Goal: Contribute content: Contribute content

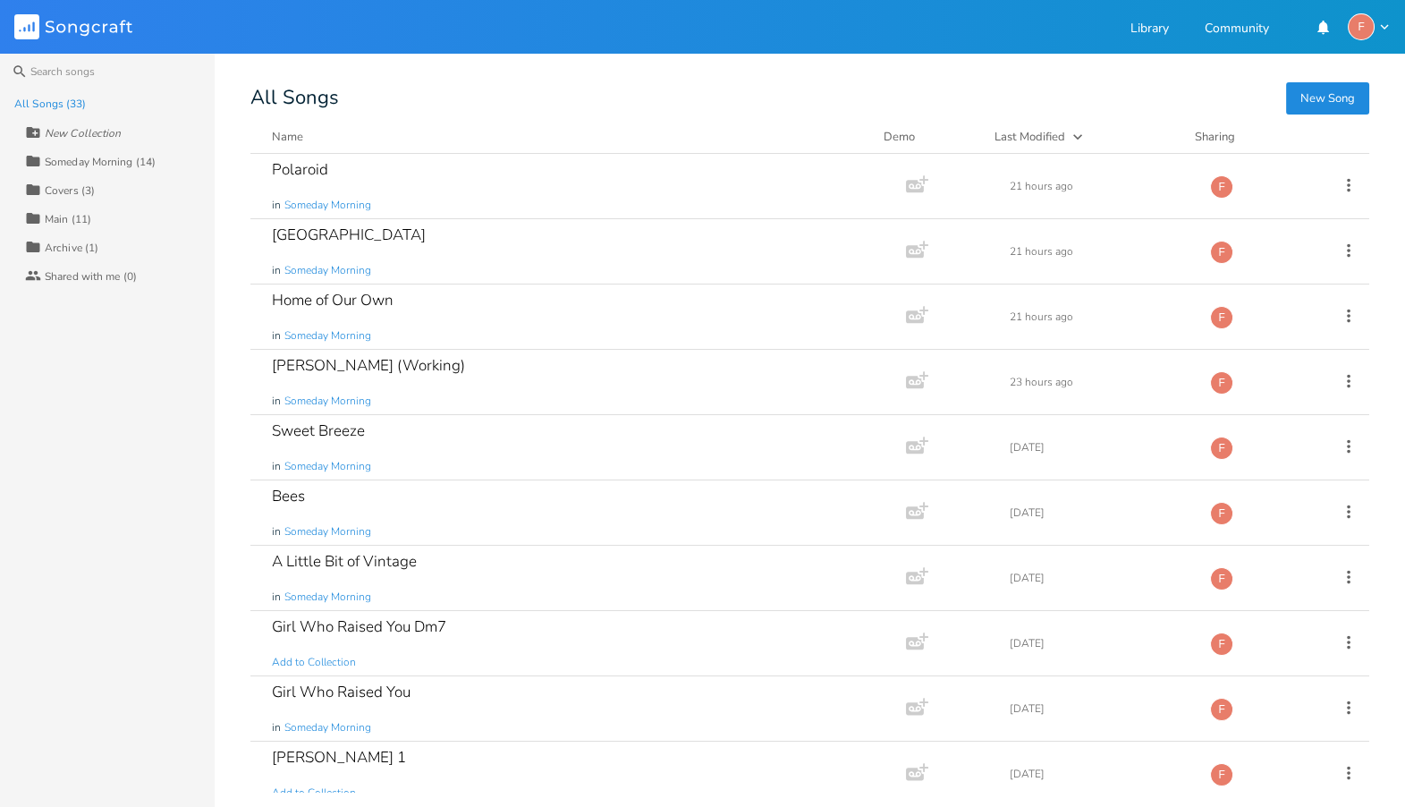
click at [521, 80] on div "Search All Songs (33) New Collection Collection Someday Morning (14) Collection…" at bounding box center [702, 430] width 1405 height 753
click at [523, 95] on div "All Songs" at bounding box center [809, 97] width 1119 height 17
click at [110, 165] on div "Someday Morning (14)" at bounding box center [100, 161] width 111 height 11
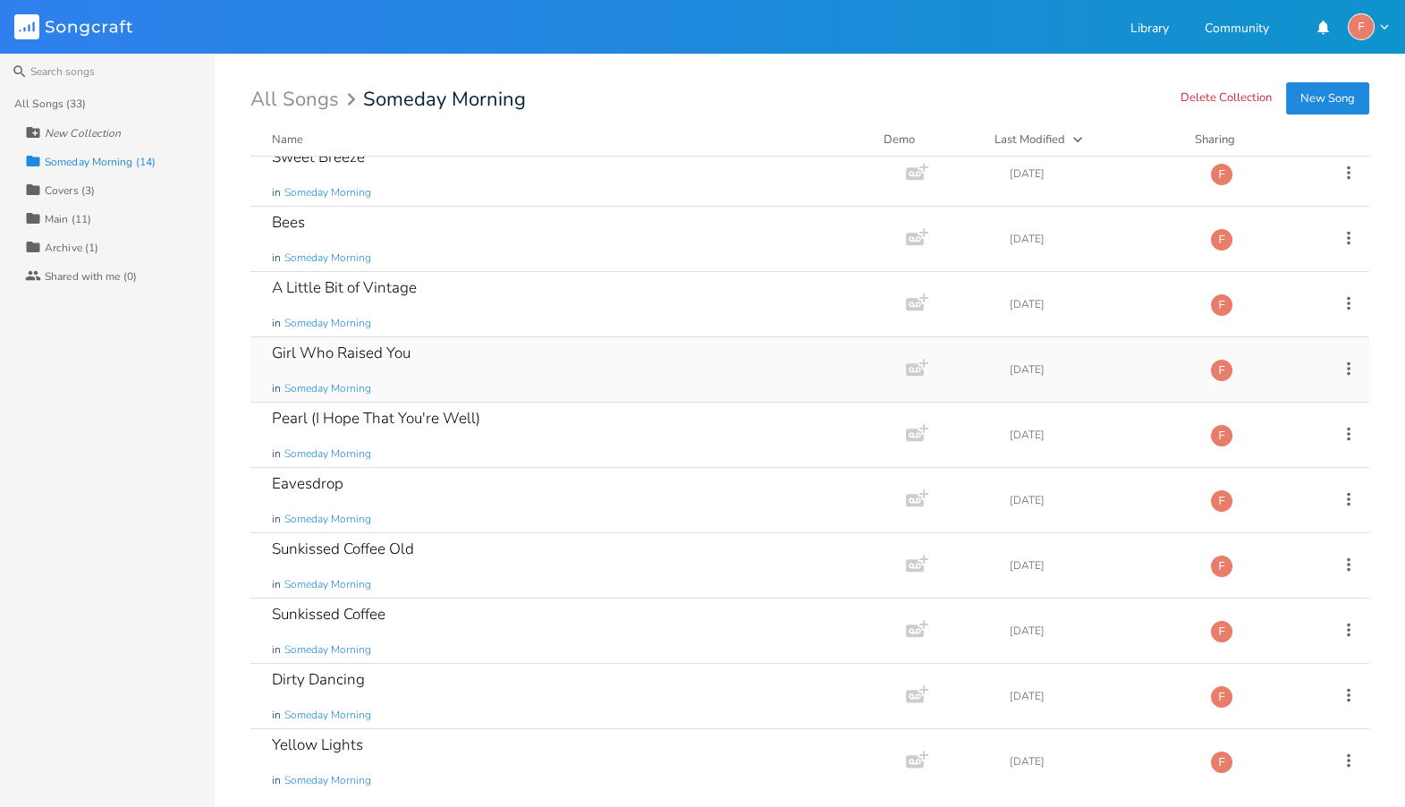
scroll to position [266, 0]
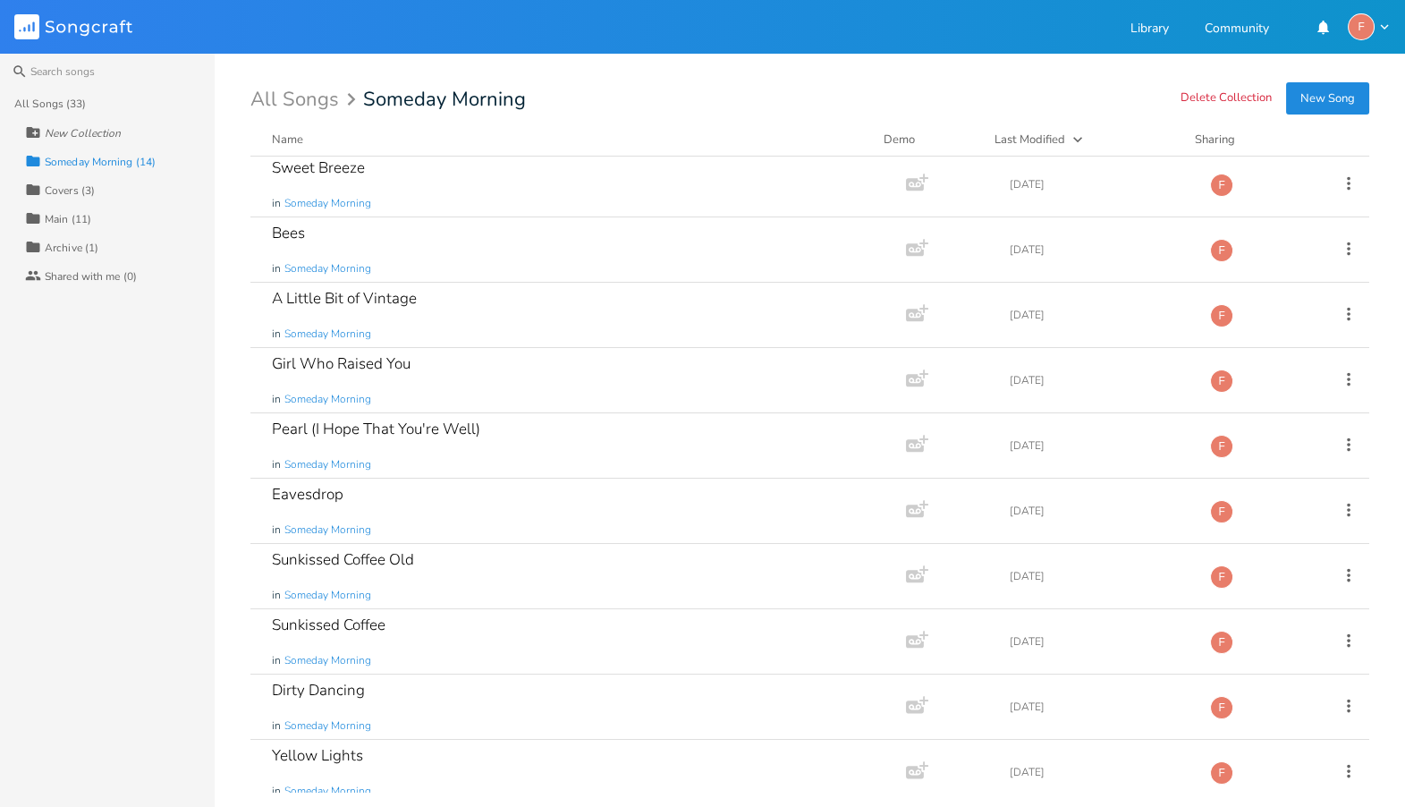
click at [244, 374] on div "Search All Songs (33) New Collection Collection Someday Morning (14) Collection…" at bounding box center [702, 430] width 1405 height 753
click at [102, 136] on div "New Collection" at bounding box center [83, 133] width 76 height 11
click at [156, 441] on div "All Songs (33) New Collection Collection Someday Morning (14) Collection Covers…" at bounding box center [107, 447] width 215 height 717
click at [58, 130] on div "New Collection" at bounding box center [83, 133] width 76 height 11
click at [135, 470] on div "All Songs (33) New Collection Collection Someday Morning (14) Collection Covers…" at bounding box center [107, 447] width 215 height 717
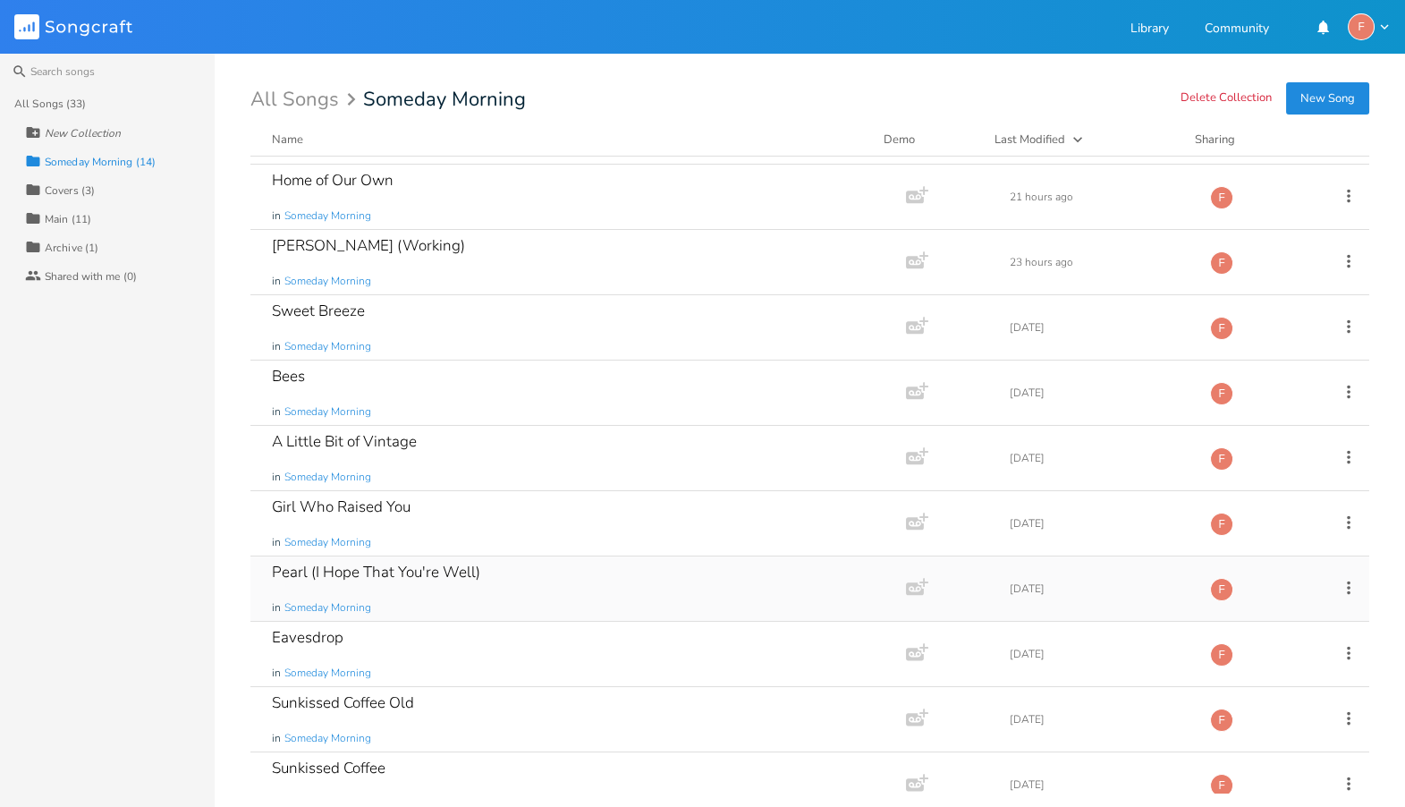
scroll to position [0, 0]
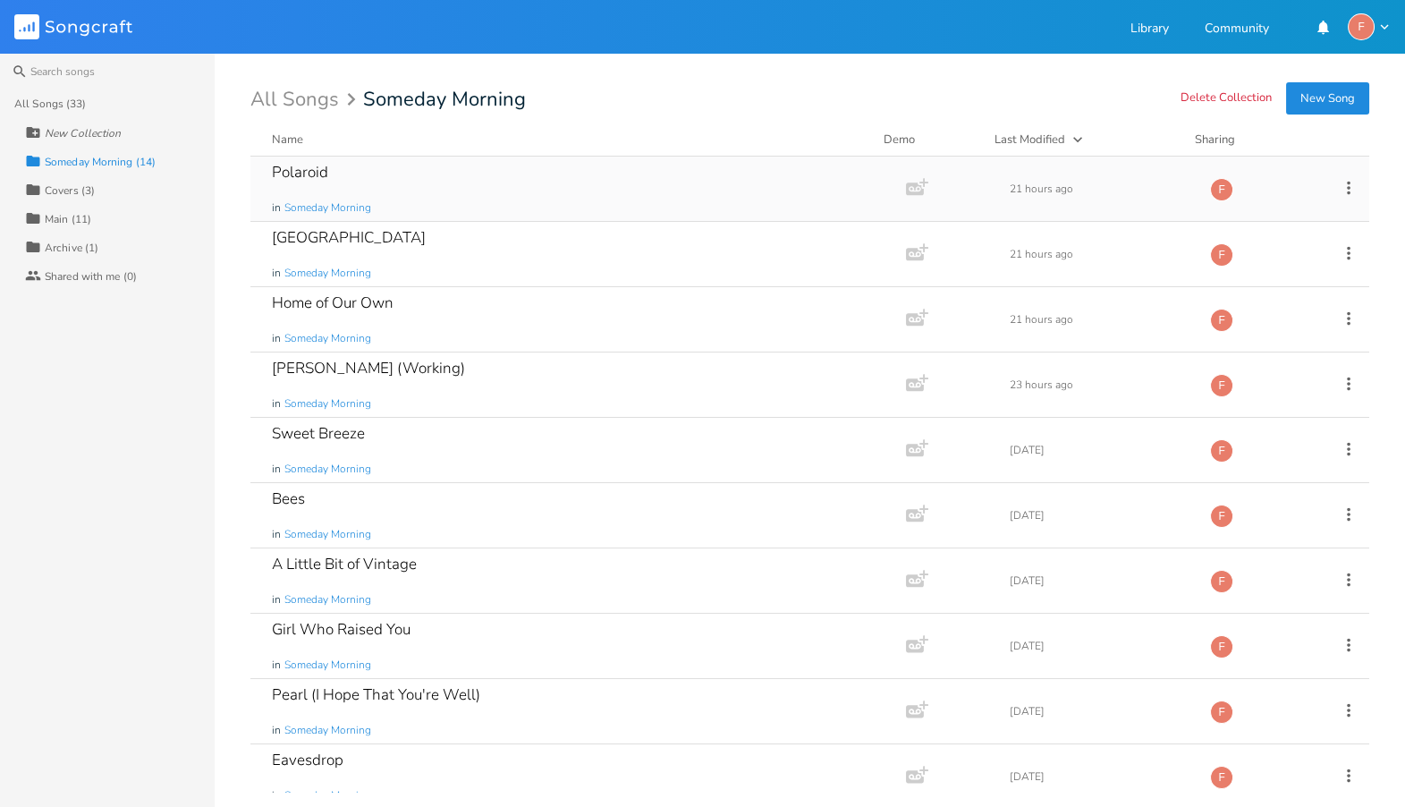
click at [1342, 185] on icon at bounding box center [1349, 188] width 20 height 20
click at [753, 91] on div "All Songs Someday Morning" at bounding box center [809, 99] width 1119 height 20
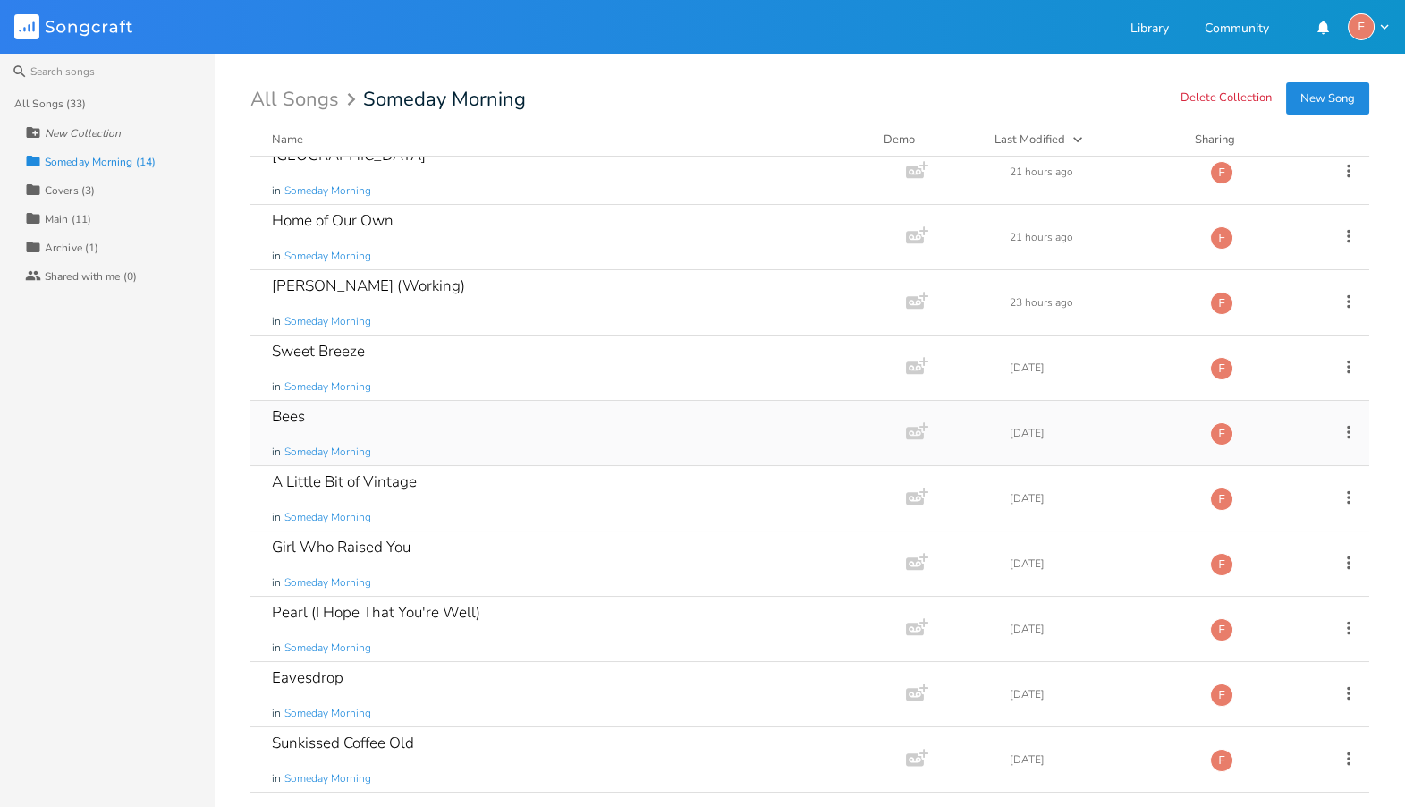
scroll to position [43, 0]
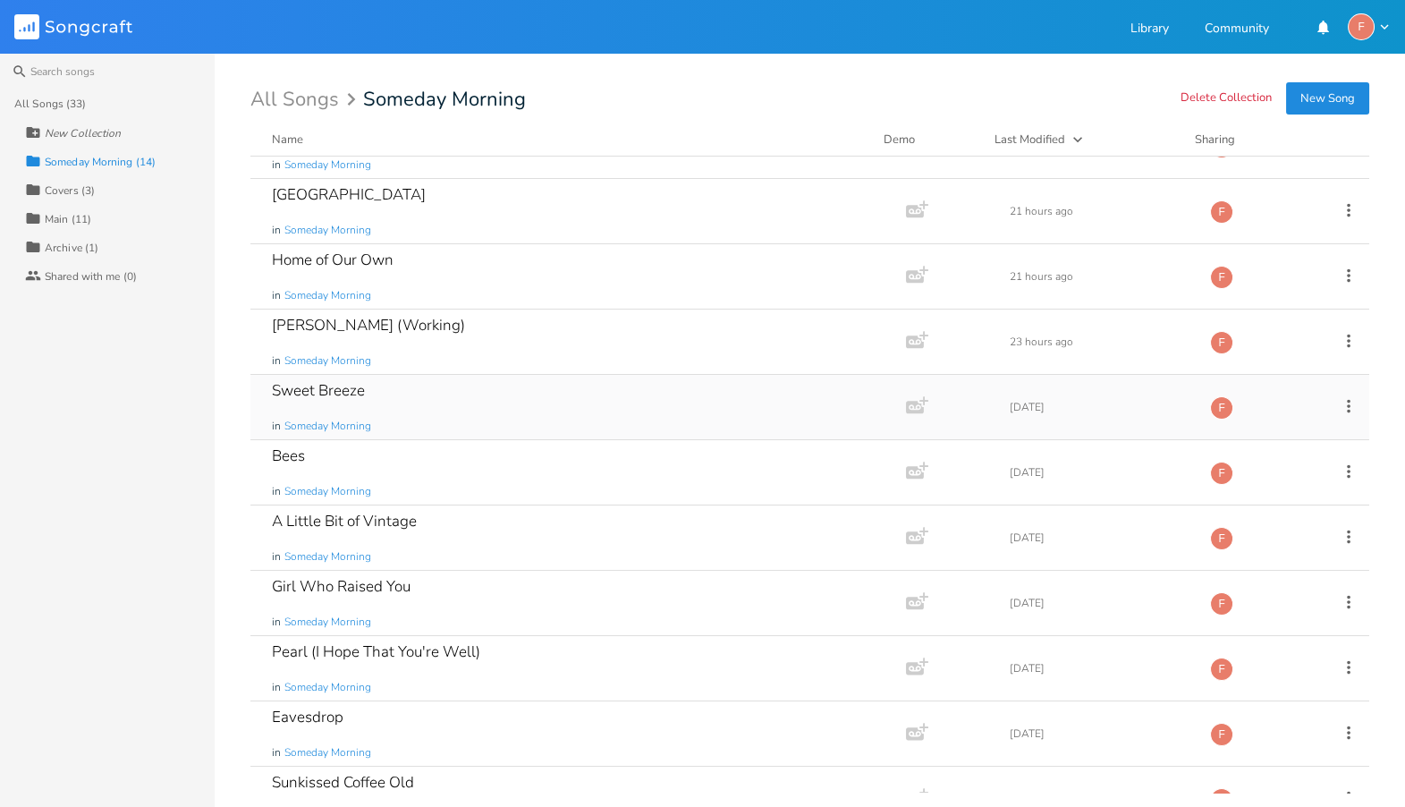
click at [461, 421] on div "Sweet Breeze in Someday Morning" at bounding box center [574, 407] width 605 height 64
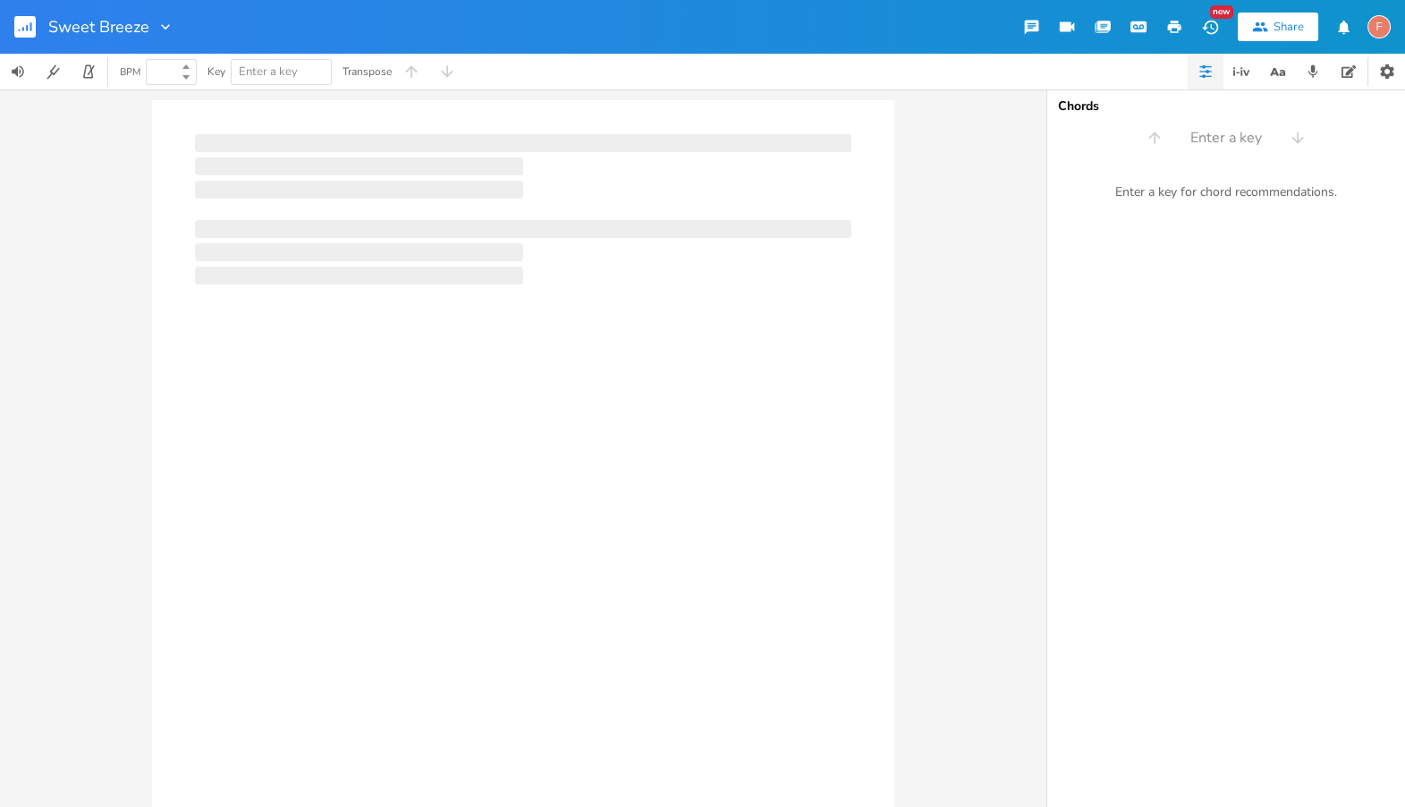
type input "100"
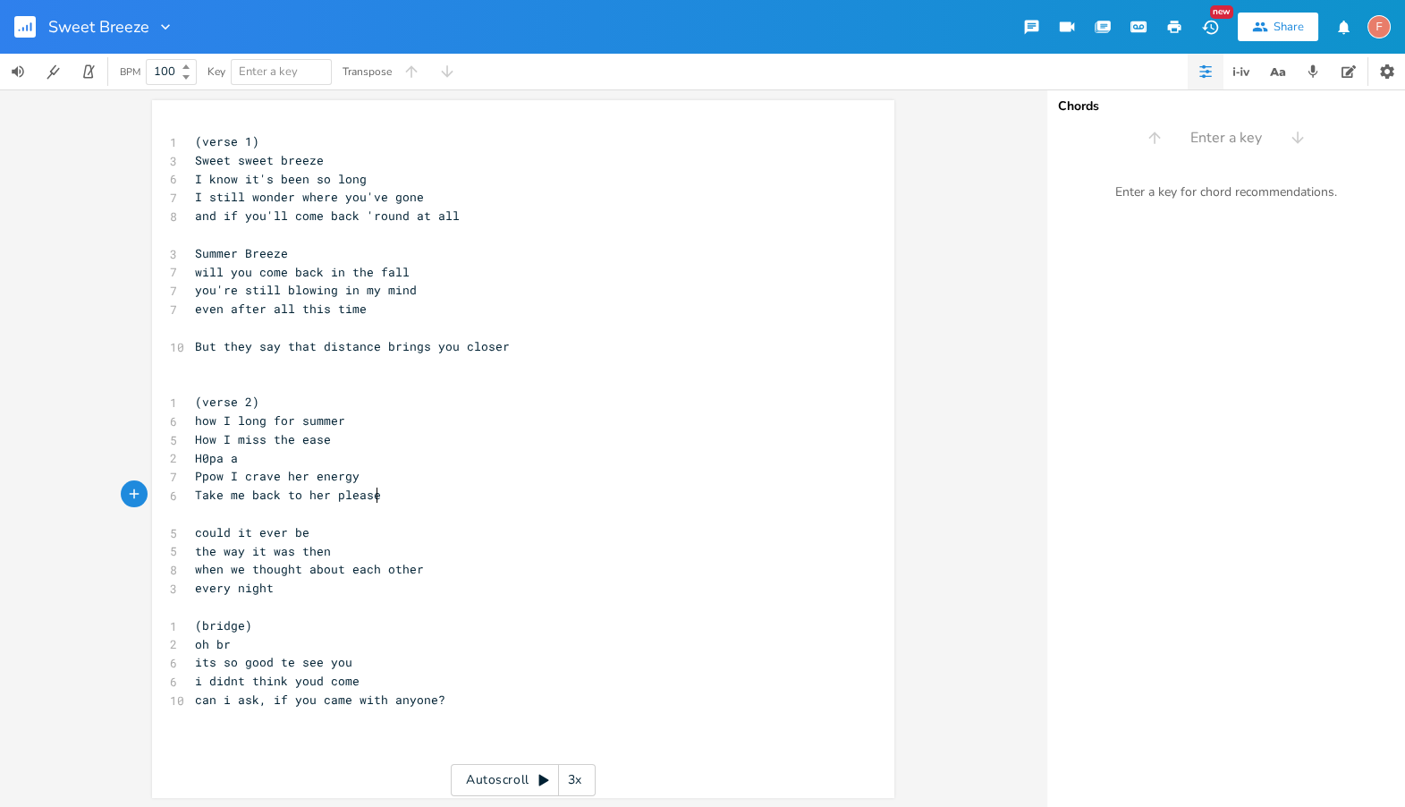
click at [475, 488] on pre "Take me back to her please" at bounding box center [514, 495] width 646 height 19
click at [439, 545] on pre "the way it was then" at bounding box center [514, 550] width 646 height 19
click at [445, 537] on pre "could it ever be" at bounding box center [514, 531] width 646 height 19
click at [534, 556] on pre "the way it was then" at bounding box center [514, 550] width 646 height 19
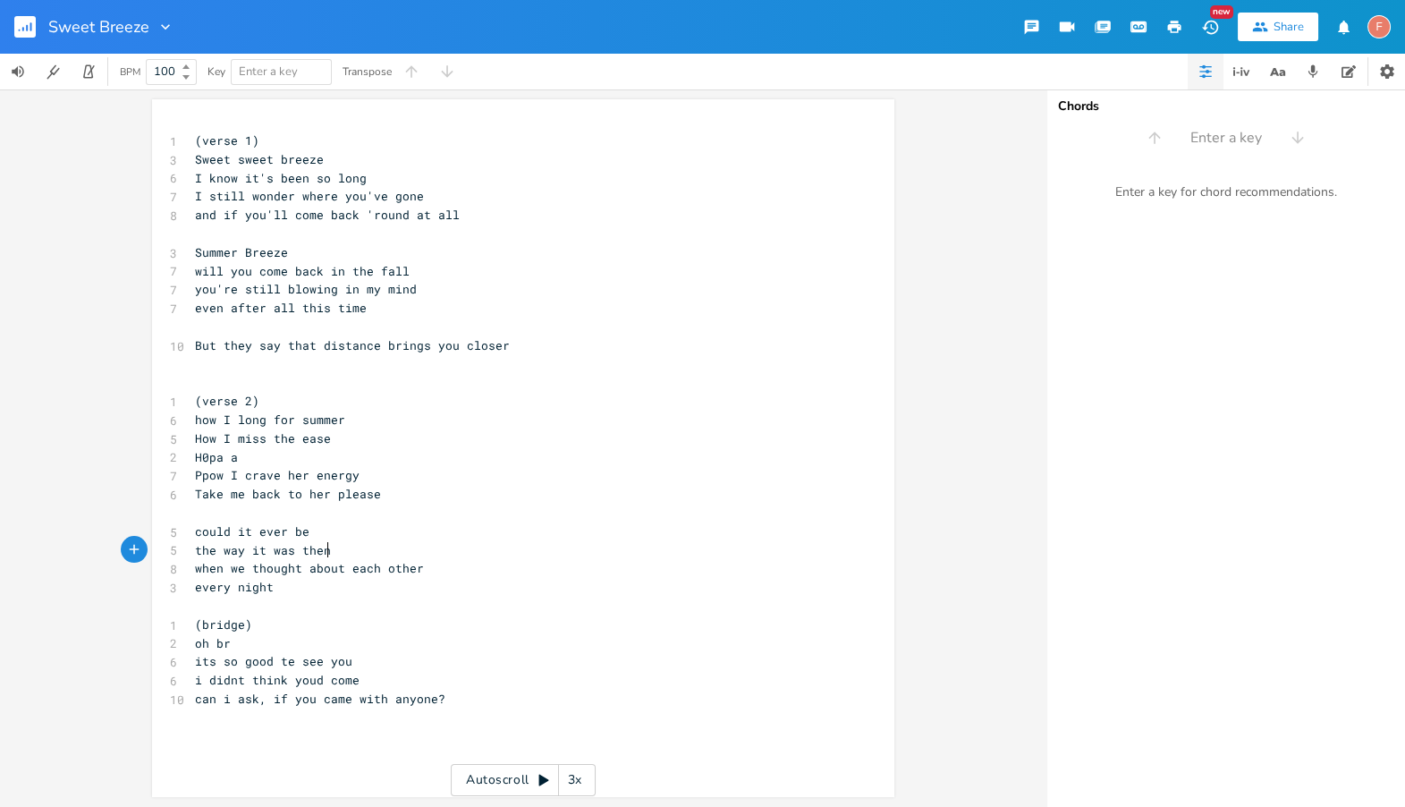
click at [543, 570] on pre "when we thought about each other" at bounding box center [514, 568] width 646 height 19
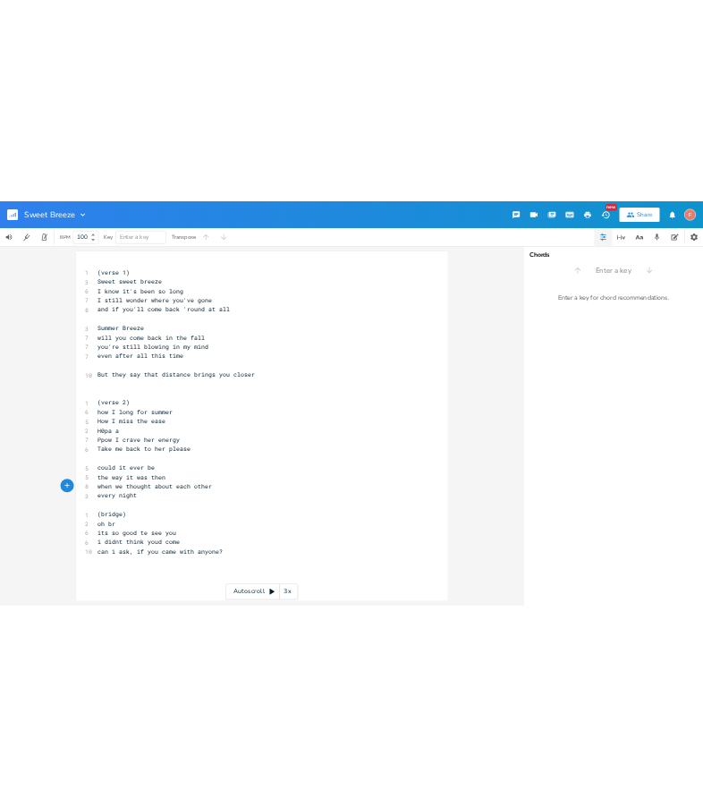
scroll to position [0, 0]
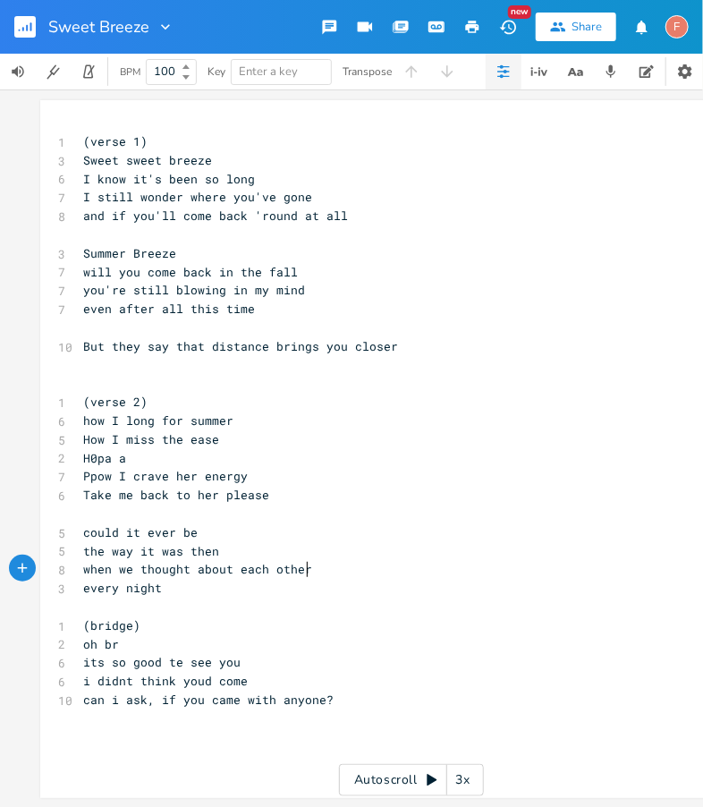
click at [459, 342] on pre "But they say that distance brings you closer" at bounding box center [403, 346] width 646 height 19
click at [467, 307] on pre "even after all this time" at bounding box center [403, 309] width 646 height 19
click at [457, 347] on pre "But they say that distance brings you closer" at bounding box center [403, 346] width 646 height 19
type textarea "[PERSON_NAME]"
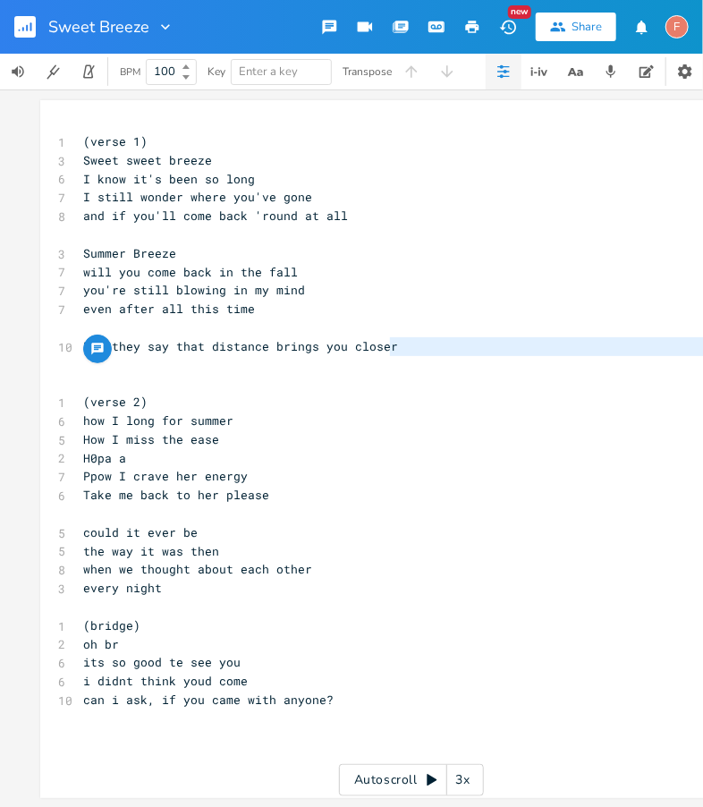
drag, startPoint x: 472, startPoint y: 342, endPoint x: 160, endPoint y: 357, distance: 312.5
click at [160, 357] on div "1 (verse 1) 3 Sweet sweet breeze 6 I know it's been so long 7 I still wonder wh…" at bounding box center [403, 430] width 646 height 596
click at [469, 335] on pre "​" at bounding box center [403, 327] width 646 height 19
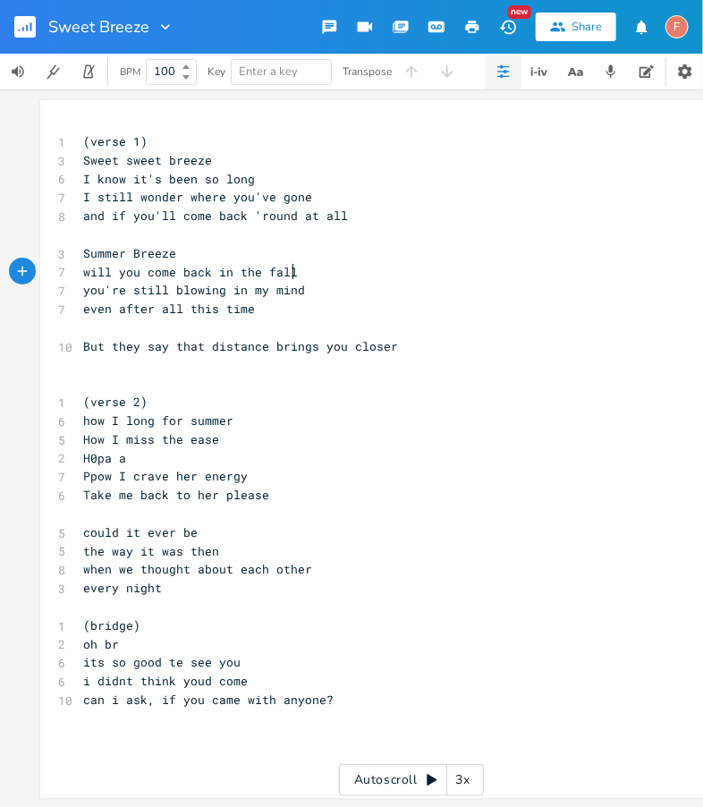
click at [508, 275] on pre "will you come back in the fall" at bounding box center [403, 272] width 646 height 19
click at [494, 390] on pre "​" at bounding box center [403, 383] width 646 height 19
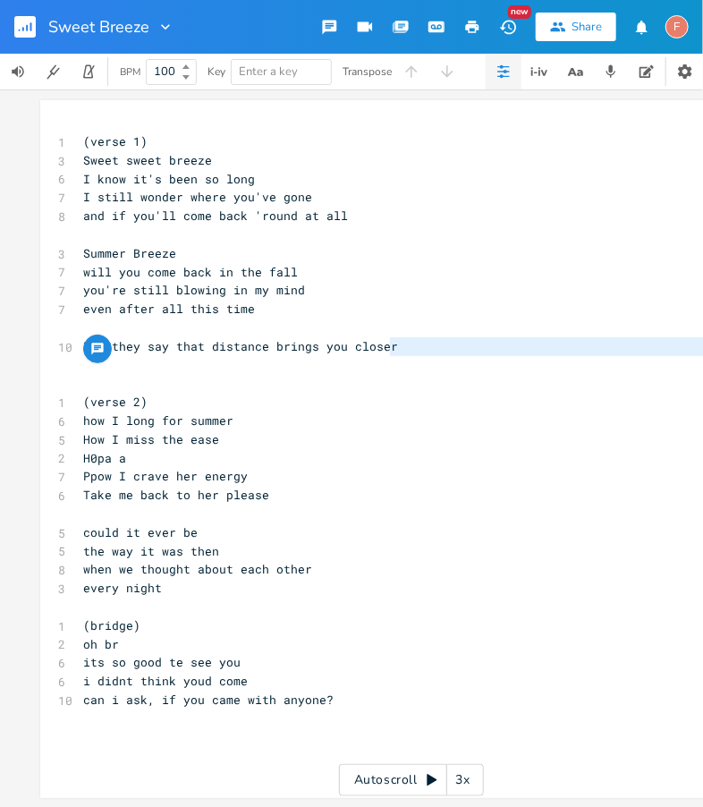
drag, startPoint x: 493, startPoint y: 342, endPoint x: 492, endPoint y: 365, distance: 23.3
click at [492, 365] on div "1 (verse 1) 3 Sweet sweet breeze 6 I know it's been so long 7 I still wonder wh…" at bounding box center [403, 430] width 646 height 596
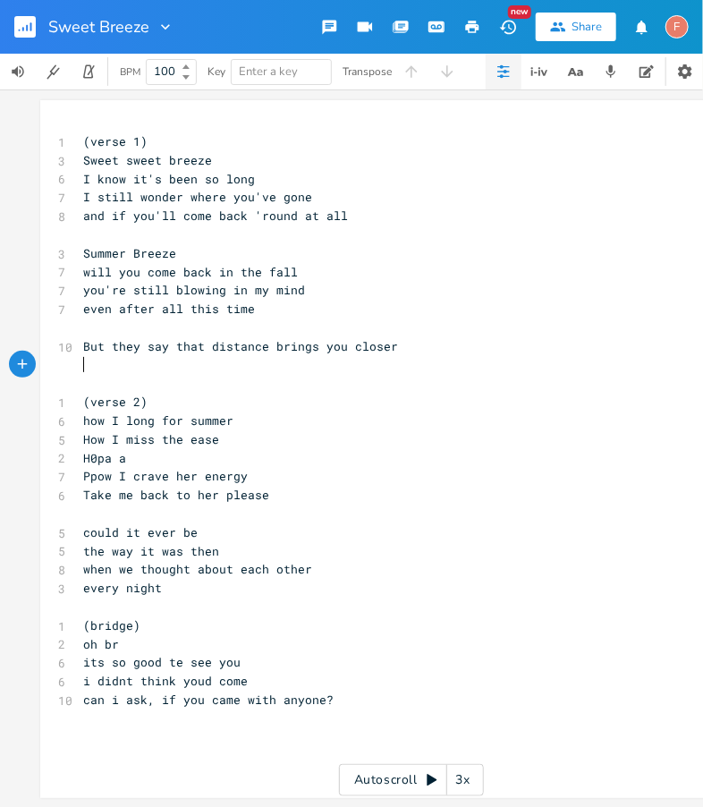
click at [492, 365] on pre "​" at bounding box center [403, 365] width 646 height 19
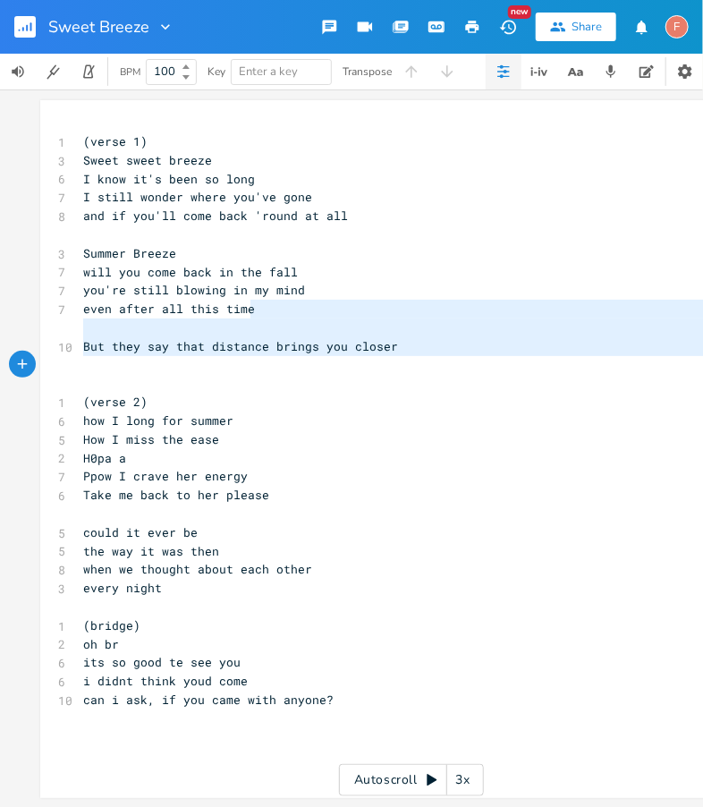
type textarea "But they say that distance brings you closer"
drag, startPoint x: 366, startPoint y: 304, endPoint x: 386, endPoint y: 388, distance: 86.5
click at [386, 388] on div "1 (verse 1) 3 Sweet sweet breeze 6 I know it's been so long 7 I still wonder wh…" at bounding box center [403, 430] width 646 height 596
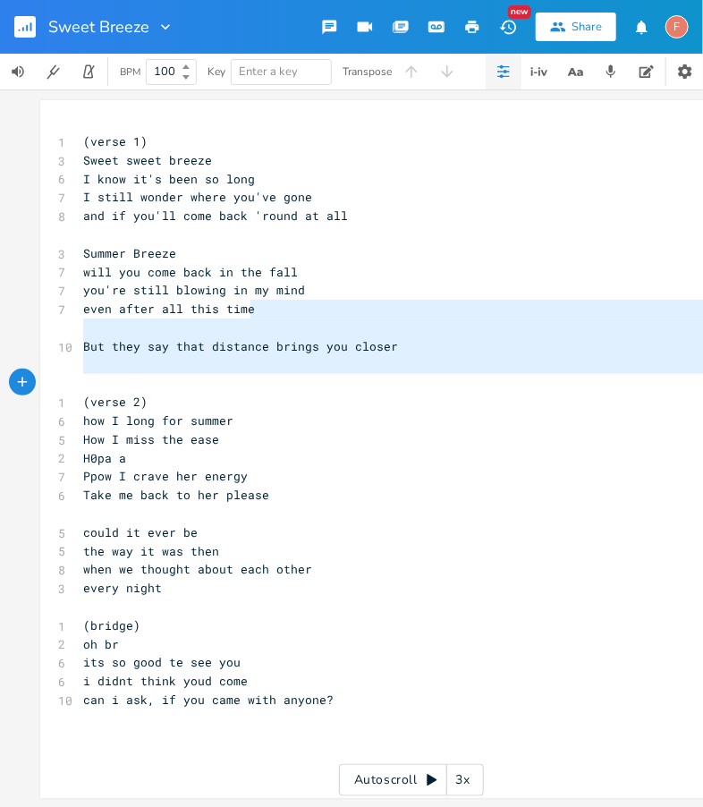
click at [386, 388] on pre "​" at bounding box center [403, 383] width 646 height 19
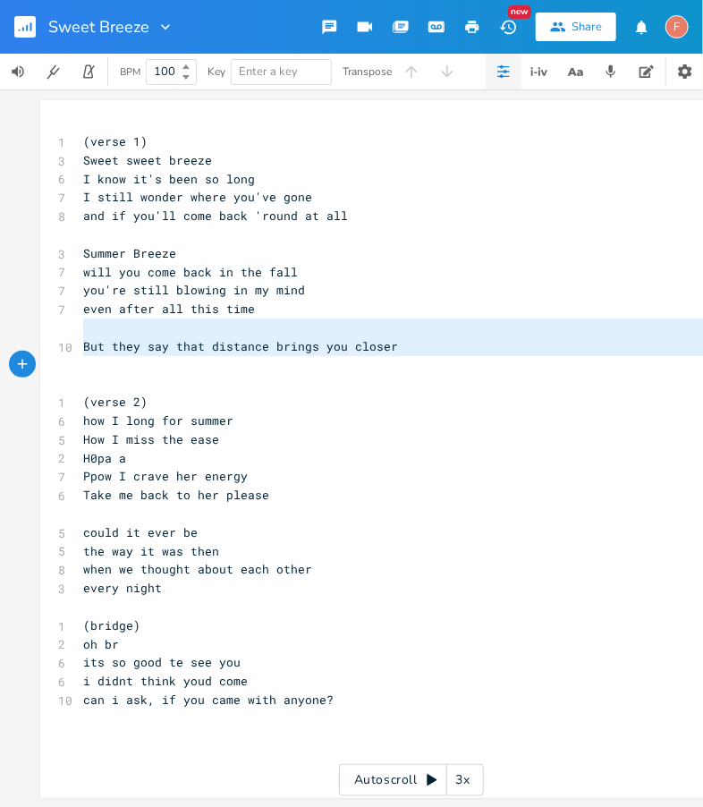
type textarea "But they say that distance brings you closer"
drag, startPoint x: 399, startPoint y: 326, endPoint x: 406, endPoint y: 388, distance: 62.1
click at [406, 388] on div "1 (verse 1) 3 Sweet sweet breeze 6 I know it's been so long 7 I still wonder wh…" at bounding box center [403, 430] width 646 height 596
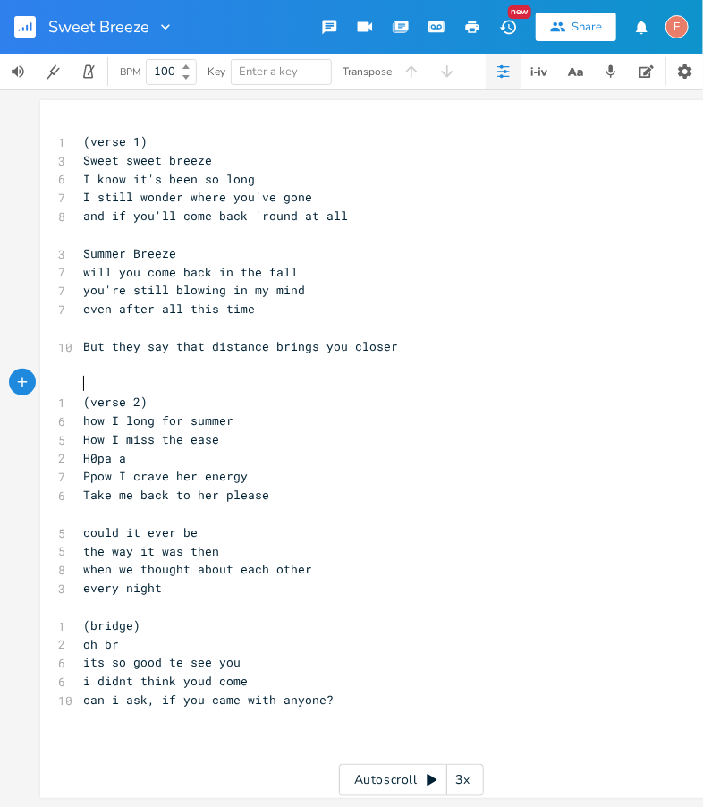
click at [406, 388] on pre "​" at bounding box center [403, 383] width 646 height 19
click at [337, 246] on pre "Summer Breeze" at bounding box center [403, 253] width 646 height 19
click at [486, 215] on pre "and if you'll come back 'round at all" at bounding box center [403, 216] width 646 height 19
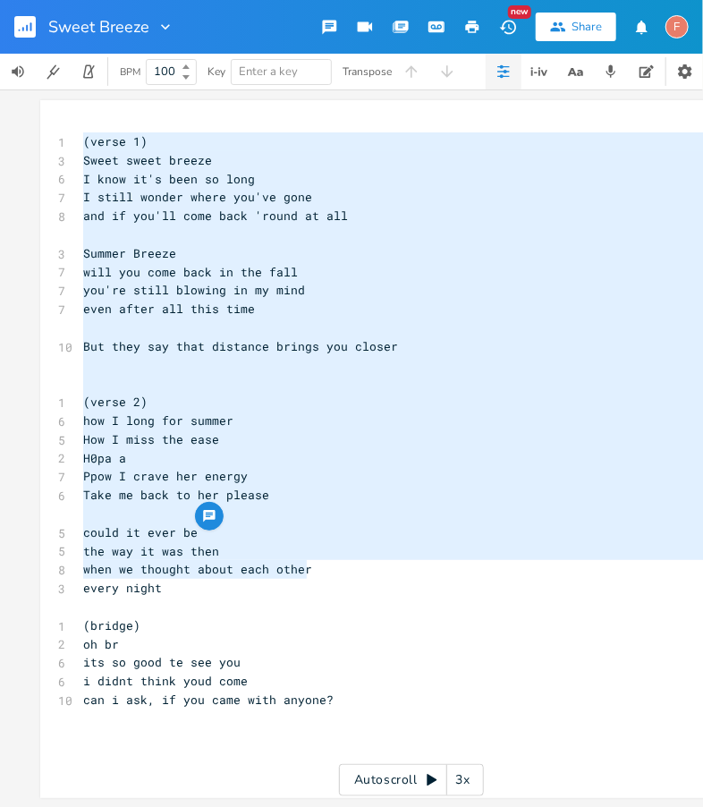
type textarea "(verse 1) Sweet sweet breeze I know it's been so long I still wonder where you'…"
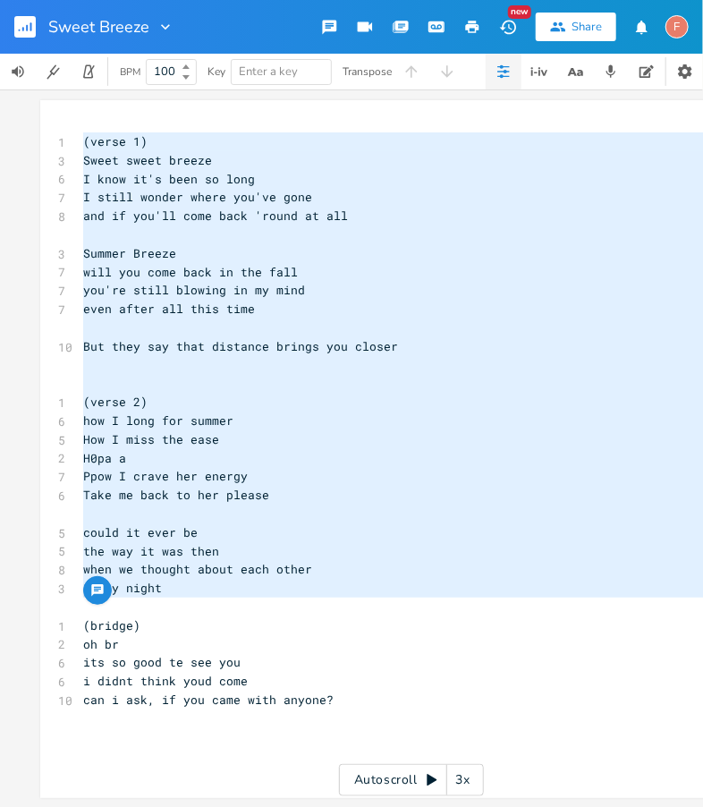
drag, startPoint x: 77, startPoint y: 143, endPoint x: 512, endPoint y: 610, distance: 637.8
click at [512, 610] on div "1 (verse 1) 3 Sweet sweet breeze 6 I know it's been so long 7 I still wonder wh…" at bounding box center [403, 430] width 646 height 596
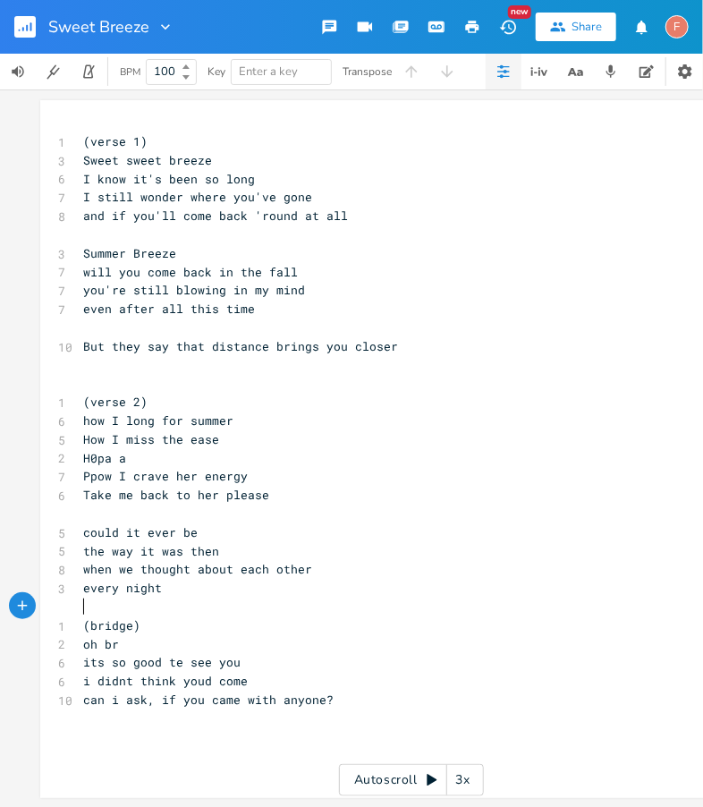
click at [512, 610] on pre "​" at bounding box center [403, 606] width 646 height 19
click at [510, 344] on pre "But they say that distance brings you closer" at bounding box center [403, 346] width 646 height 19
click at [239, 309] on span "even after all this time" at bounding box center [169, 308] width 172 height 16
click at [510, 305] on pre "even after all this time" at bounding box center [403, 309] width 646 height 19
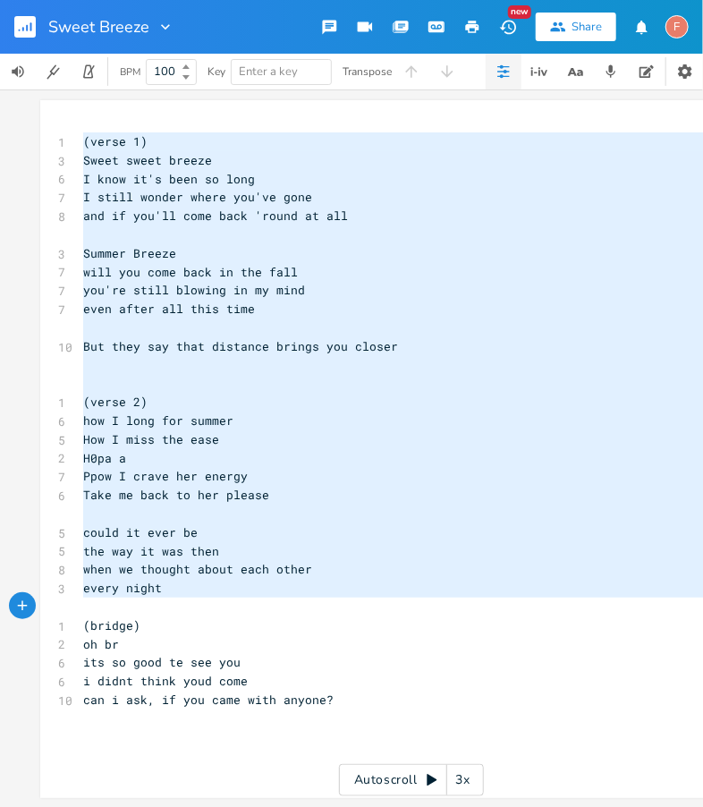
drag, startPoint x: 75, startPoint y: 144, endPoint x: 363, endPoint y: 602, distance: 540.9
click at [363, 602] on div "1 (verse 1) 3 Sweet sweet breeze 6 I know it's been so long 7 I still wonder wh…" at bounding box center [403, 430] width 646 height 596
type textarea "(verse 1) Sweet sweet breeze I know it's been so long I still wonder where you'…"
click at [443, 326] on pre "​" at bounding box center [403, 327] width 646 height 19
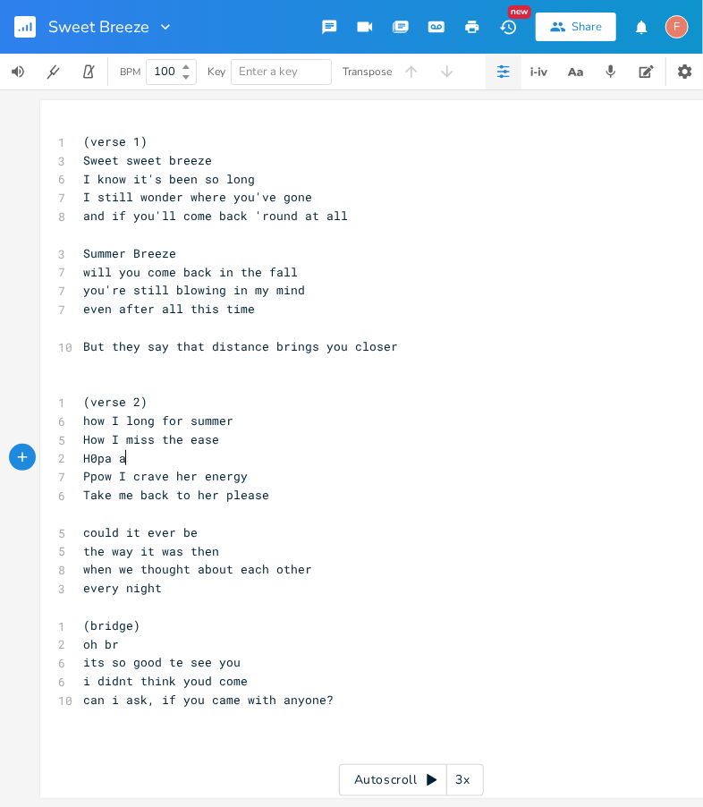
type textarea "H0pa a"
drag, startPoint x: 197, startPoint y: 461, endPoint x: 26, endPoint y: 458, distance: 170.8
click at [26, 458] on div "H0pa a x 1 (verse 1) 3 Sweet sweet breeze 6 I know it's been so long 7 I still …" at bounding box center [411, 447] width 823 height 717
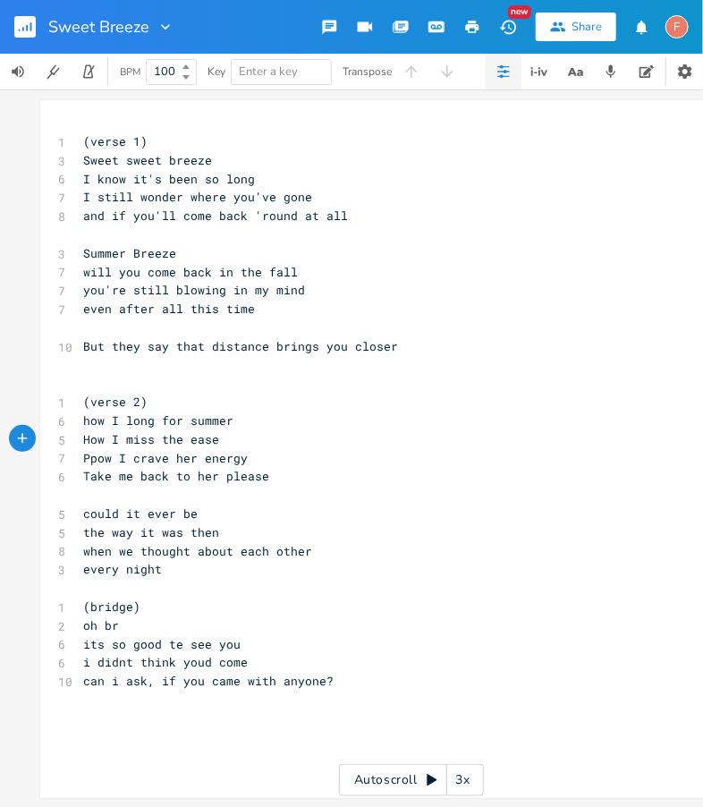
click at [89, 461] on span "Ppow I crave her energy" at bounding box center [165, 458] width 165 height 16
type textarea "H"
click at [320, 232] on pre at bounding box center [403, 234] width 646 height 19
click at [306, 453] on pre "How I crave her energy" at bounding box center [403, 458] width 646 height 19
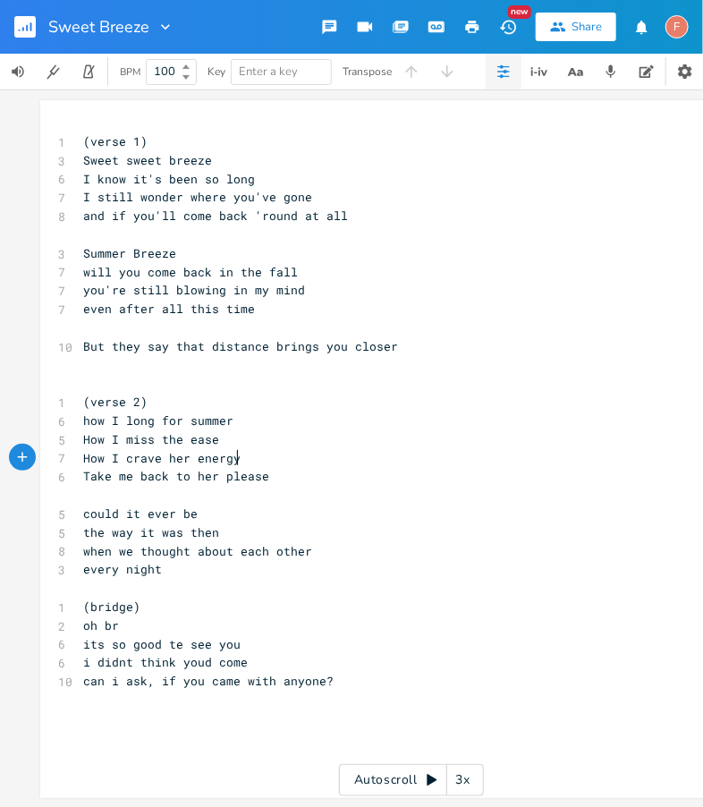
click at [359, 394] on pre "(verse 2)" at bounding box center [403, 402] width 646 height 19
click at [435, 364] on pre "​" at bounding box center [403, 365] width 646 height 19
click at [481, 344] on pre "But they say that distance brings you closer" at bounding box center [403, 346] width 646 height 19
click at [497, 341] on pre "But they say that distance brings you closer" at bounding box center [403, 346] width 646 height 19
click at [506, 340] on pre "But they say that distance brings you closer" at bounding box center [403, 346] width 646 height 19
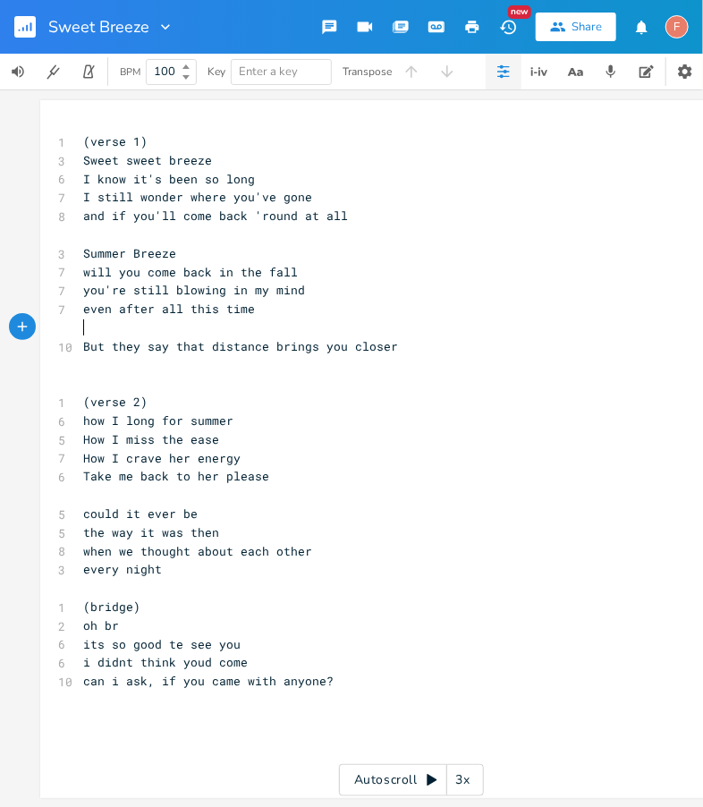
click at [503, 324] on pre "​" at bounding box center [403, 327] width 646 height 19
click at [497, 313] on pre "even after all this time" at bounding box center [403, 309] width 646 height 19
click at [487, 345] on pre "But they say that distance brings you closer" at bounding box center [403, 346] width 646 height 19
click at [486, 328] on pre "​" at bounding box center [403, 327] width 646 height 19
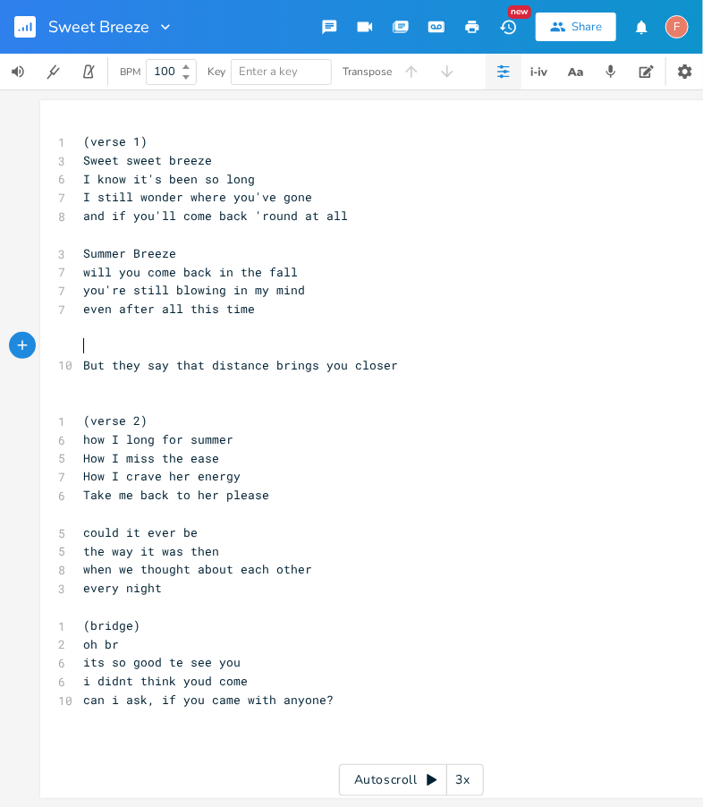
click at [510, 341] on pre "​" at bounding box center [403, 346] width 646 height 19
click at [410, 344] on pre "​" at bounding box center [403, 346] width 646 height 19
click at [349, 327] on pre "​" at bounding box center [403, 327] width 646 height 19
click at [496, 326] on pre "​" at bounding box center [403, 327] width 646 height 19
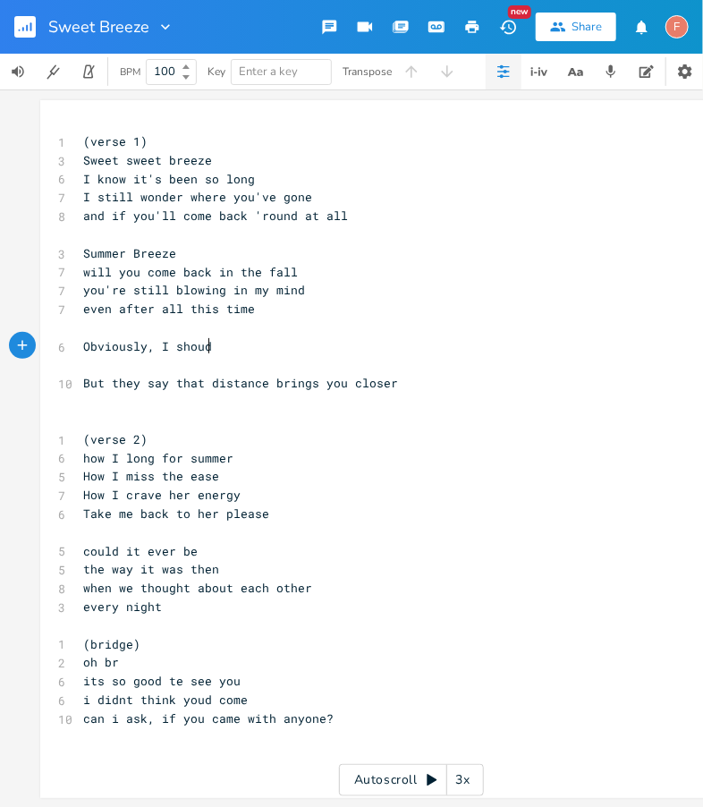
type textarea "Obviously, I shoud"
type textarea "i don't deserve to feel you against wy sk"
type textarea "my skin"
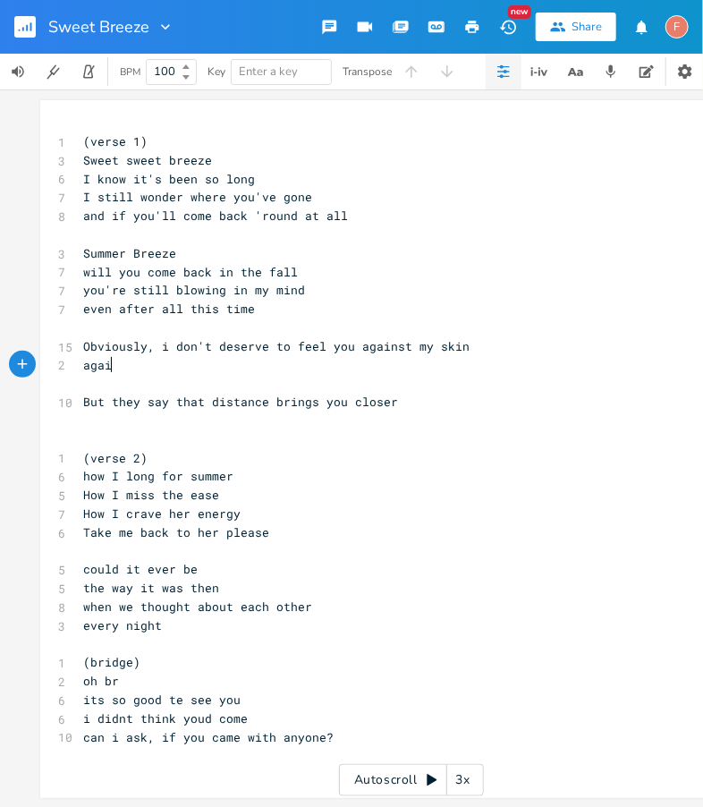
type textarea "again"
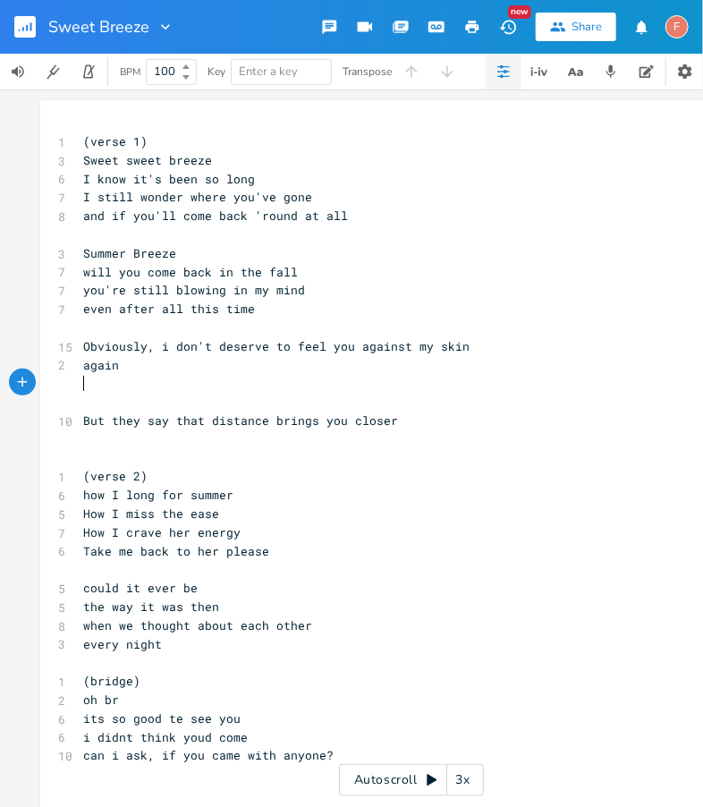
click at [395, 329] on pre "​" at bounding box center [403, 327] width 646 height 19
click at [336, 364] on pre "again" at bounding box center [403, 365] width 646 height 19
click at [402, 446] on pre "​" at bounding box center [403, 439] width 646 height 19
click at [414, 428] on pre "But they say that distance brings you closer" at bounding box center [403, 420] width 646 height 19
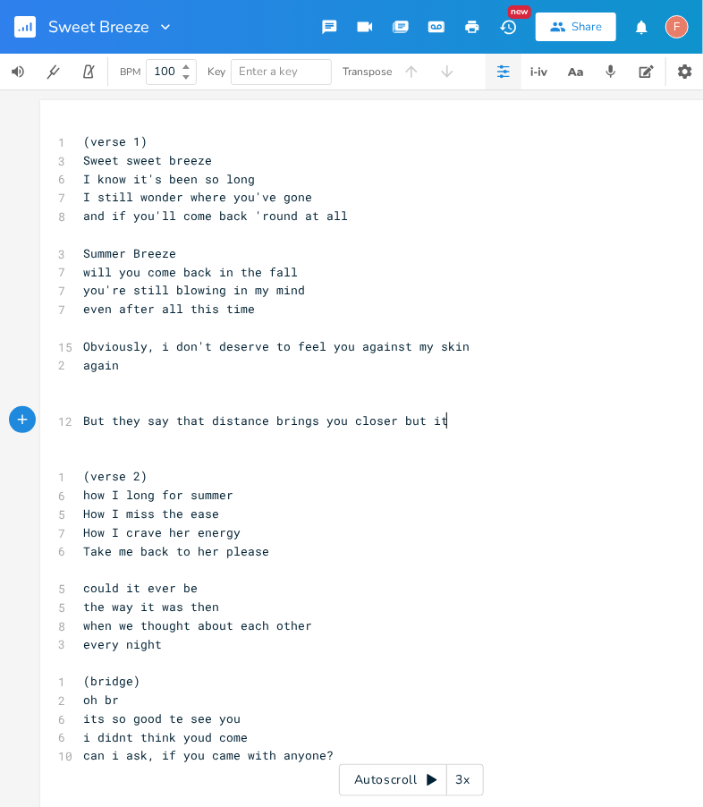
type textarea "but it"
click at [233, 402] on pre "​" at bounding box center [403, 402] width 646 height 19
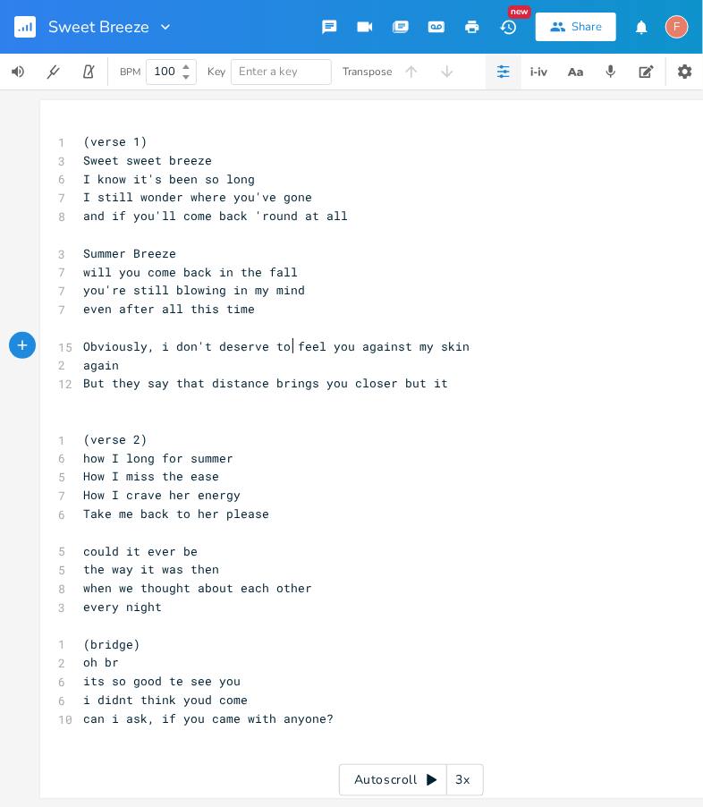
type textarea "feel"
drag, startPoint x: 289, startPoint y: 347, endPoint x: 317, endPoint y: 352, distance: 29.1
click at [317, 352] on span "Obviously, i don't deserve to feel you against my skin" at bounding box center [276, 346] width 386 height 16
click at [334, 364] on pre "again" at bounding box center [403, 365] width 646 height 19
click at [106, 382] on span "But they say that distance brings you closer but it" at bounding box center [265, 383] width 365 height 16
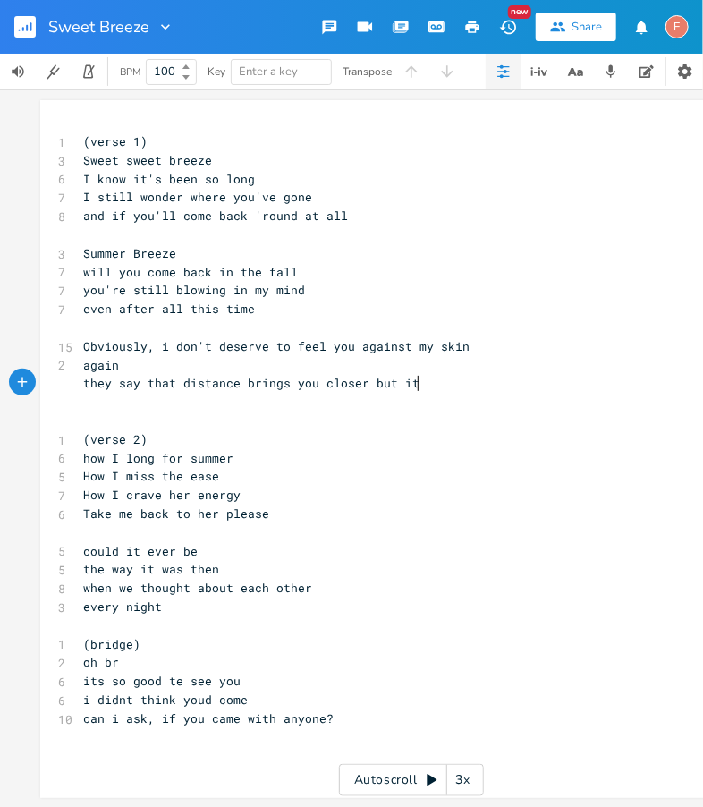
click at [435, 379] on pre "they say that distance brings you closer but it" at bounding box center [403, 383] width 646 height 19
type textarea "this se"
type textarea "just seems like the end"
click at [590, 388] on pre "they say that distance brings you closer but this just seems like the end" at bounding box center [403, 383] width 646 height 19
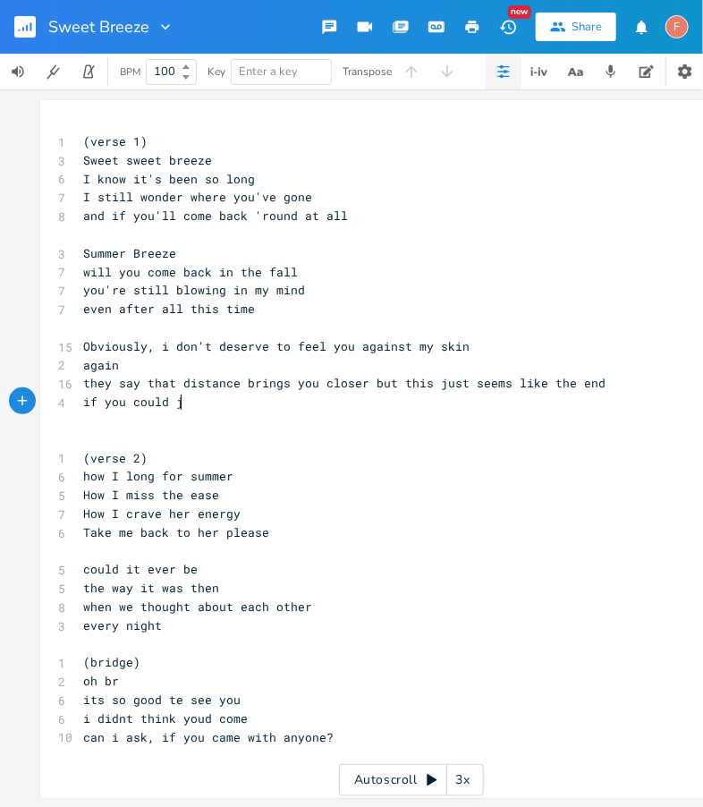
type textarea "if you could ju"
type textarea "see"
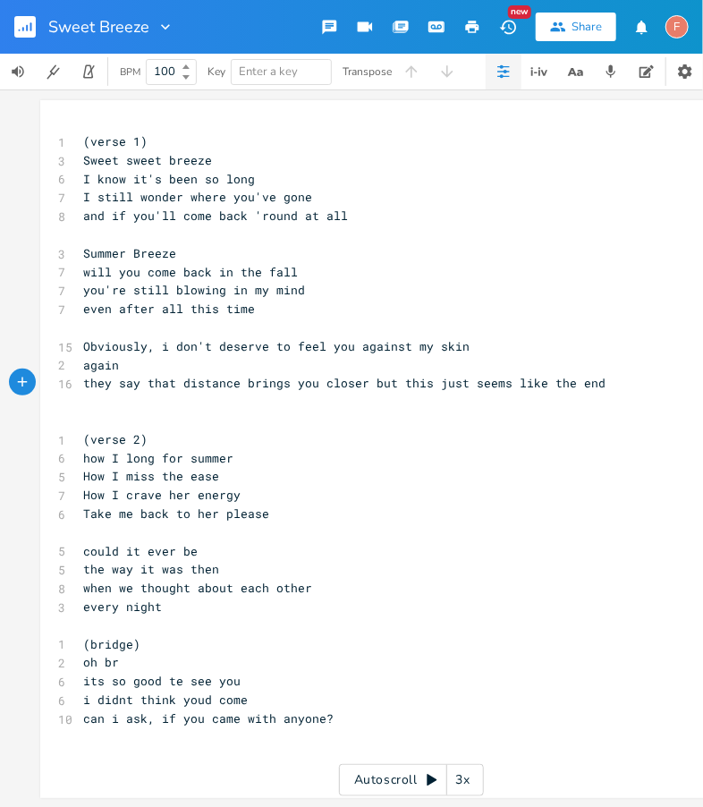
click at [482, 385] on span "they say that distance brings you closer but this just seems like the end" at bounding box center [344, 383] width 522 height 16
type textarea "seems"
click at [482, 385] on span "they say that distance brings you closer but this just seems like the end" at bounding box center [344, 383] width 522 height 16
click at [425, 385] on span "they say that distance brings you closer but this just seems like the end" at bounding box center [344, 383] width 522 height 16
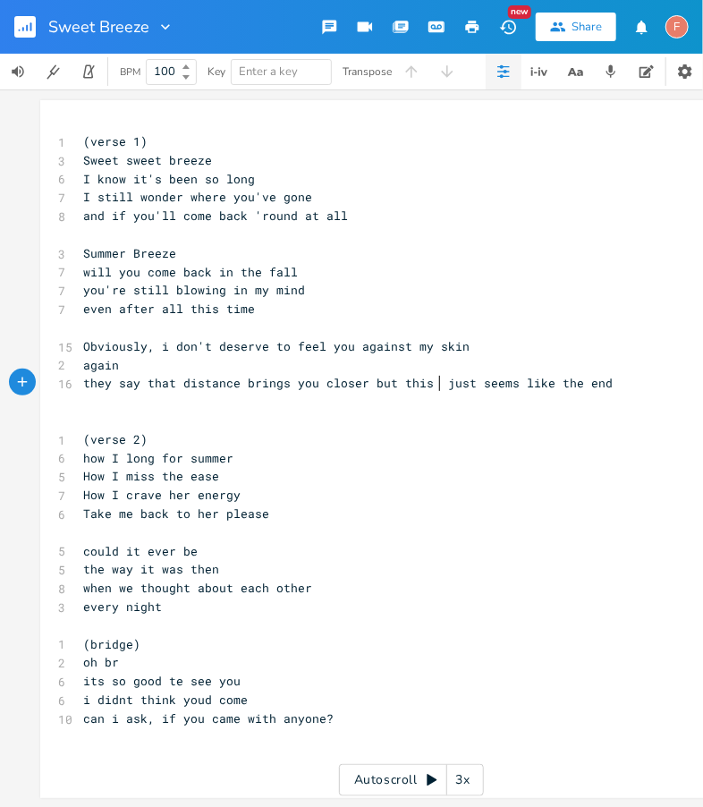
type textarea "is"
type textarea "iss"
click at [528, 385] on span "they say that distance brings you closer but this is just seems like the end" at bounding box center [355, 383] width 544 height 16
type textarea "like"
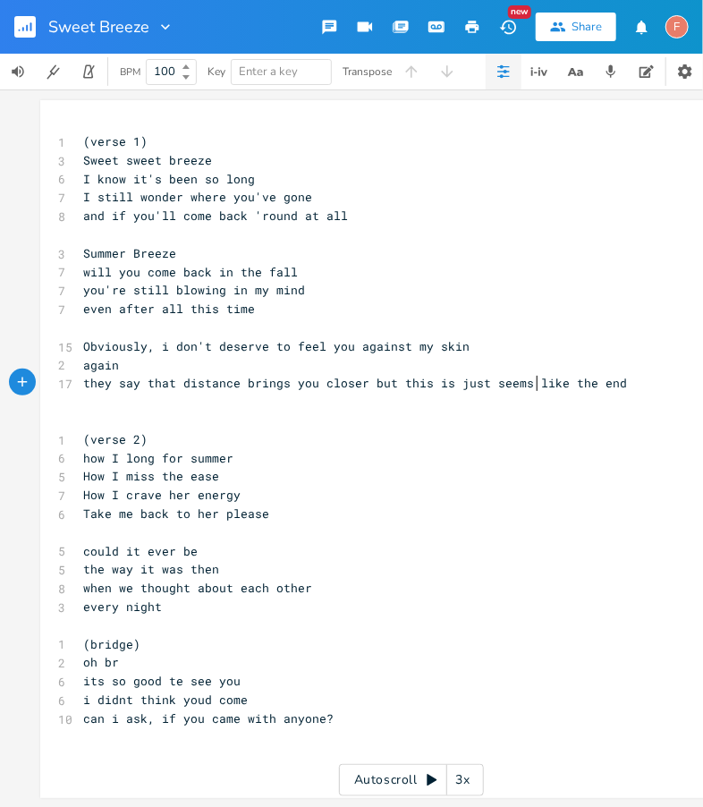
click at [528, 385] on span "they say that distance brings you closer but this is just seems like the end" at bounding box center [355, 383] width 544 height 16
click at [281, 367] on pre "again" at bounding box center [403, 365] width 646 height 19
type textarea "again"
click at [281, 367] on pre "again" at bounding box center [403, 365] width 646 height 19
click at [274, 346] on span "Obviously, i don't deserve to feel you against my skin" at bounding box center [276, 346] width 386 height 16
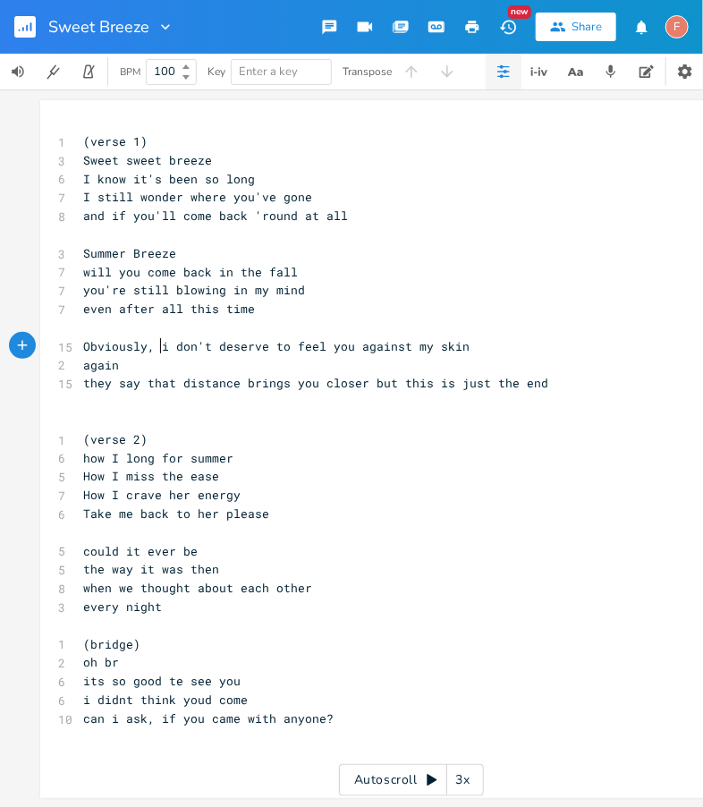
click at [155, 347] on span "Obviously, i don't deserve to feel you against my skin" at bounding box center [276, 346] width 386 height 16
click at [83, 368] on span "again" at bounding box center [101, 365] width 36 height 16
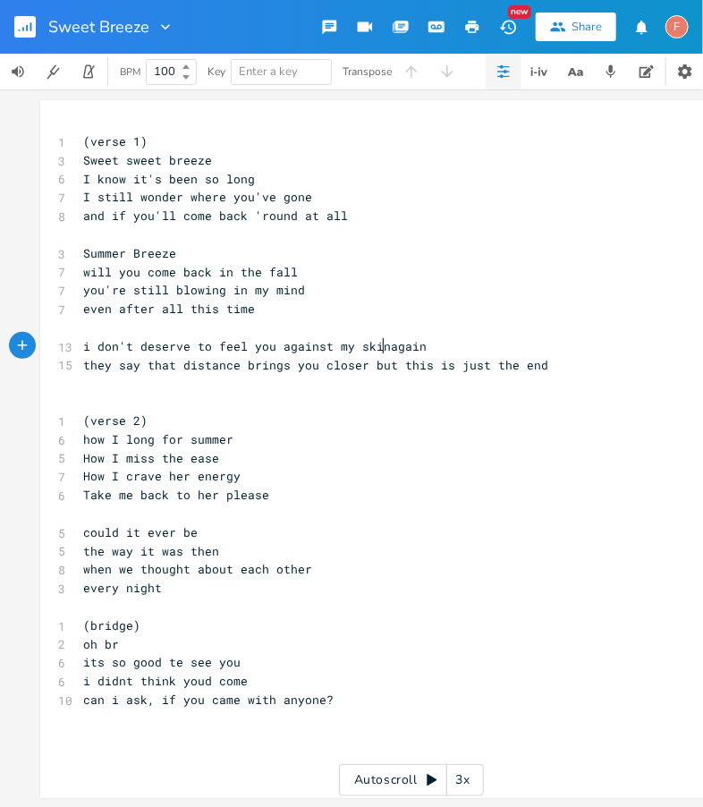
scroll to position [0, 3]
click at [275, 349] on span "i don't deserve to feel you against my skin again" at bounding box center [258, 346] width 351 height 16
click at [567, 366] on pre "they say that distance brings you closer but this is just the end" at bounding box center [403, 365] width 646 height 19
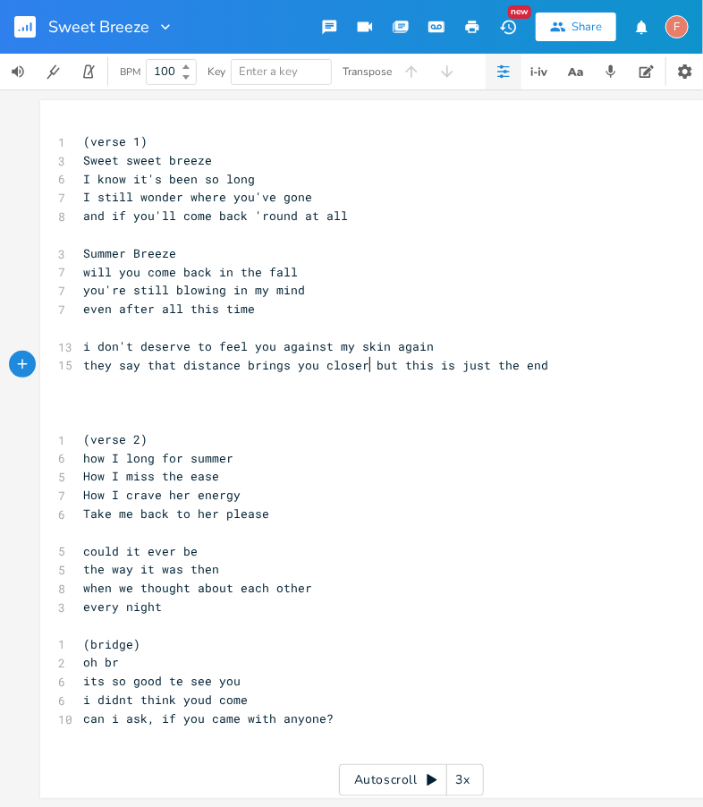
click at [361, 366] on span "they say that distance brings you closer but this is just the end" at bounding box center [315, 365] width 465 height 16
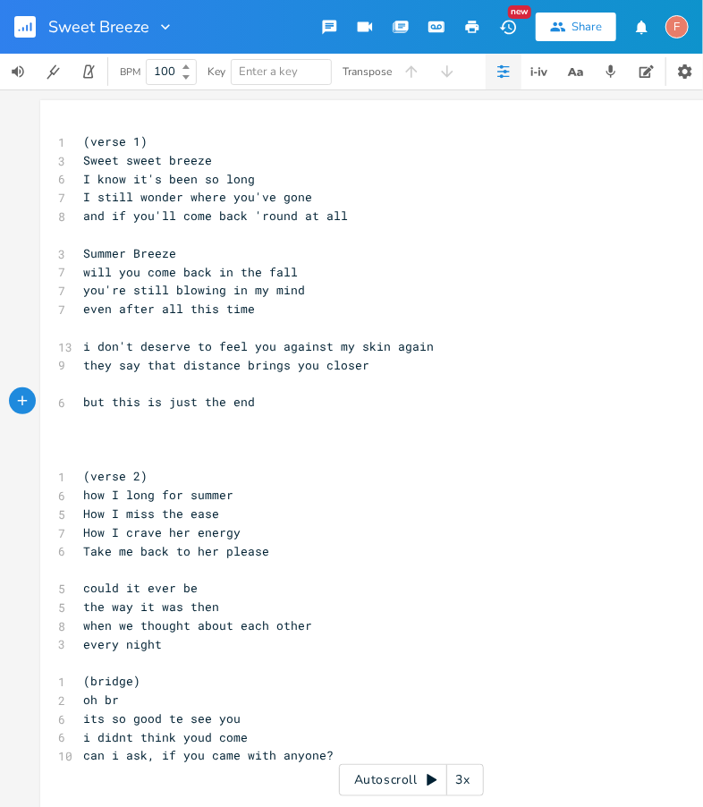
click at [396, 383] on pre "​" at bounding box center [403, 383] width 646 height 19
type textarea "its"
type textarea "but its killing me i think its over"
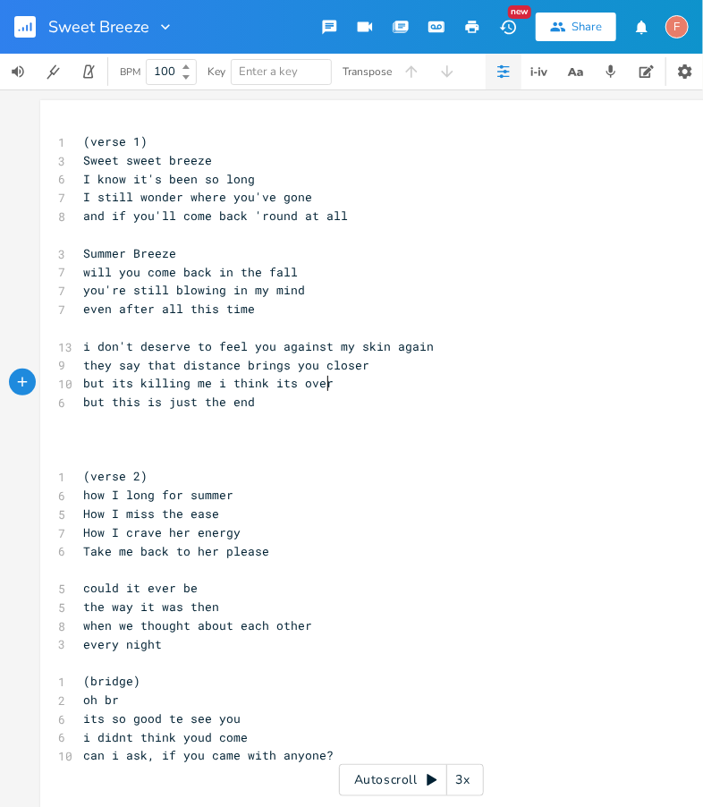
scroll to position [0, 165]
type textarea "but this is just the end"
drag, startPoint x: 342, startPoint y: 410, endPoint x: 0, endPoint y: 402, distance: 341.7
click at [0, 402] on div "but this is just the end xxxxxxxxxx 1 (verse 1) 3 Sweet sweet breeze 6 I know i…" at bounding box center [411, 447] width 823 height 717
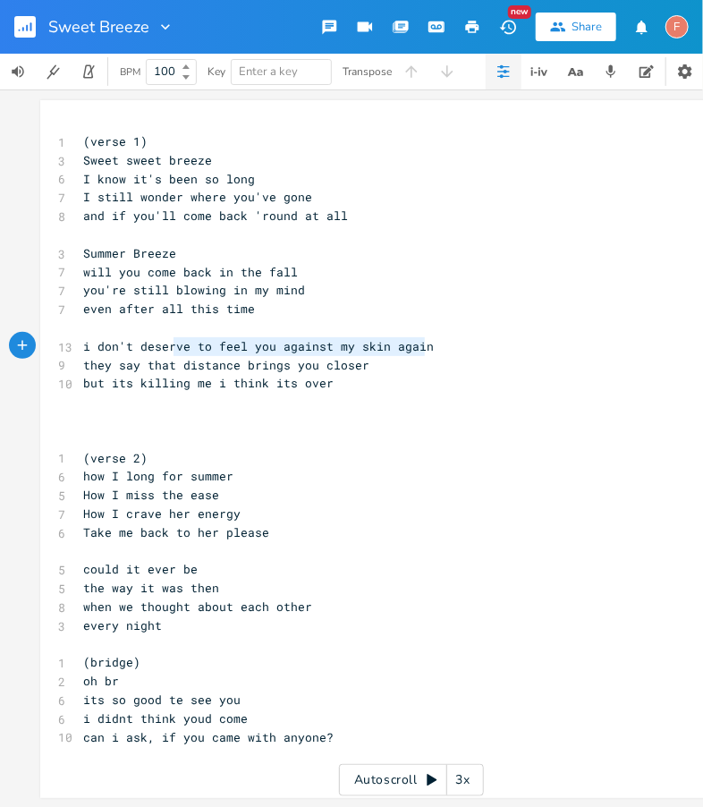
type textarea "i don't deserve to feel you against my skin again"
drag, startPoint x: 455, startPoint y: 349, endPoint x: 72, endPoint y: 342, distance: 382.8
click at [72, 342] on div "i don't deserve to feel you against my skin again xxxxxxxxxx 1 (verse 1) 3 Swee…" at bounding box center [411, 449] width 742 height 698
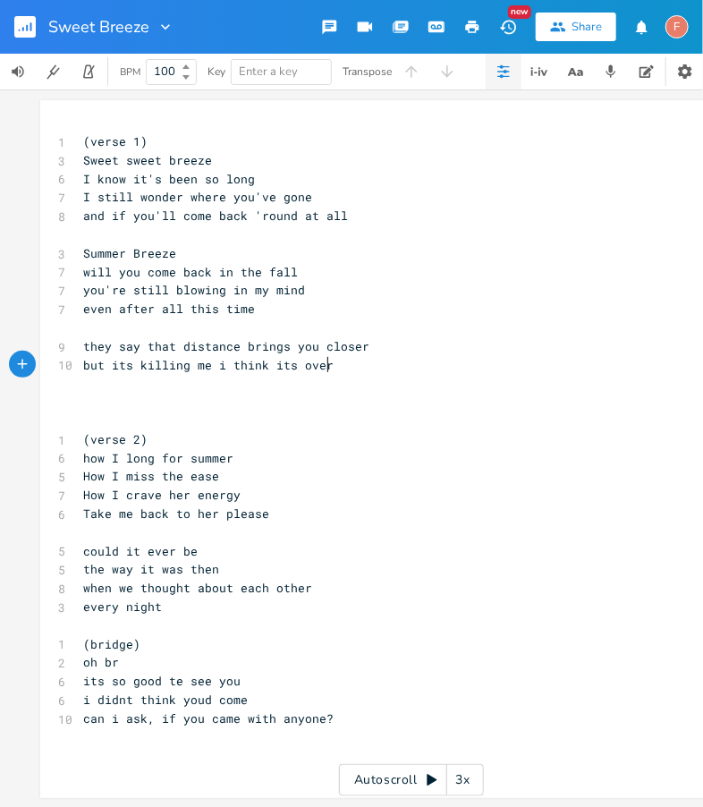
click at [385, 372] on pre "but its killing me i think its over" at bounding box center [403, 365] width 646 height 19
click at [384, 345] on pre "they say that distance brings you closer" at bounding box center [403, 346] width 646 height 19
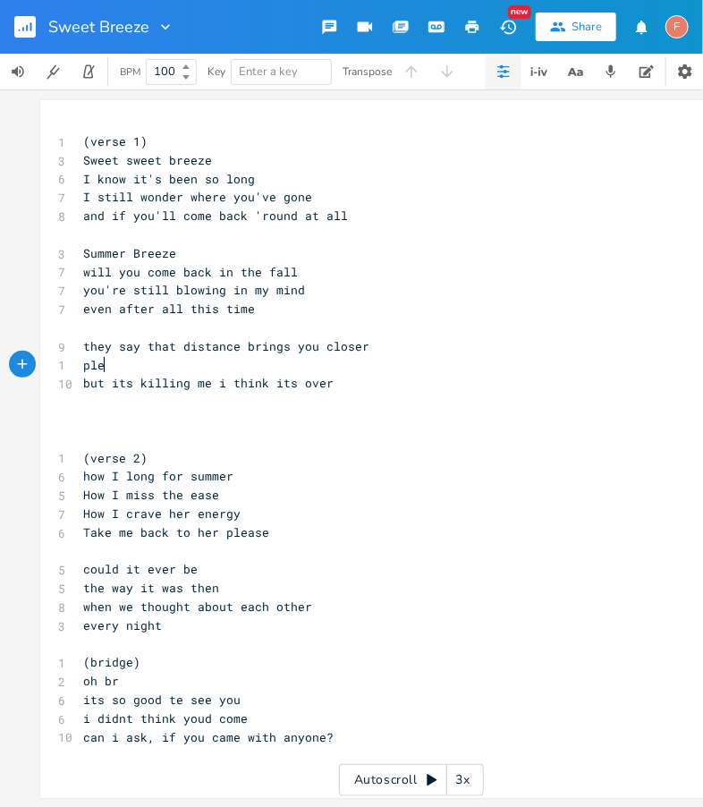
type textarea "pleoa"
type textarea "ase c"
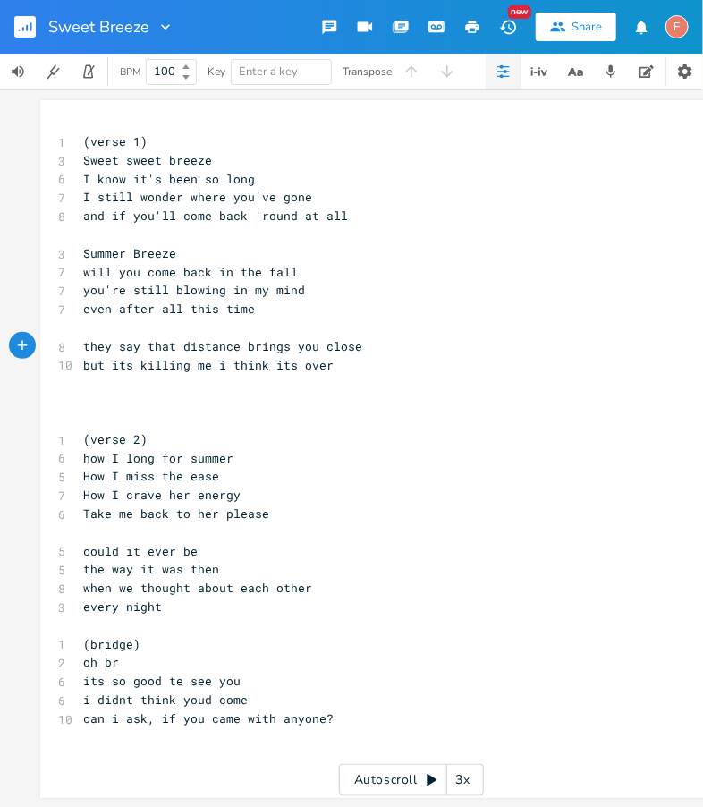
click at [212, 363] on span "but its killing me i think its over" at bounding box center [208, 365] width 250 height 16
type textarea "i think"
click at [326, 368] on span "but its killing me to think i think its over" at bounding box center [240, 365] width 315 height 16
click at [412, 370] on pre "but its killing me to think its over" at bounding box center [403, 365] width 646 height 19
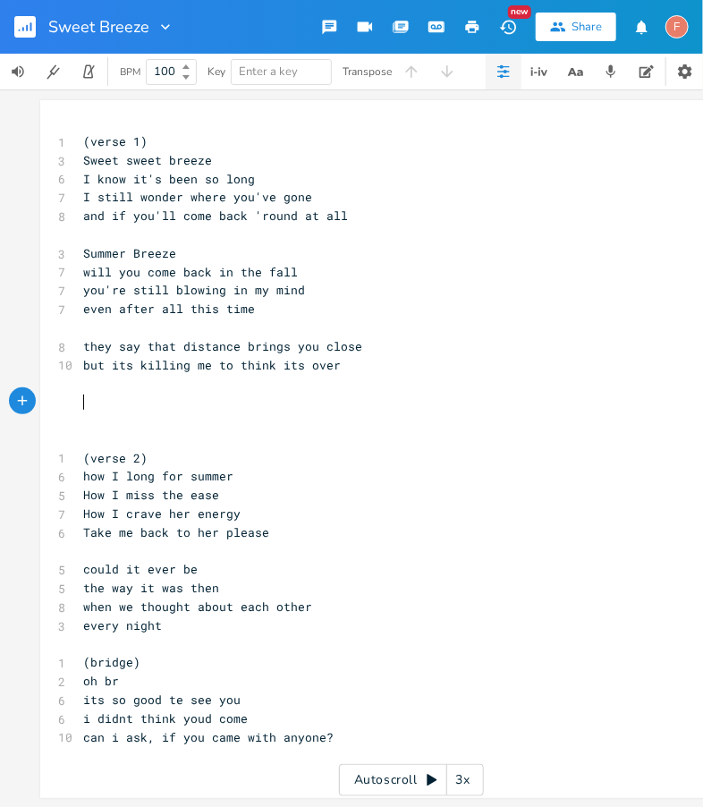
click at [381, 401] on pre "​" at bounding box center [403, 402] width 646 height 19
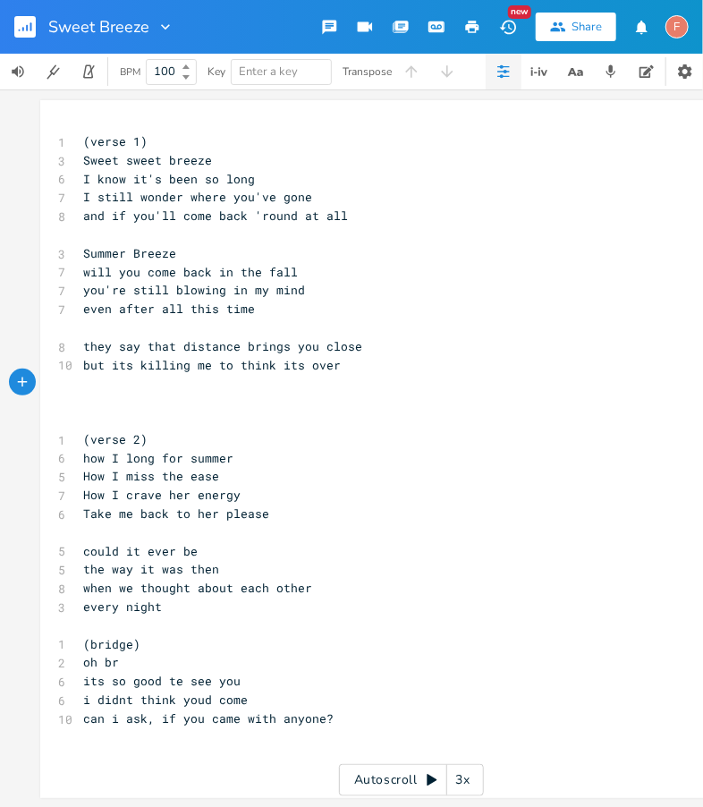
click at [382, 401] on pre "​" at bounding box center [403, 402] width 646 height 19
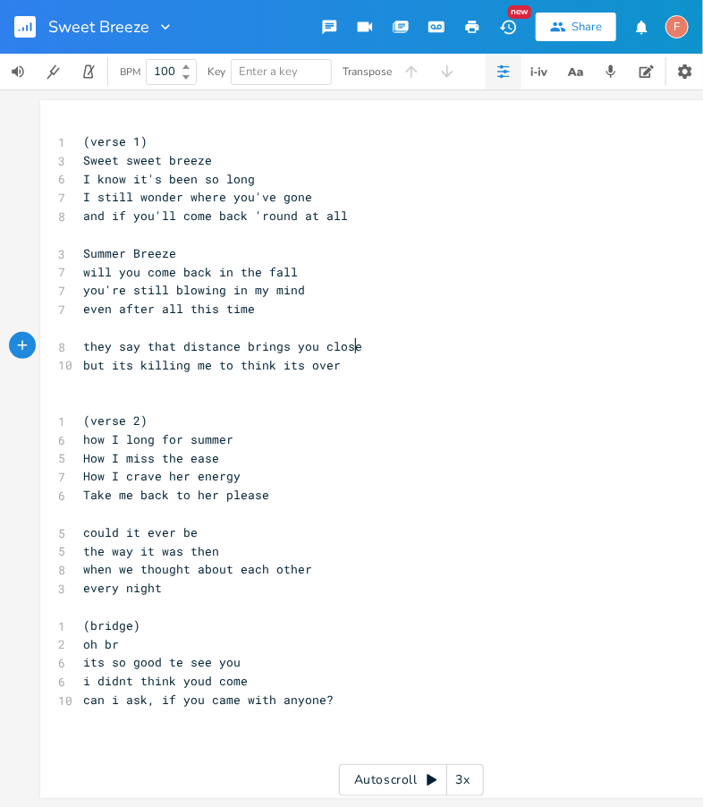
click at [393, 344] on pre "they say that distance brings you close" at bounding box center [403, 346] width 646 height 19
type textarea "r"
click at [280, 368] on span "but its killing me to think its over" at bounding box center [212, 365] width 258 height 16
type textarea "its"
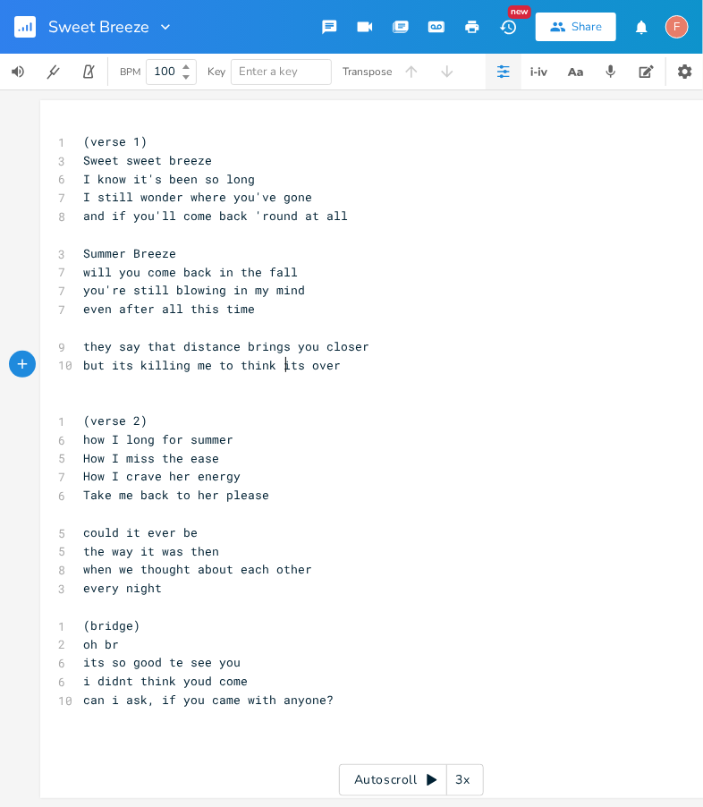
click at [280, 368] on span "but its killing me to think its over" at bounding box center [212, 365] width 258 height 16
click at [362, 350] on pre "they say that distance brings you closer" at bounding box center [403, 346] width 646 height 19
click at [201, 368] on span "but its killing me to think its over" at bounding box center [212, 365] width 258 height 16
drag, startPoint x: 275, startPoint y: 363, endPoint x: 402, endPoint y: 362, distance: 127.0
click at [402, 362] on pre "but its killing me to think its over" at bounding box center [403, 365] width 646 height 19
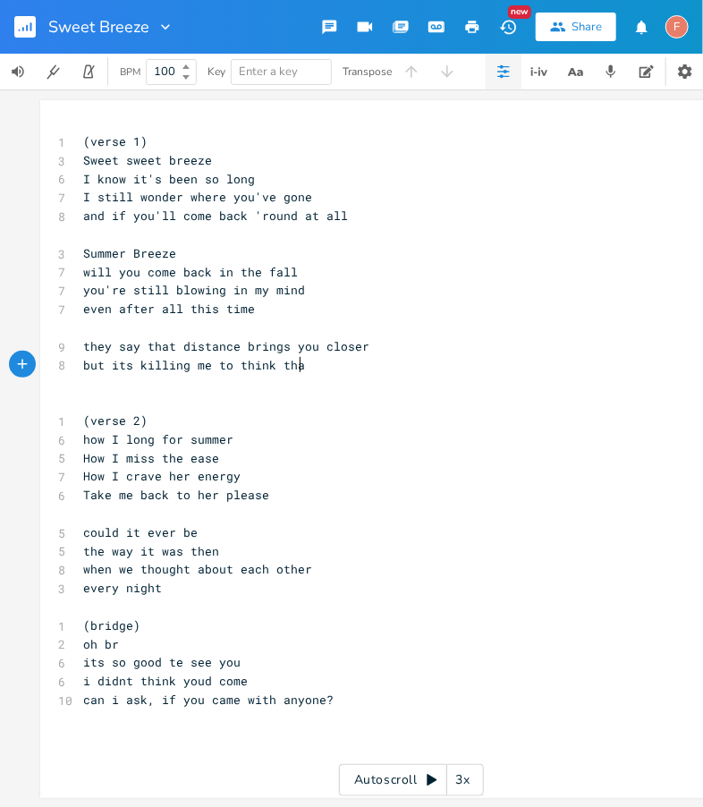
type textarea "thats"
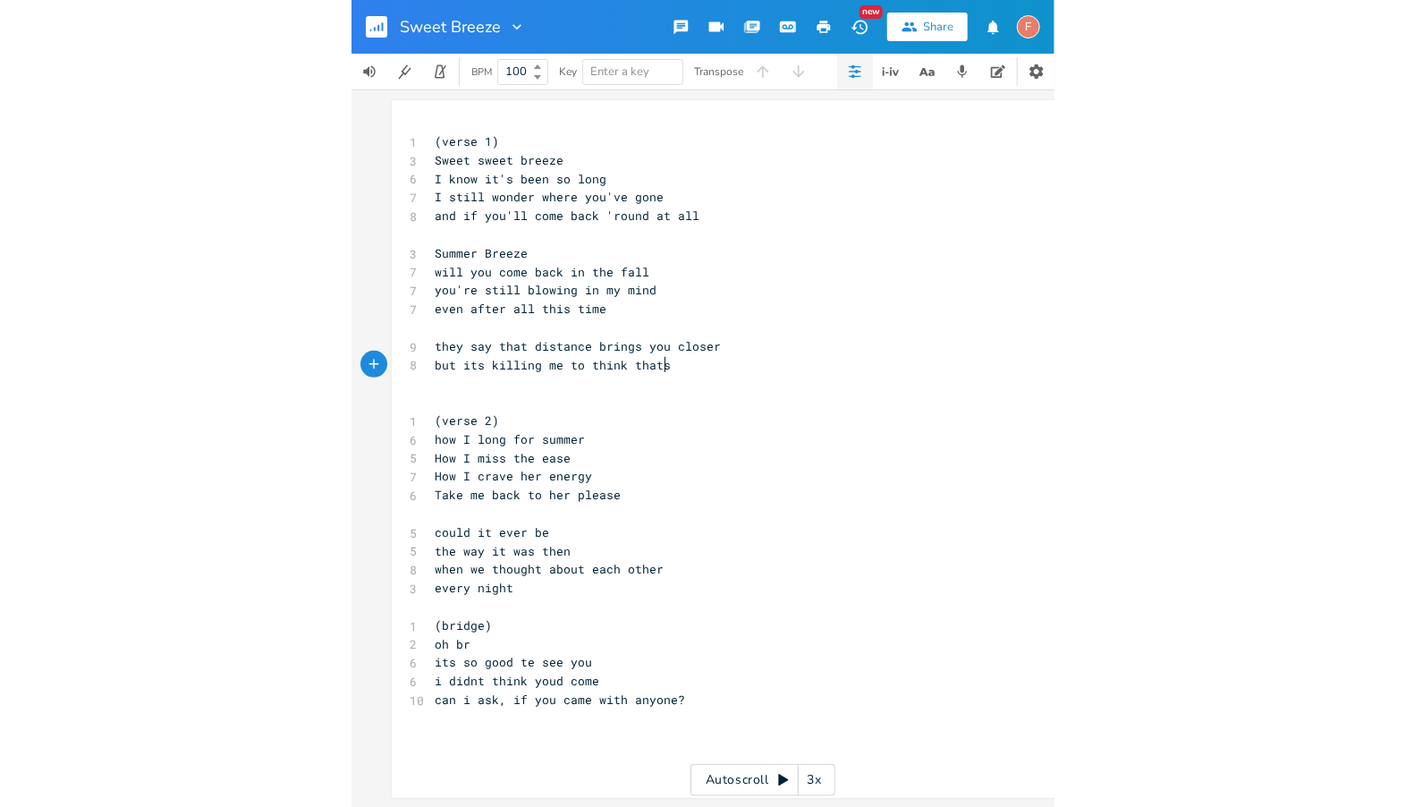
scroll to position [0, 26]
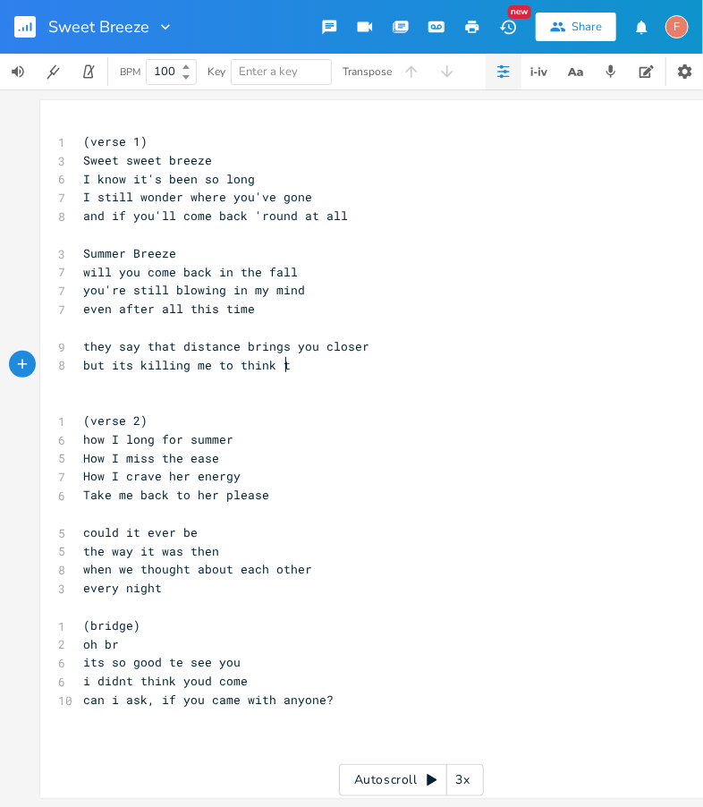
type textarea "its over"
click at [320, 461] on pre "How I miss the ease" at bounding box center [403, 458] width 646 height 19
click at [278, 348] on span "they say that distance brings you closer" at bounding box center [226, 346] width 286 height 16
click at [404, 348] on pre "they say that distance brings you closer" at bounding box center [403, 346] width 646 height 19
click at [361, 325] on pre "​" at bounding box center [403, 327] width 646 height 19
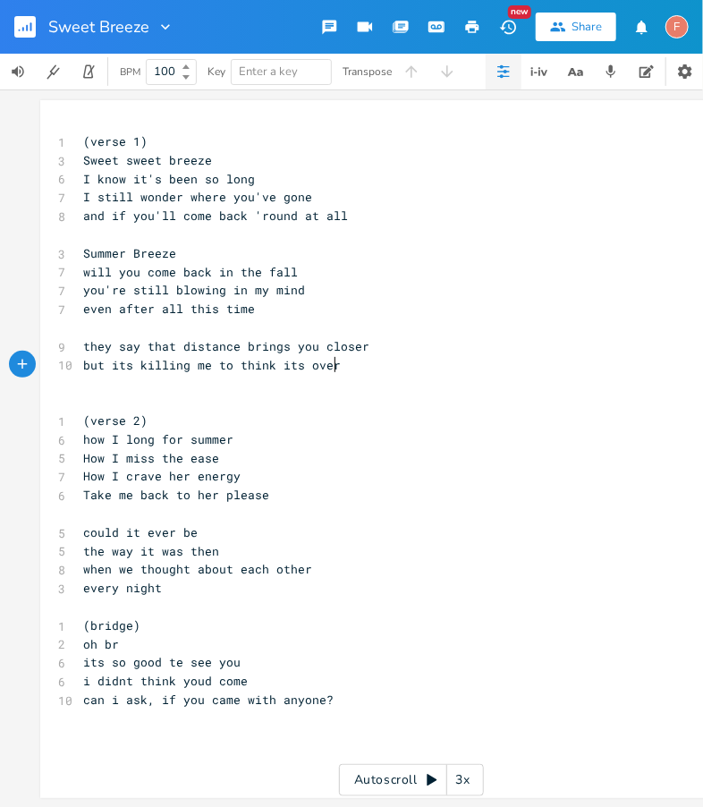
click at [451, 369] on pre "but its killing me to think its over" at bounding box center [403, 365] width 646 height 19
click at [455, 351] on pre "they say that distance brings you closer" at bounding box center [403, 346] width 646 height 19
click at [334, 371] on pre "but its killing me to think its over" at bounding box center [403, 365] width 646 height 19
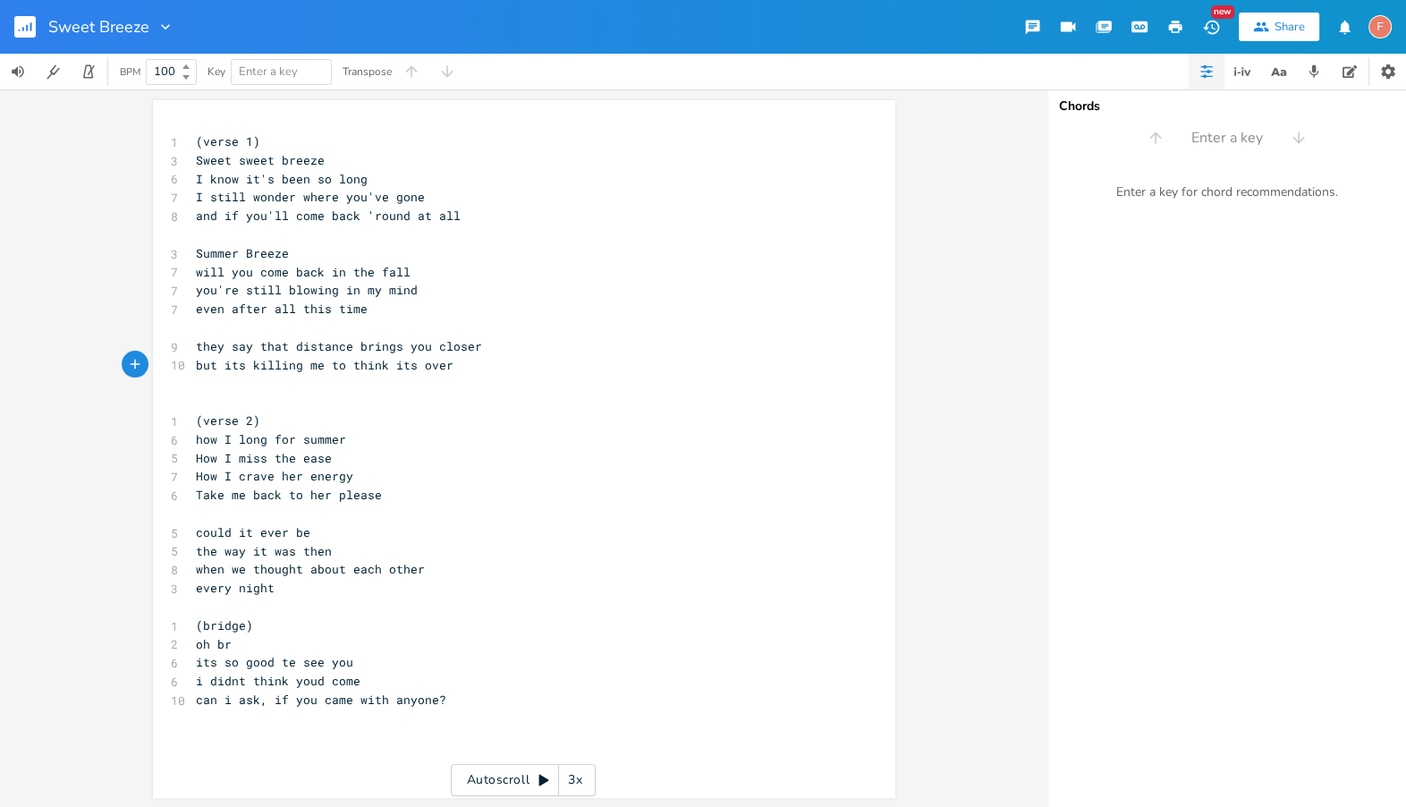
click at [525, 372] on pre "but its killing me to think its over" at bounding box center [515, 365] width 646 height 19
click at [534, 353] on pre "they say that distance brings you closer" at bounding box center [515, 346] width 646 height 19
click at [459, 353] on pre "they say that distance brings you closer" at bounding box center [515, 346] width 646 height 19
click at [471, 360] on pre "but its killing me to think its over" at bounding box center [515, 365] width 646 height 19
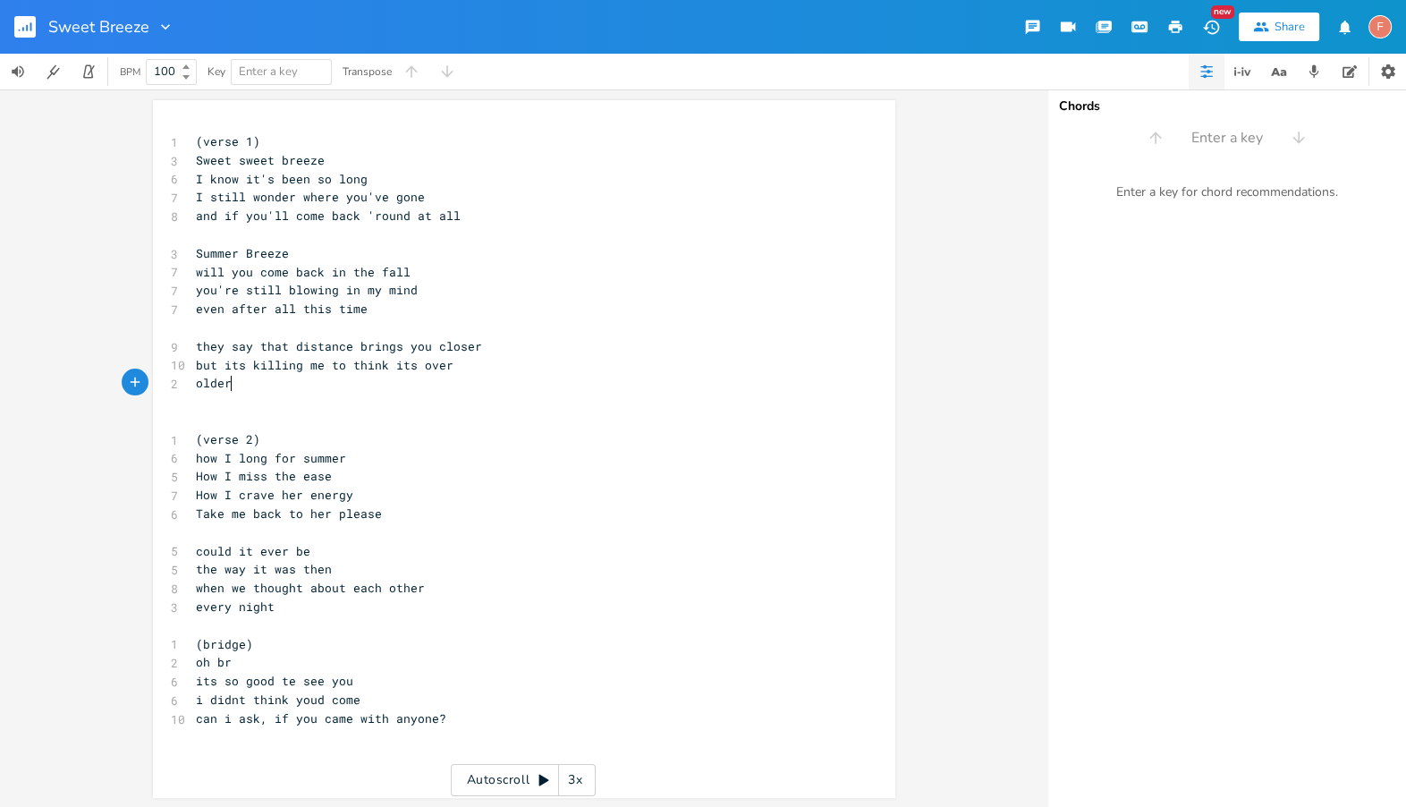
type textarea "older"
click at [419, 451] on pre "how I long for summer" at bounding box center [515, 458] width 646 height 19
click at [452, 379] on pre "older" at bounding box center [515, 383] width 646 height 19
click at [530, 340] on pre "they say that distance brings you closer" at bounding box center [515, 346] width 646 height 19
type textarea ", u"
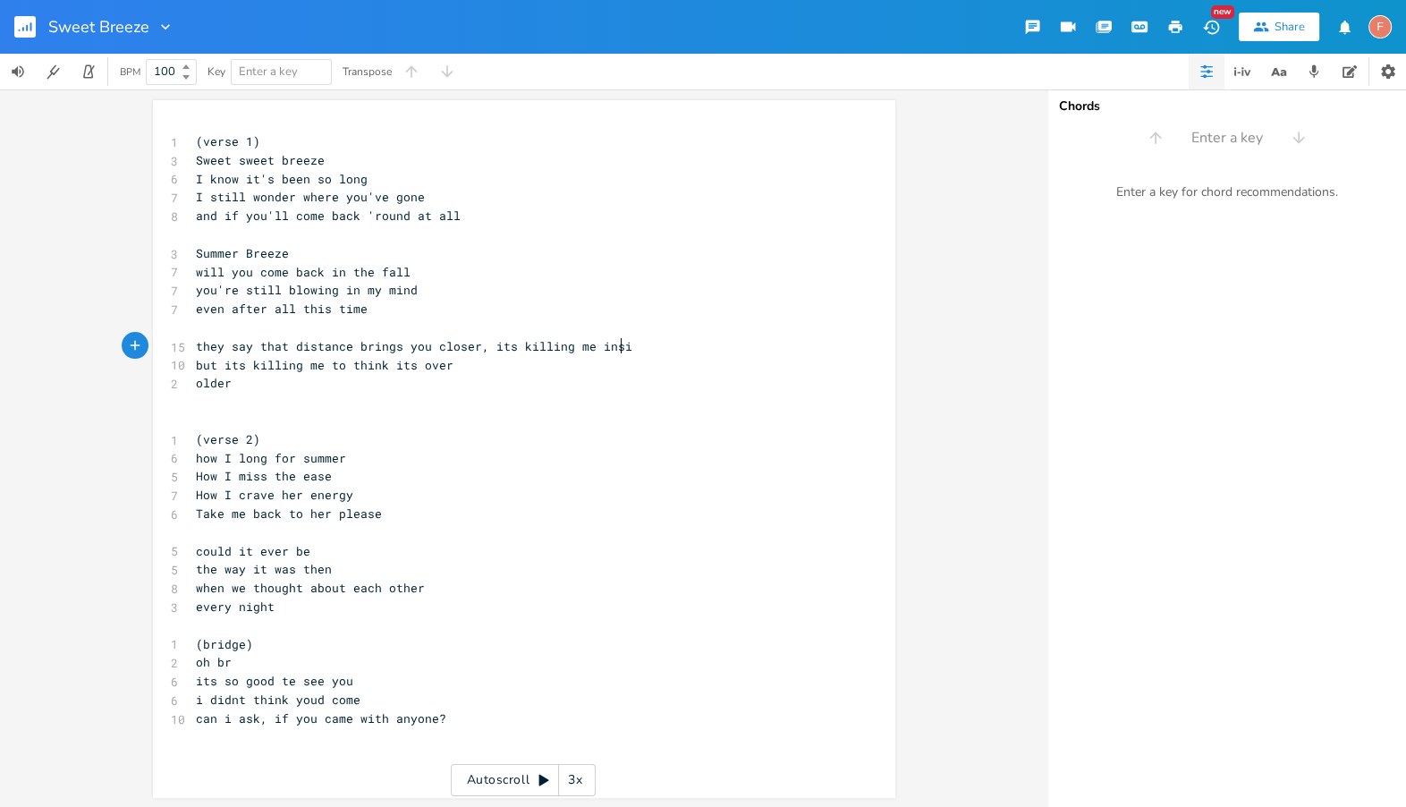
type textarea "its killing me inside"
click at [540, 359] on pre "but its killing me to think its over" at bounding box center [515, 365] width 646 height 19
type textarea "old"
drag, startPoint x: 636, startPoint y: 369, endPoint x: 129, endPoint y: 364, distance: 507.1
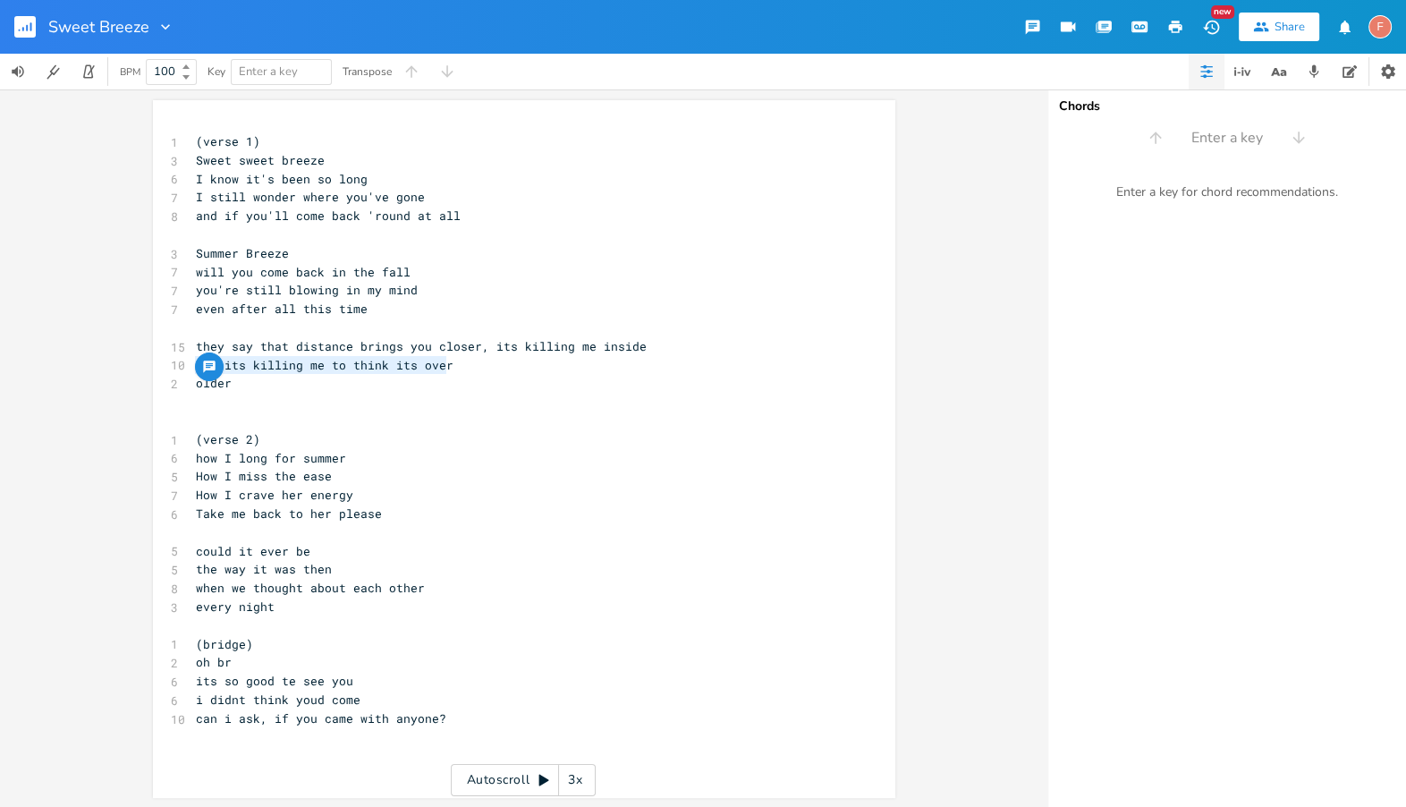
click at [129, 364] on div "but its killing me to think its over x 1 (verse 1) 3 Sweet sweet breeze 6 I kno…" at bounding box center [523, 447] width 1047 height 717
type textarea "don't want to get an"
type textarea "y"
type textarea "ny"
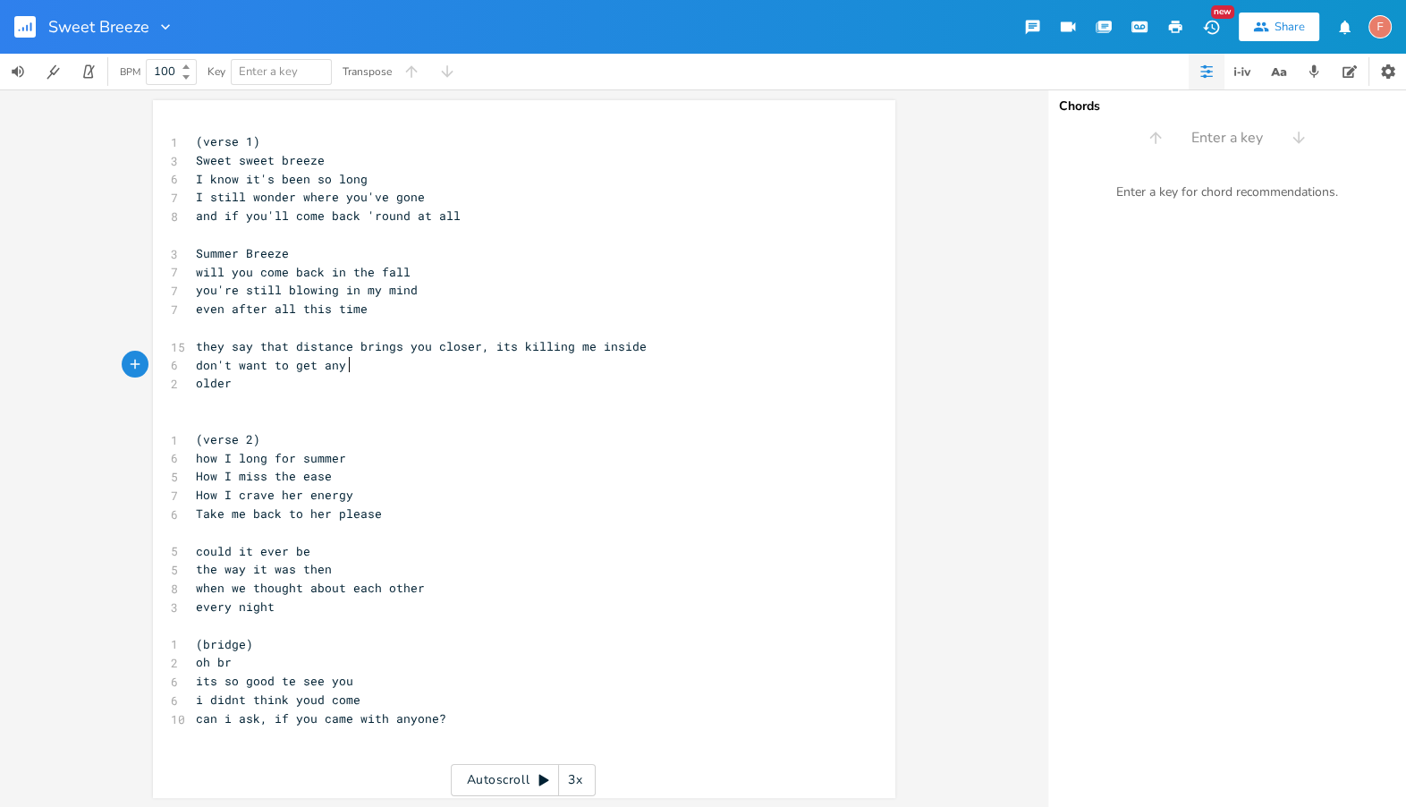
click at [560, 363] on pre "don't want to get any" at bounding box center [515, 365] width 646 height 19
type textarea "older, without you"
type textarea "with you"
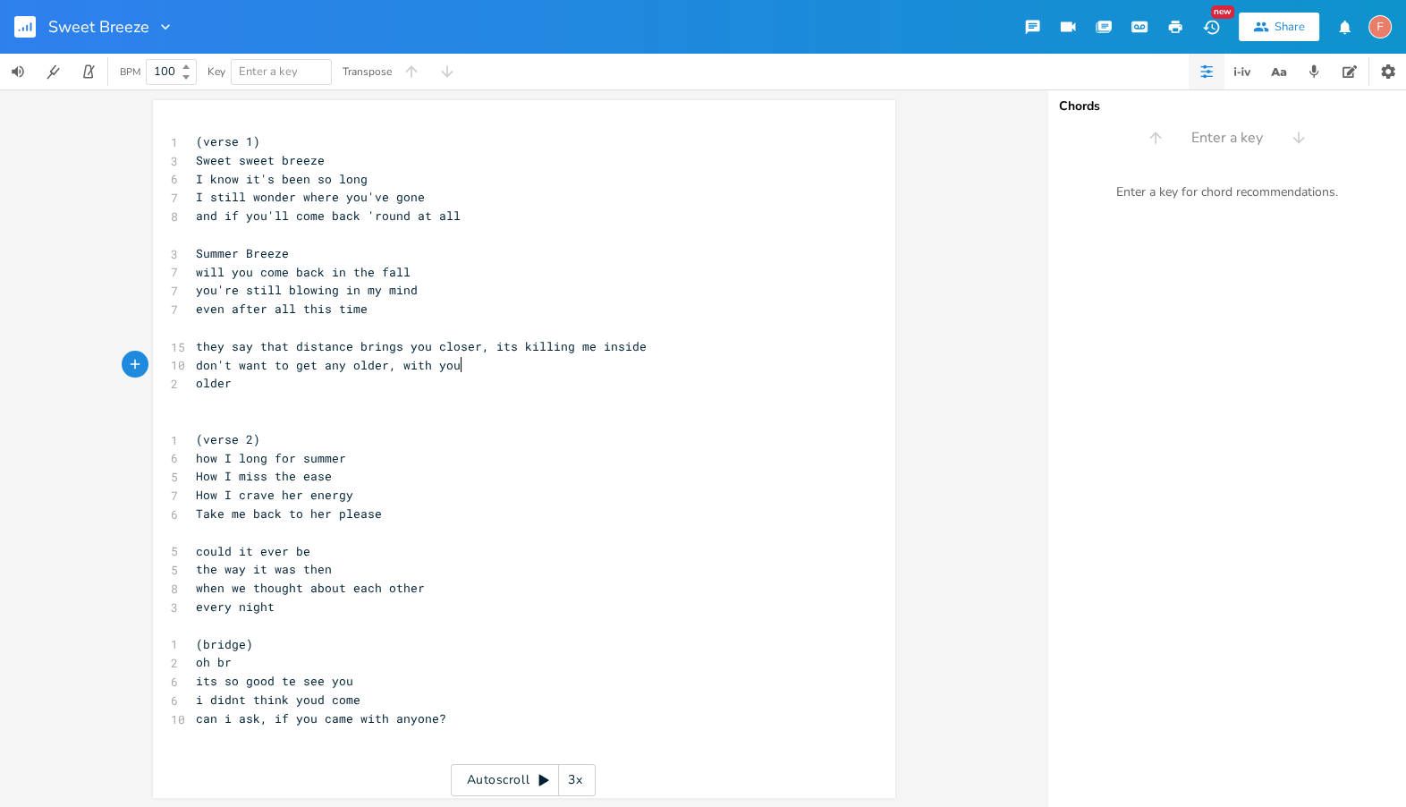
scroll to position [0, 47]
type textarea "out you by mi"
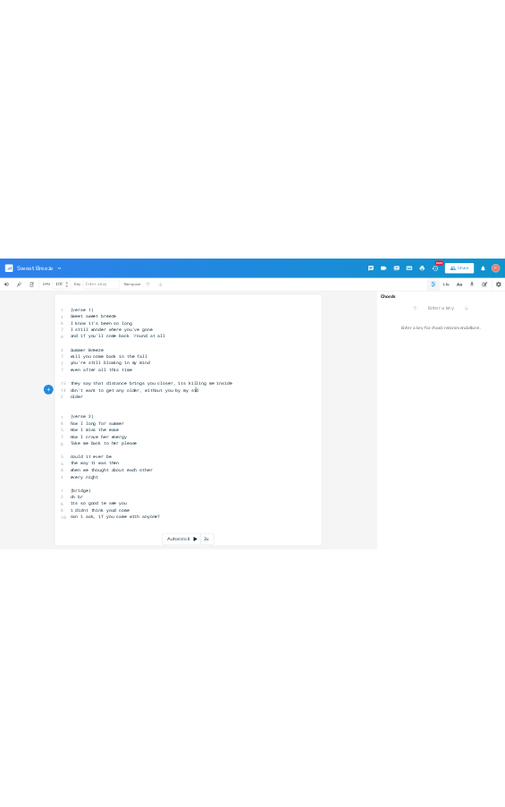
scroll to position [0, 30]
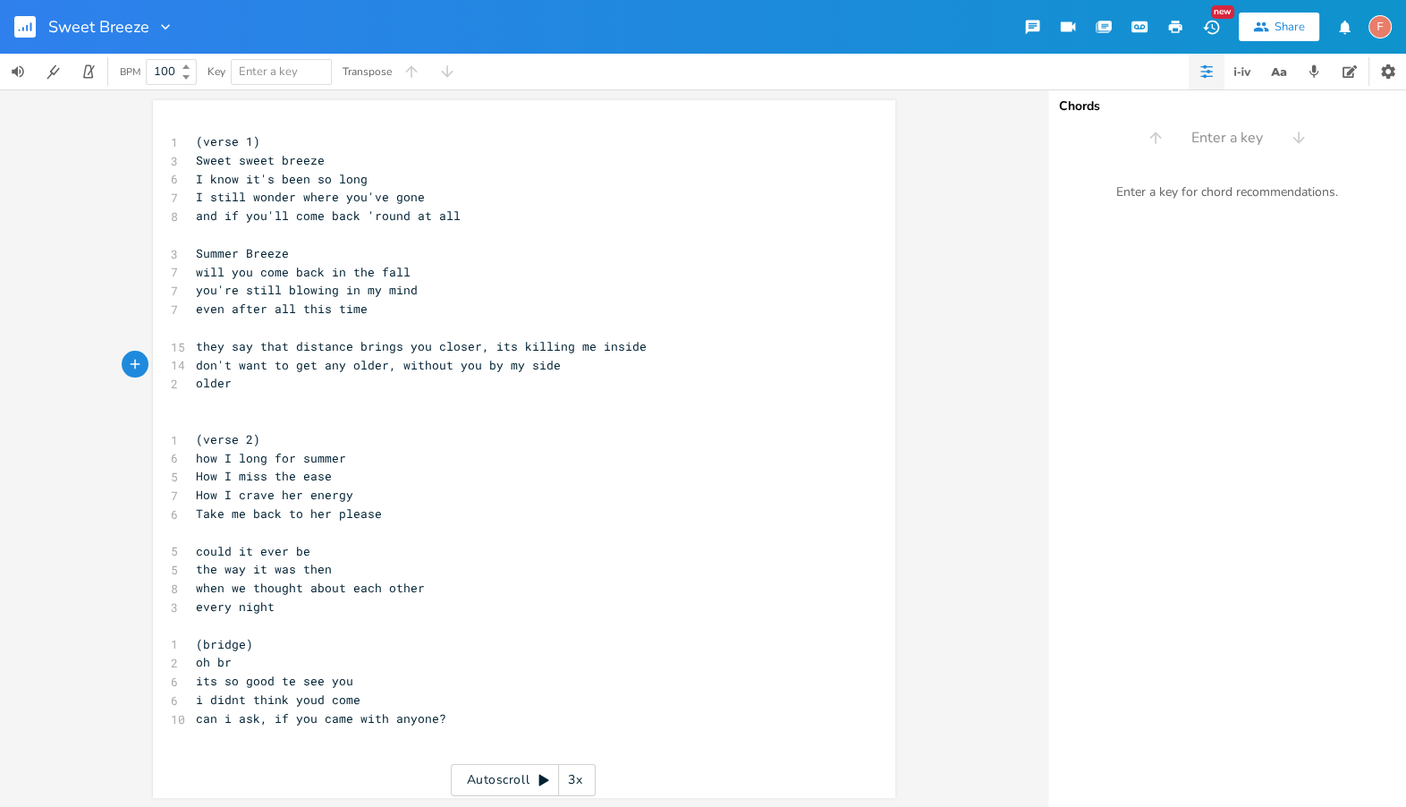
type textarea "y side"
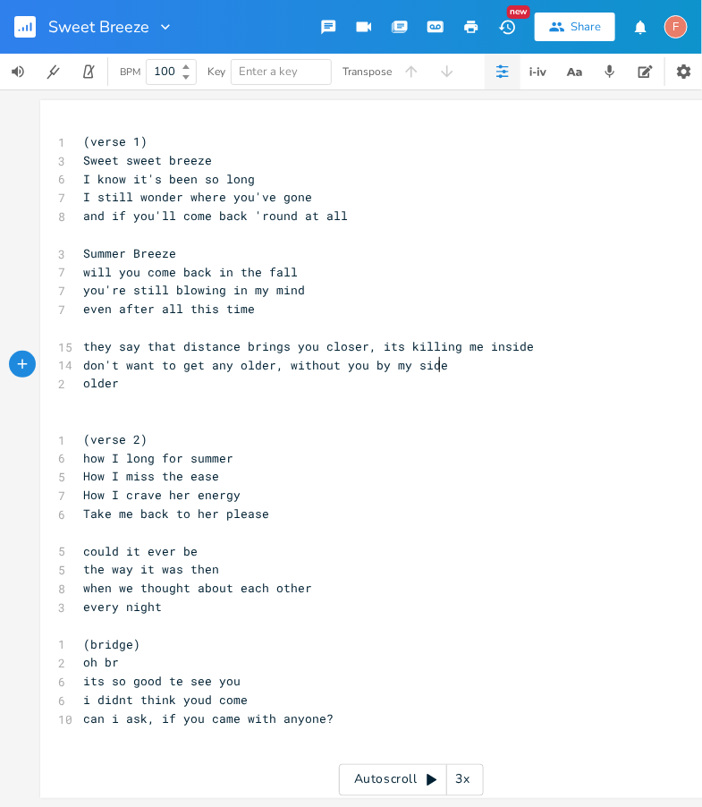
click at [448, 380] on pre "older" at bounding box center [403, 383] width 646 height 19
click at [470, 376] on pre "older" at bounding box center [403, 383] width 646 height 19
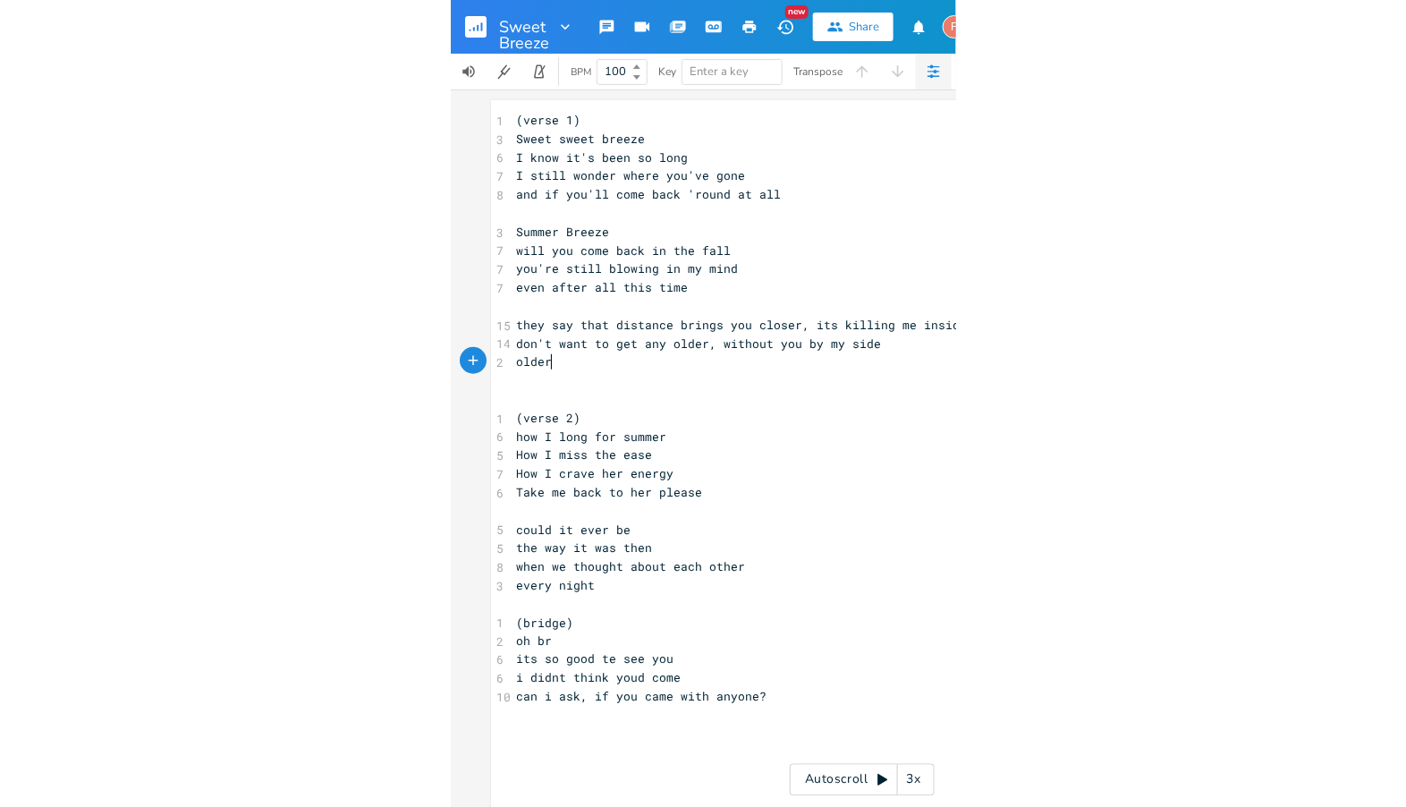
scroll to position [0, 4]
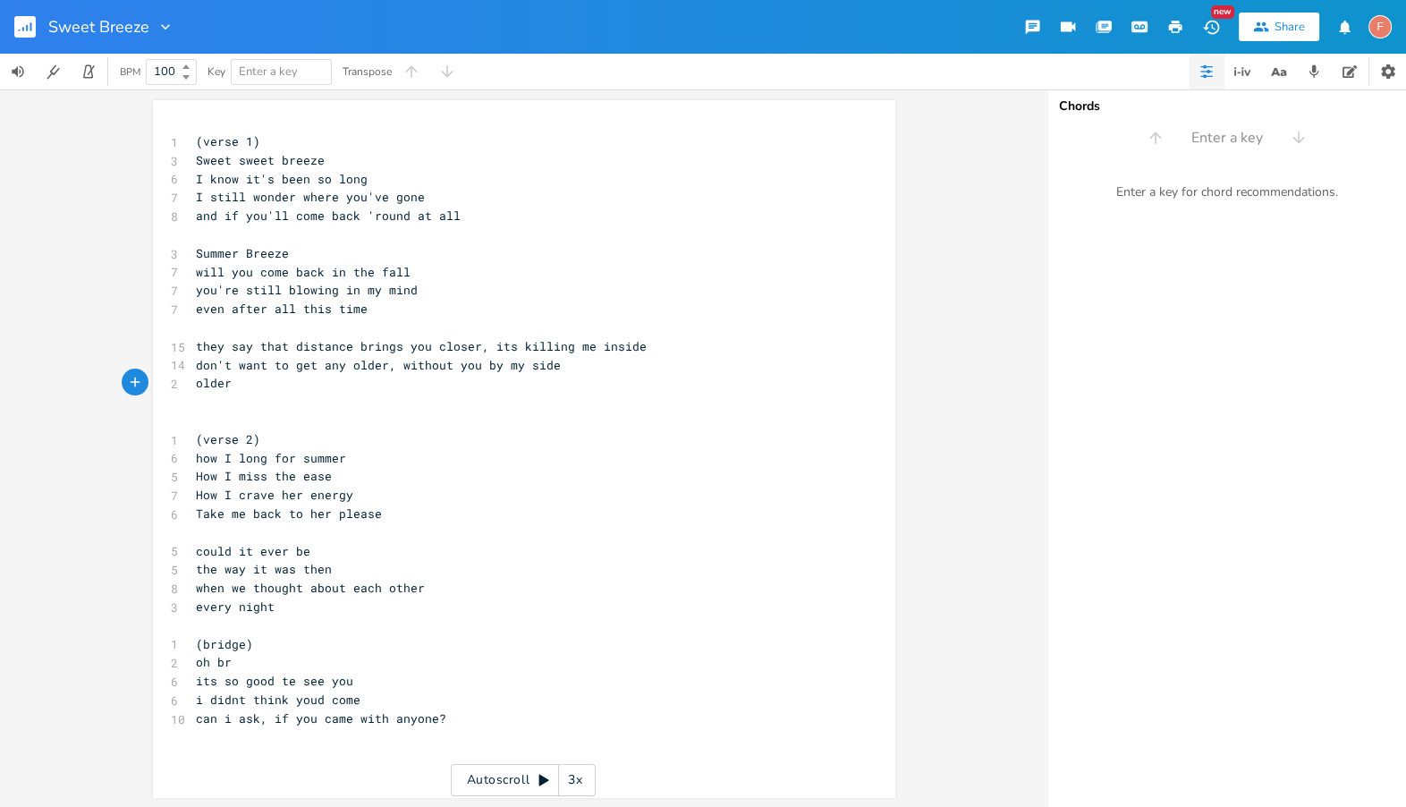
click at [323, 388] on pre "older" at bounding box center [515, 383] width 646 height 19
click at [557, 390] on pre "older" at bounding box center [515, 383] width 646 height 19
click at [617, 376] on pre "older" at bounding box center [515, 383] width 646 height 19
click at [641, 367] on pre "don't want to get any older, without you by my side" at bounding box center [515, 365] width 646 height 19
click at [650, 387] on pre "older" at bounding box center [515, 383] width 646 height 19
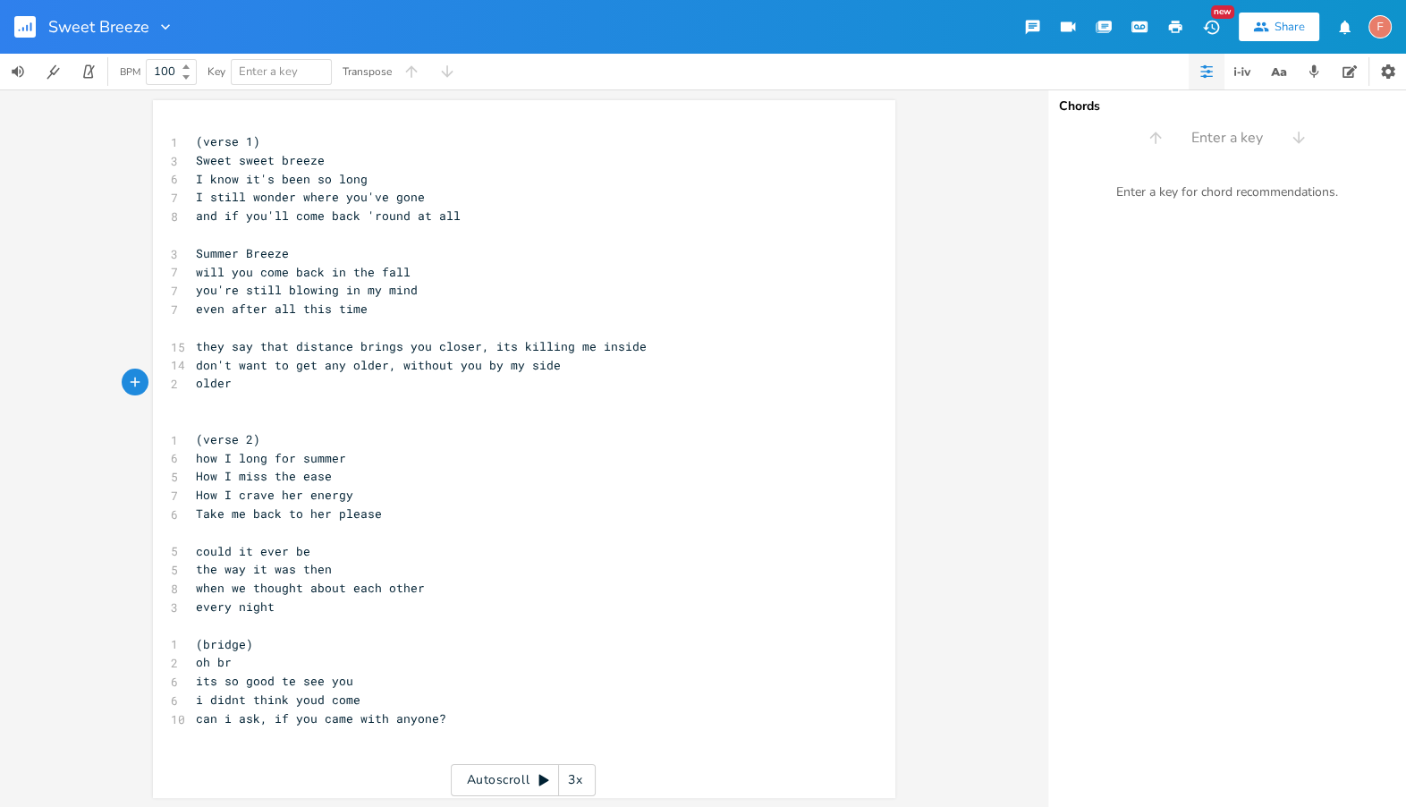
click at [344, 379] on pre "older" at bounding box center [515, 383] width 646 height 19
click at [482, 386] on pre "older" at bounding box center [515, 383] width 646 height 19
click at [460, 368] on span "don't want to get any older, without you by my side" at bounding box center [378, 365] width 365 height 16
type textarea "you"
click at [460, 368] on span "don't want to get any older, without you by my side" at bounding box center [378, 365] width 365 height 16
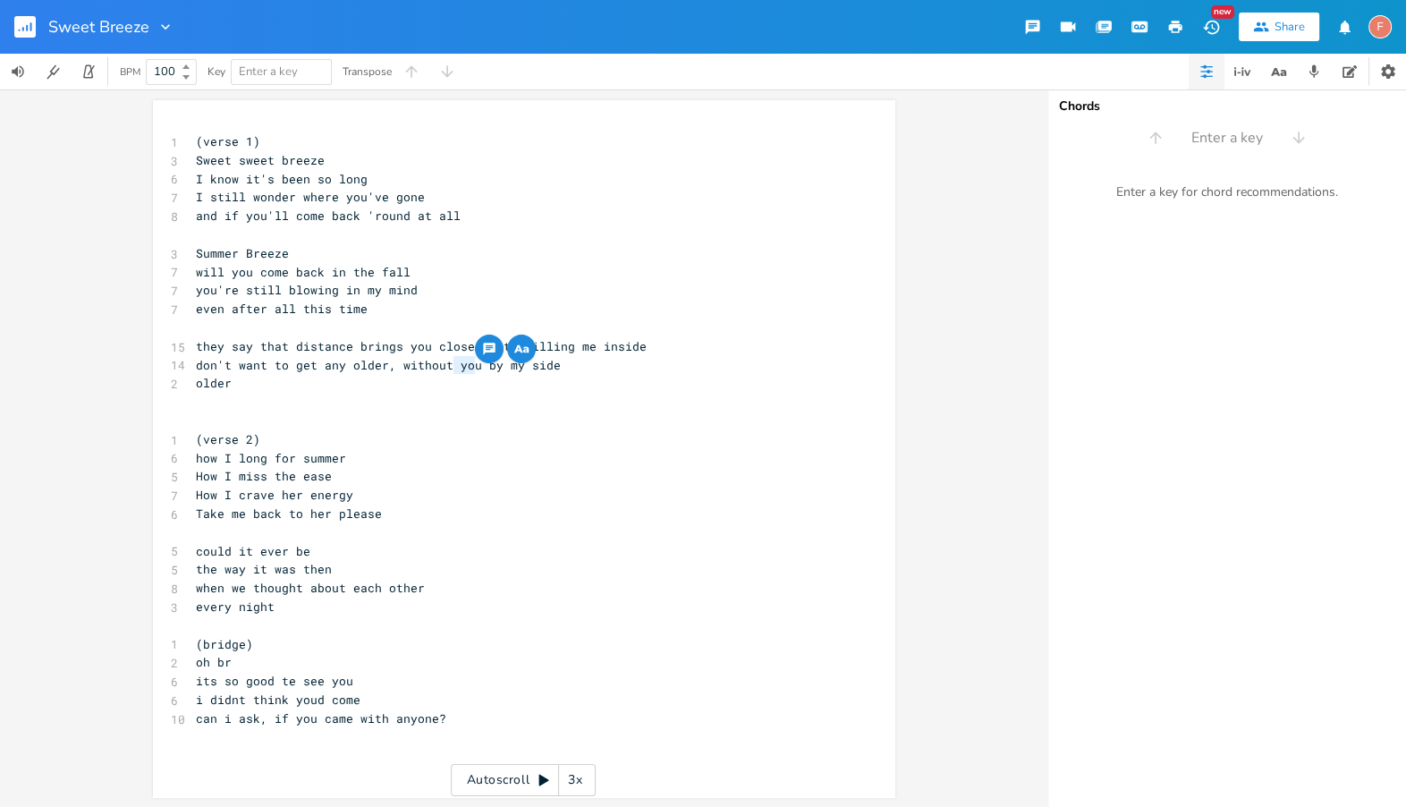
click at [462, 385] on pre "older" at bounding box center [515, 383] width 646 height 19
click at [269, 380] on pre "older" at bounding box center [515, 383] width 646 height 19
type textarea "older"
drag, startPoint x: 211, startPoint y: 388, endPoint x: 148, endPoint y: 385, distance: 63.6
click at [153, 385] on div "older x 1 (verse 1) 3 Sweet sweet breeze 6 I know it's been so long 7 I still w…" at bounding box center [524, 449] width 742 height 698
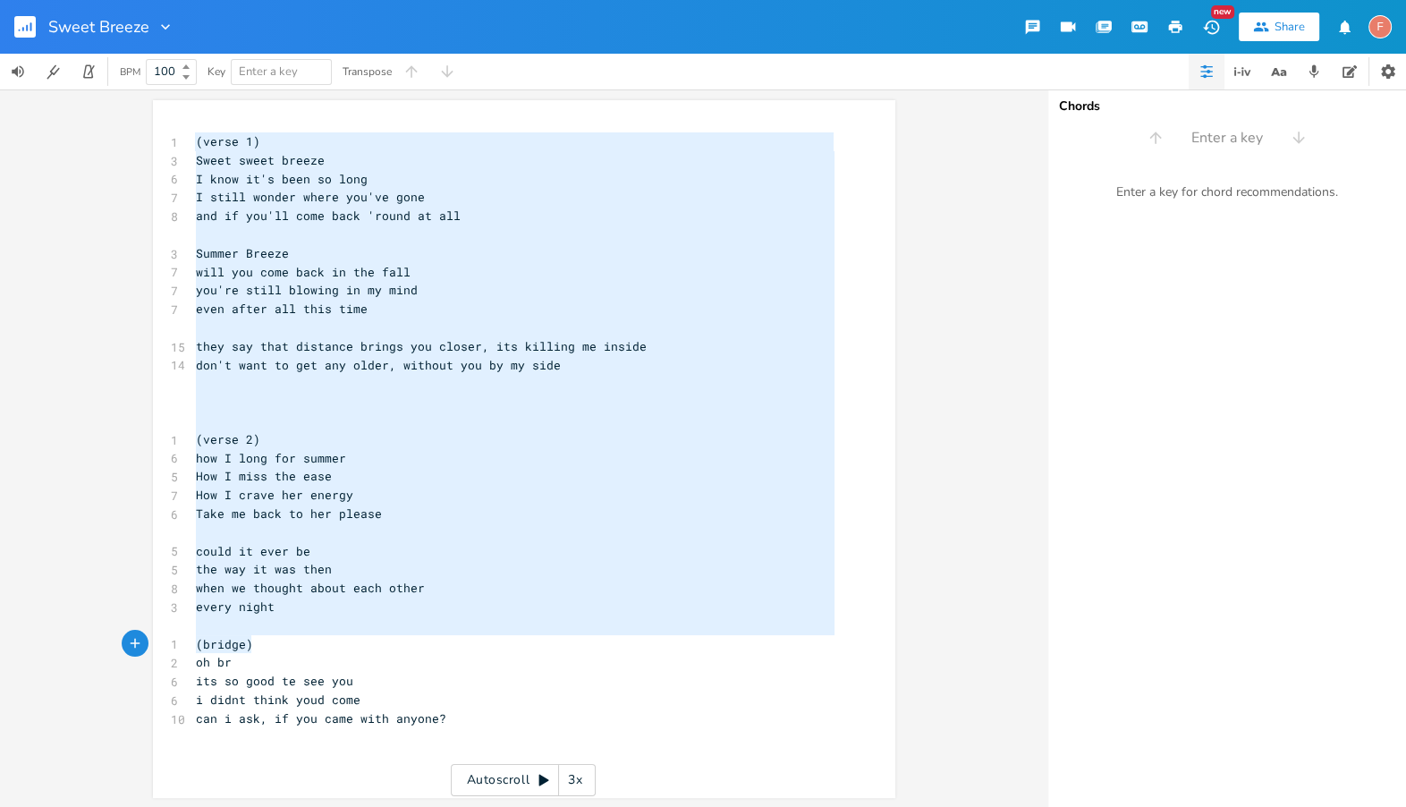
type textarea "(verse 1) Sweet sweet breeze I know it's been so long I still wonder where you'…"
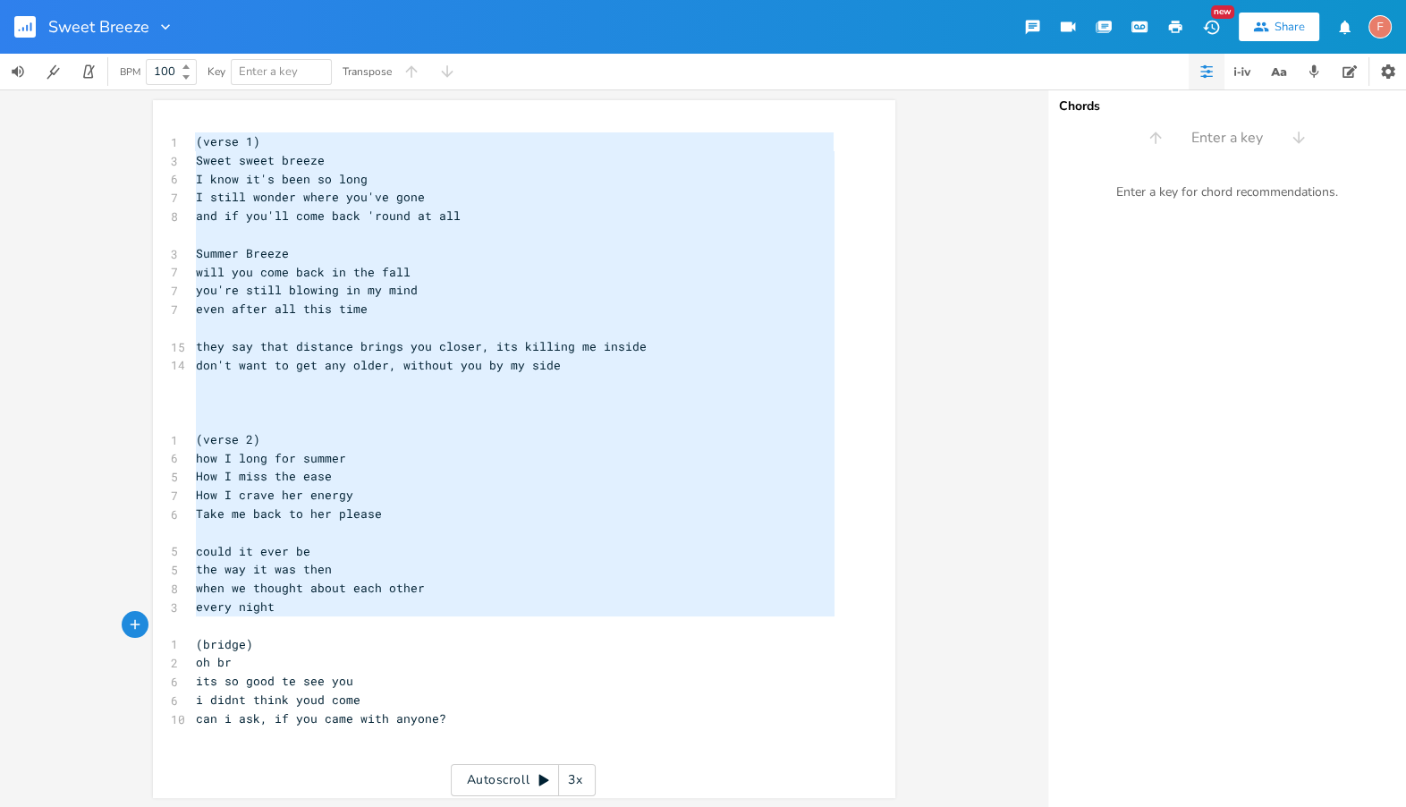
drag, startPoint x: 190, startPoint y: 146, endPoint x: 481, endPoint y: 624, distance: 559.8
click at [481, 624] on div "1 (verse 1) 3 Sweet sweet breeze 6 I know it's been so long 7 I still wonder wh…" at bounding box center [515, 438] width 646 height 613
click at [534, 401] on pre "​" at bounding box center [515, 402] width 646 height 19
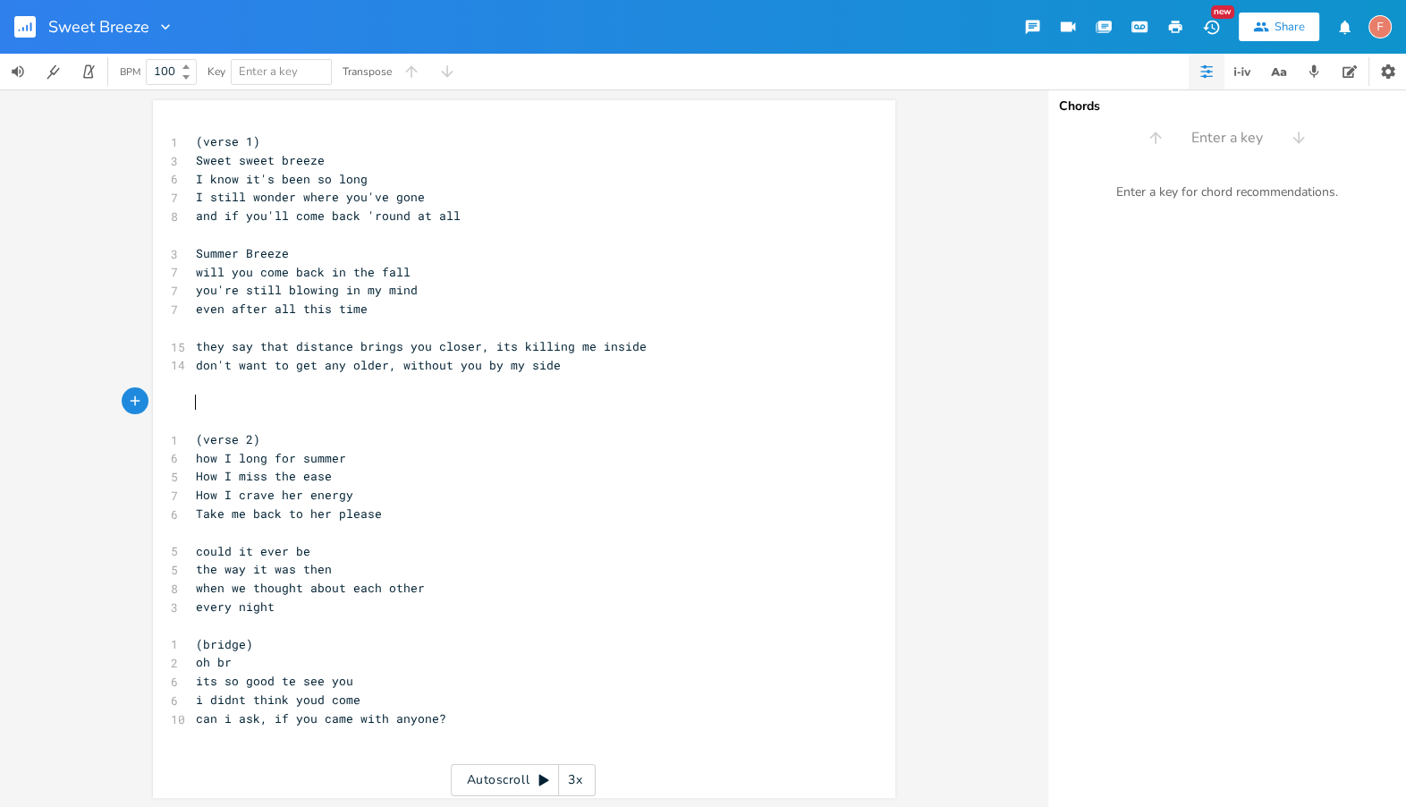
scroll to position [0, 0]
click at [664, 399] on pre "​" at bounding box center [515, 402] width 646 height 19
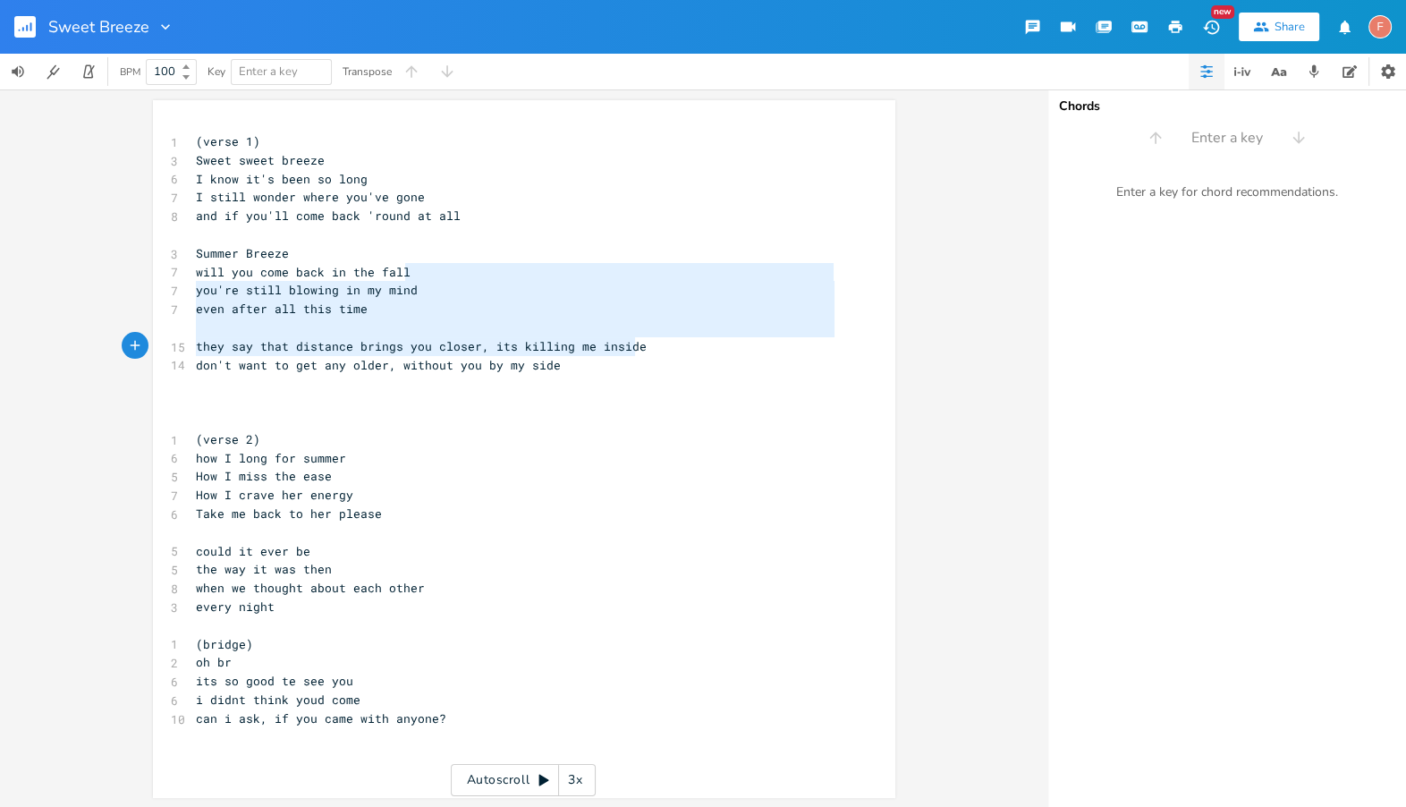
type textarea "you're still blowing in my mind even after all this time they say that distance…"
drag, startPoint x: 672, startPoint y: 274, endPoint x: 660, endPoint y: 420, distance: 147.1
click at [660, 420] on div "1 (verse 1) 3 Sweet sweet breeze 6 I know it's been so long 7 I still wonder wh…" at bounding box center [515, 438] width 646 height 613
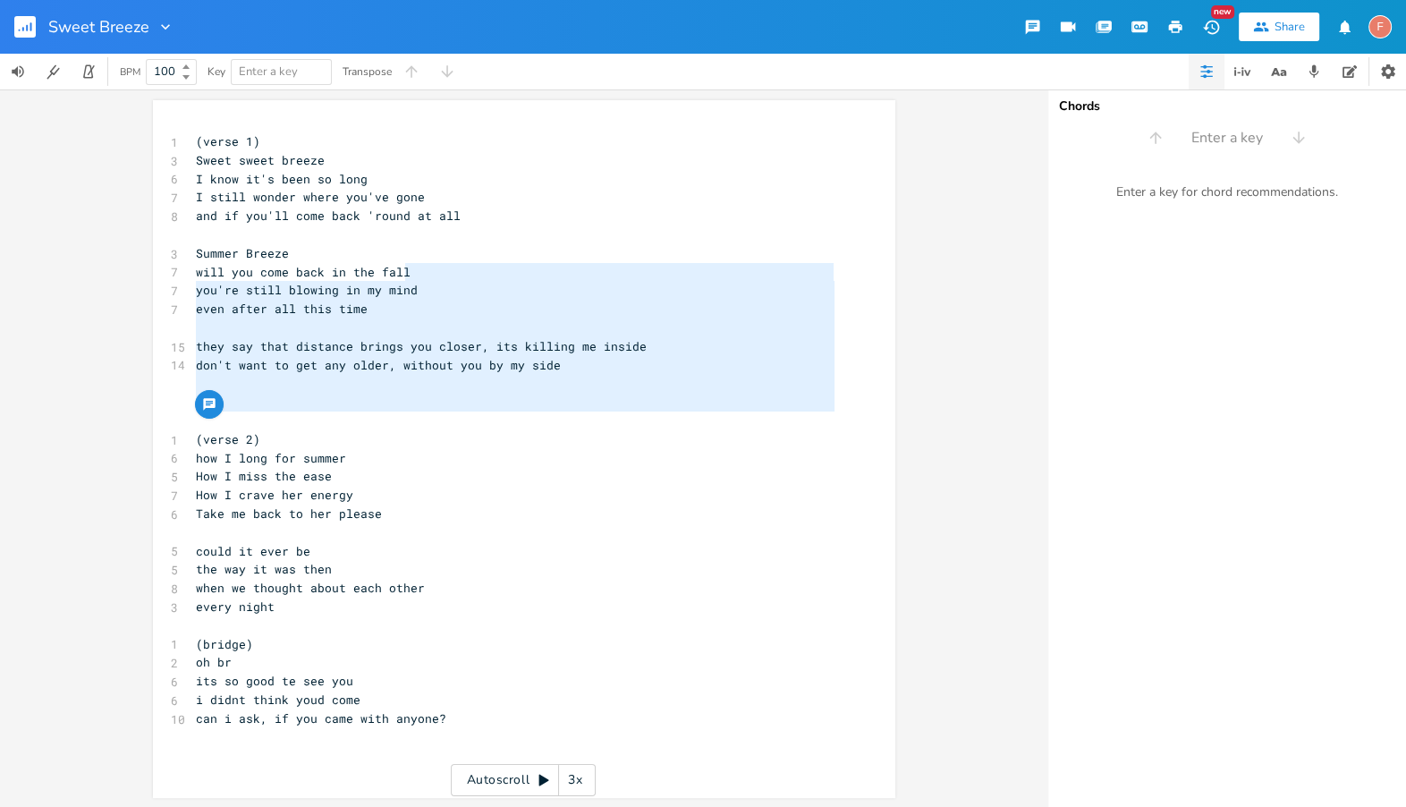
click at [657, 475] on pre "How I miss the ease" at bounding box center [515, 476] width 646 height 19
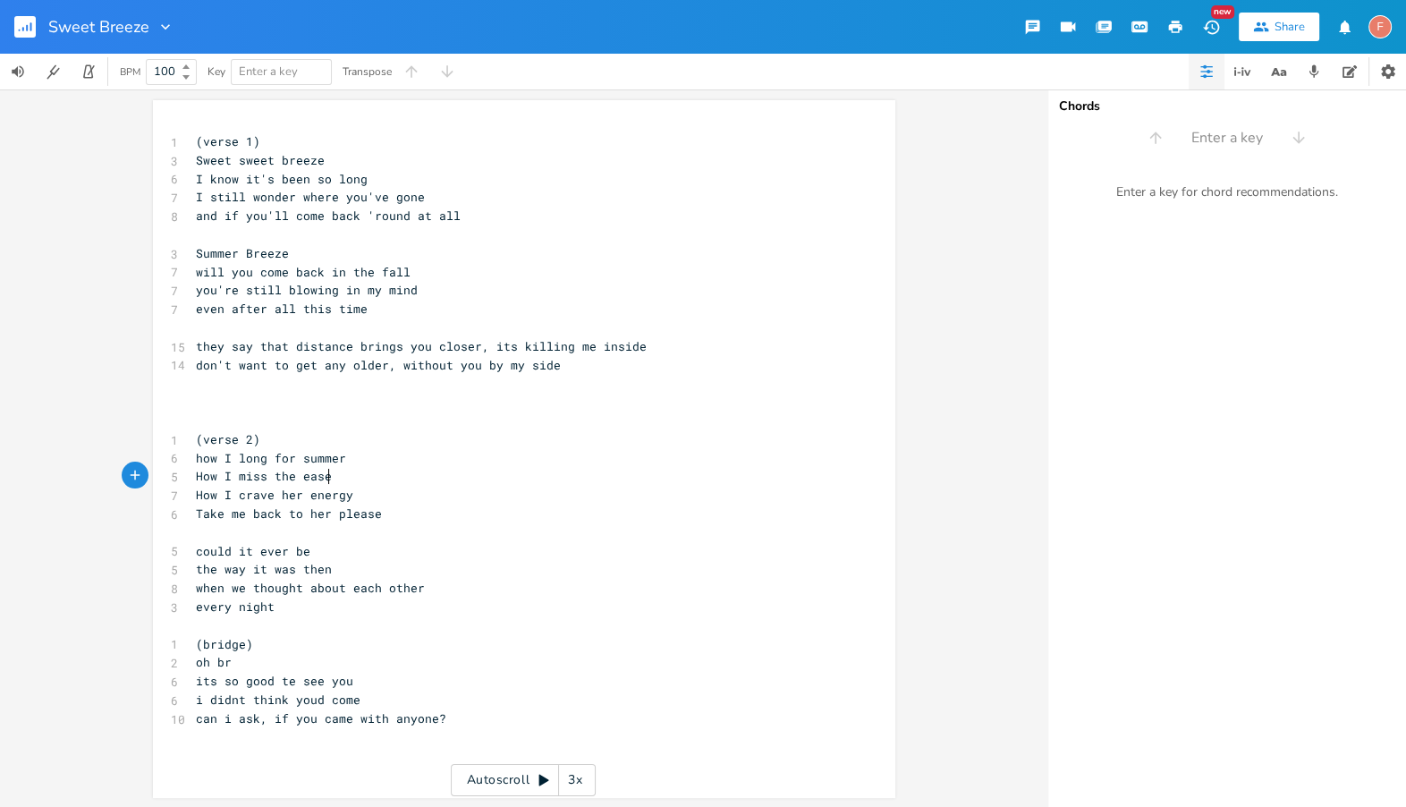
click at [404, 365] on span "don't want to get any older, without you by my side" at bounding box center [378, 365] width 365 height 16
click at [409, 345] on span "they say that distance brings you closer, its killing me inside" at bounding box center [421, 346] width 451 height 16
click at [425, 279] on pre "will you come back in the fall" at bounding box center [515, 272] width 646 height 19
click at [752, 352] on pre "they say that distance brings you closer, its killing me inside" at bounding box center [515, 346] width 646 height 19
click at [754, 408] on pre "​" at bounding box center [515, 402] width 646 height 19
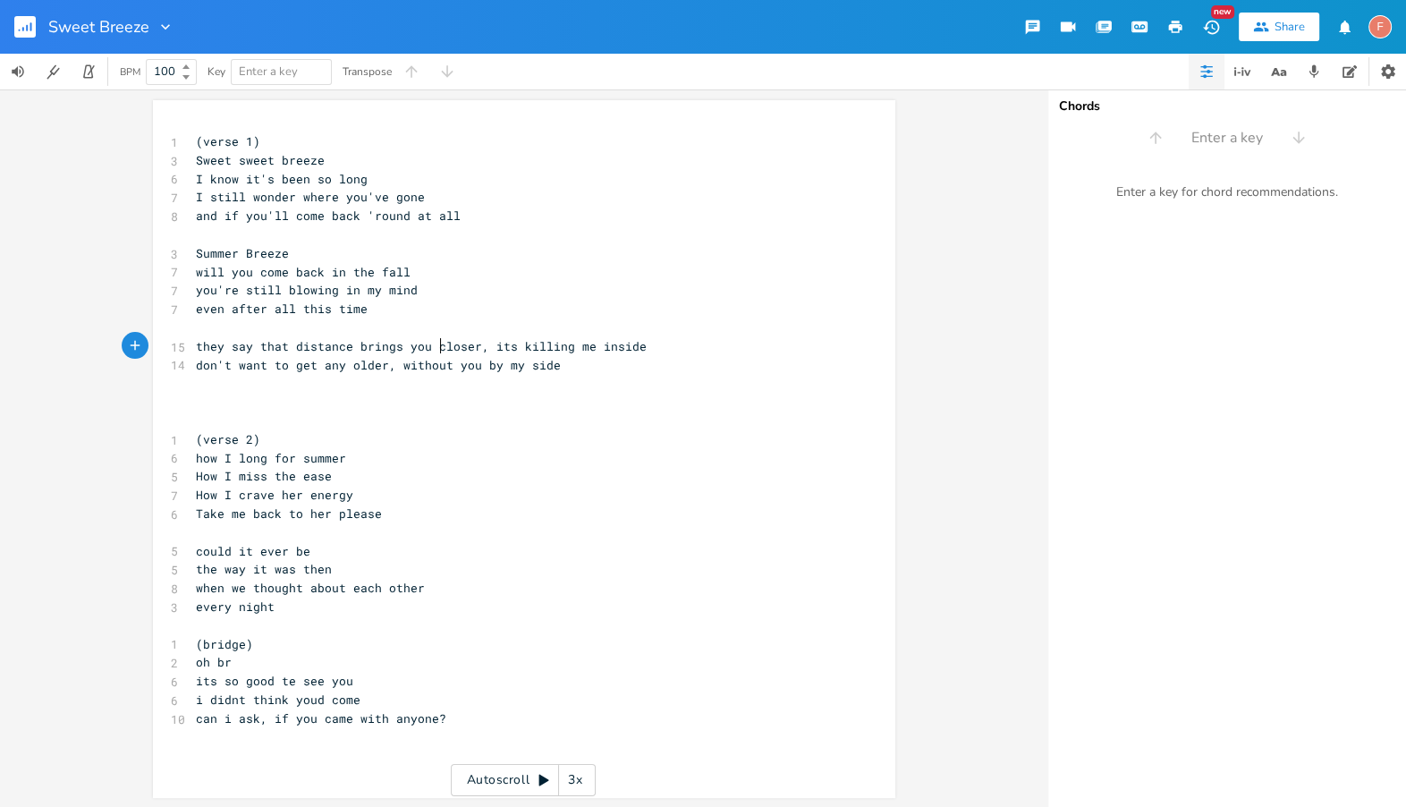
click at [431, 351] on span "they say that distance brings you closer, its killing me inside" at bounding box center [421, 346] width 451 height 16
click at [411, 350] on span "they say that distance brings you closer, its killing me inside" at bounding box center [421, 346] width 451 height 16
type textarea "you"
click at [411, 350] on span "they say that distance brings you closer, its killing me inside" at bounding box center [421, 346] width 451 height 16
click at [709, 370] on pre "don't want to get any older, without you by my side" at bounding box center [515, 365] width 646 height 19
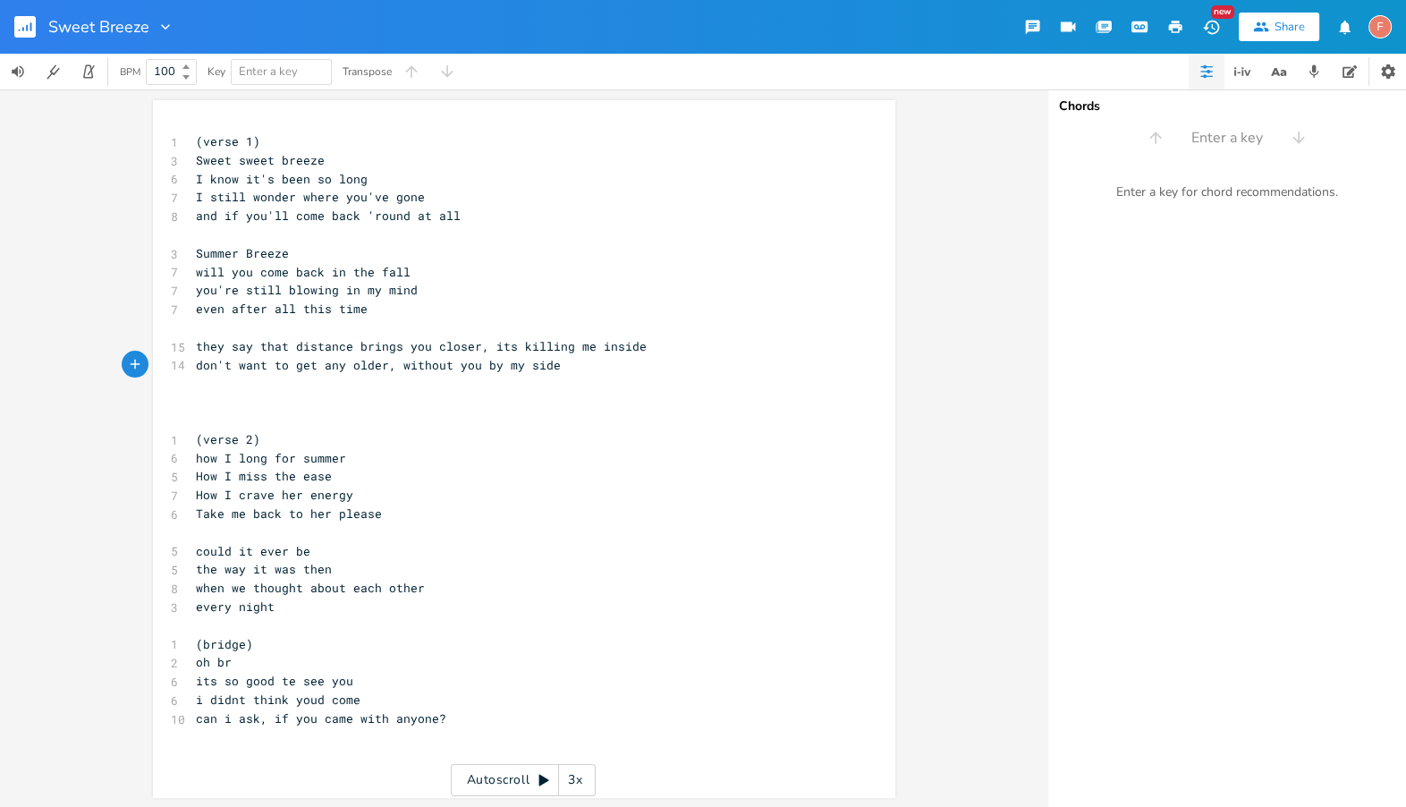
click at [415, 344] on span "they say that distance brings you closer, its killing me inside" at bounding box center [421, 346] width 451 height 16
type textarea "you"
click at [415, 345] on span "they say that distance brings you closer, its killing me inside" at bounding box center [421, 346] width 451 height 16
click at [706, 359] on pre "don't want to get any older, without you by my side" at bounding box center [515, 365] width 646 height 19
click at [454, 366] on span "don't want to get any older, without you by my side" at bounding box center [378, 365] width 365 height 16
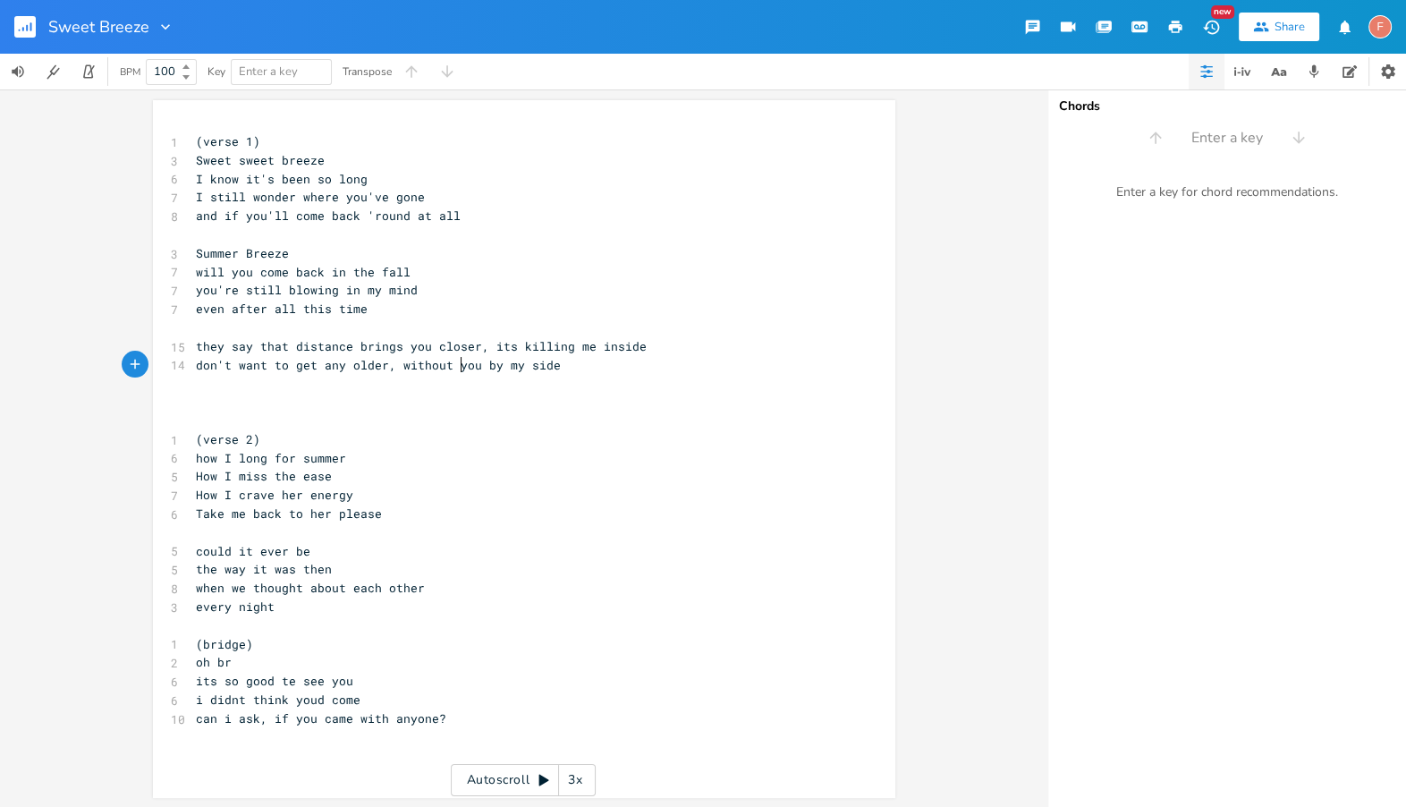
click at [454, 366] on span "don't want to get any older, without you by my side" at bounding box center [378, 365] width 365 height 16
type textarea "her"
click at [410, 345] on span "they say that distance brings you closer, its killing me inside" at bounding box center [421, 346] width 451 height 16
type textarea "you"
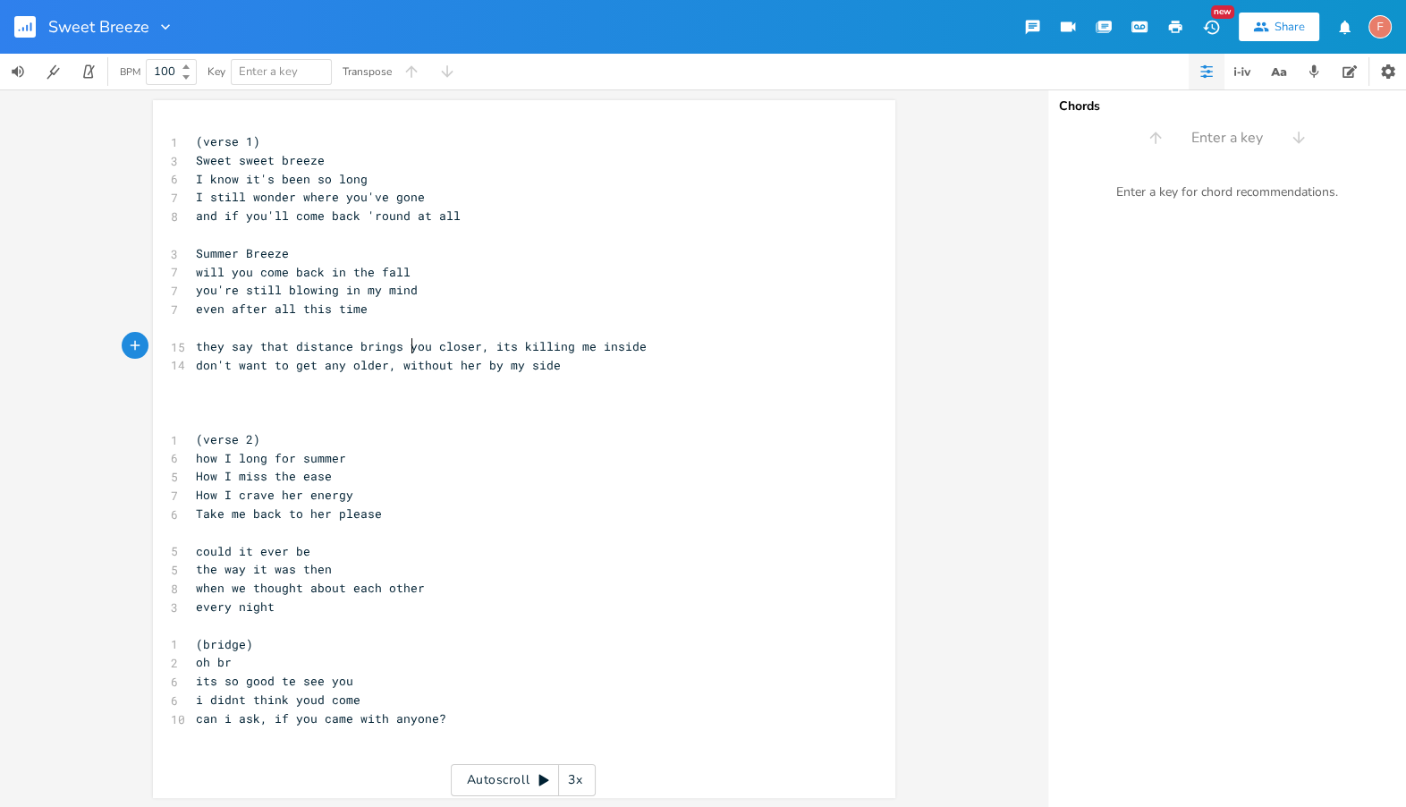
click at [410, 345] on span "they say that distance brings you closer, its killing me inside" at bounding box center [421, 346] width 451 height 16
click at [690, 370] on pre "don't want to get any older, without her by my side" at bounding box center [515, 365] width 646 height 19
type textarea "you"
click at [690, 370] on pre "don't want to get any older, without you by my side" at bounding box center [515, 365] width 646 height 19
click at [255, 188] on pre "I still wonder where you've gone" at bounding box center [515, 197] width 646 height 19
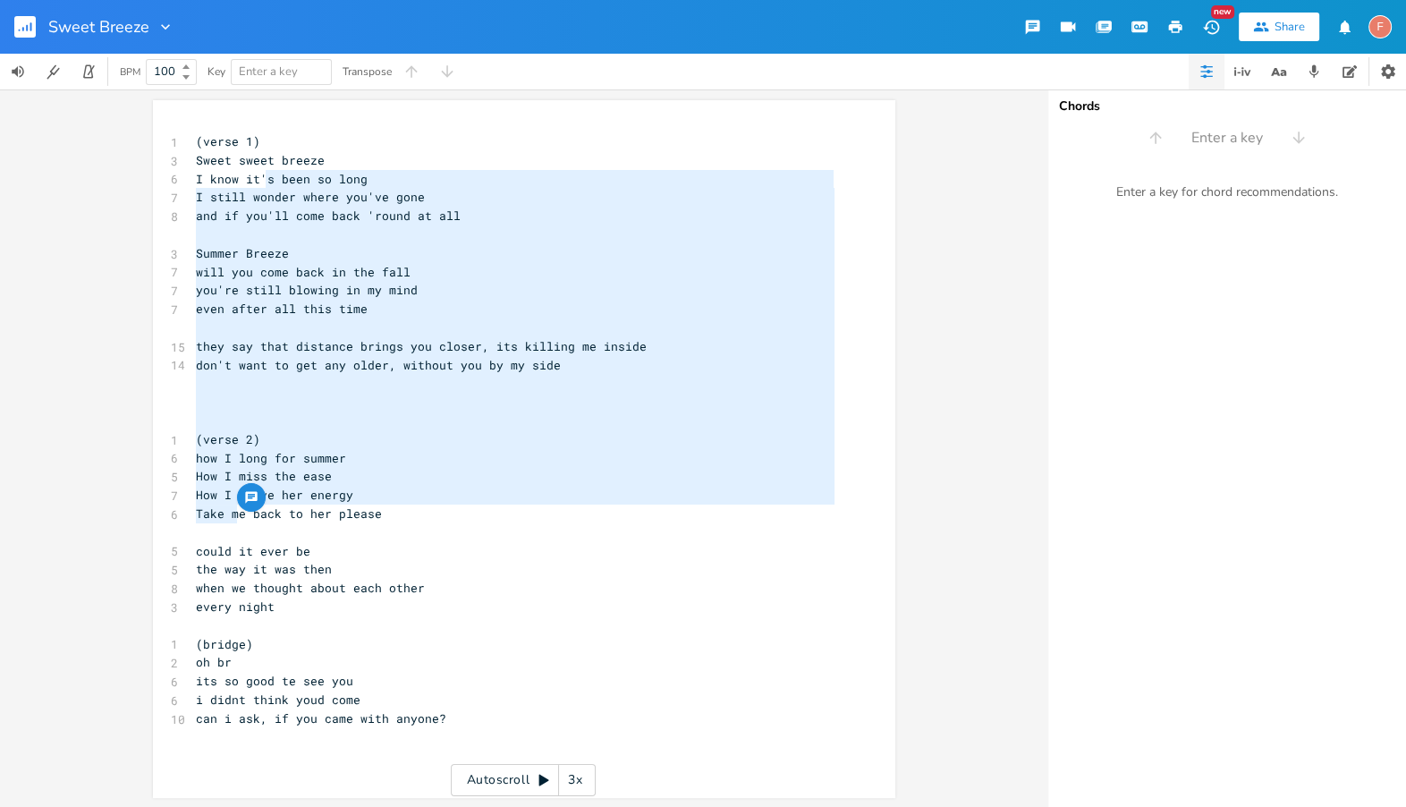
drag, startPoint x: 258, startPoint y: 171, endPoint x: 231, endPoint y: 511, distance: 340.9
click at [231, 511] on div "1 (verse 1) 3 Sweet sweet breeze 6 I know it's been so long 7 I still wonder wh…" at bounding box center [515, 438] width 646 height 613
type textarea "s been so long I still wonder where you've gone and if you'll come back 'round …"
click at [271, 306] on span "even after all this time" at bounding box center [282, 308] width 172 height 16
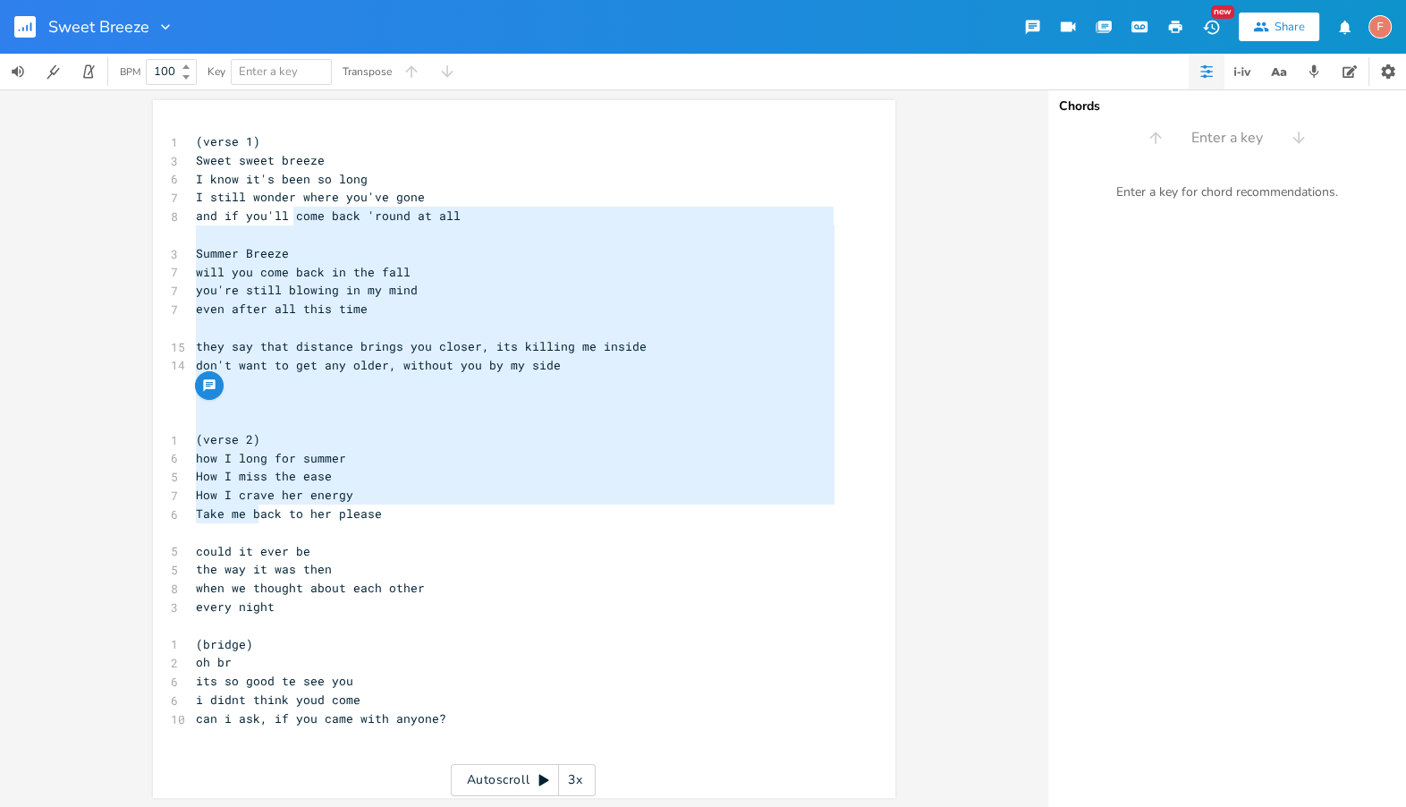
type textarea "come back 'round at all Summer Breeze will you come back in the fall you're sti…"
drag, startPoint x: 290, startPoint y: 216, endPoint x: 247, endPoint y: 520, distance: 306.2
click at [247, 520] on div "1 (verse 1) 3 Sweet sweet breeze 6 I know it's been so long 7 I still wonder wh…" at bounding box center [515, 438] width 646 height 613
click at [503, 492] on pre "How I crave her energy" at bounding box center [515, 495] width 646 height 19
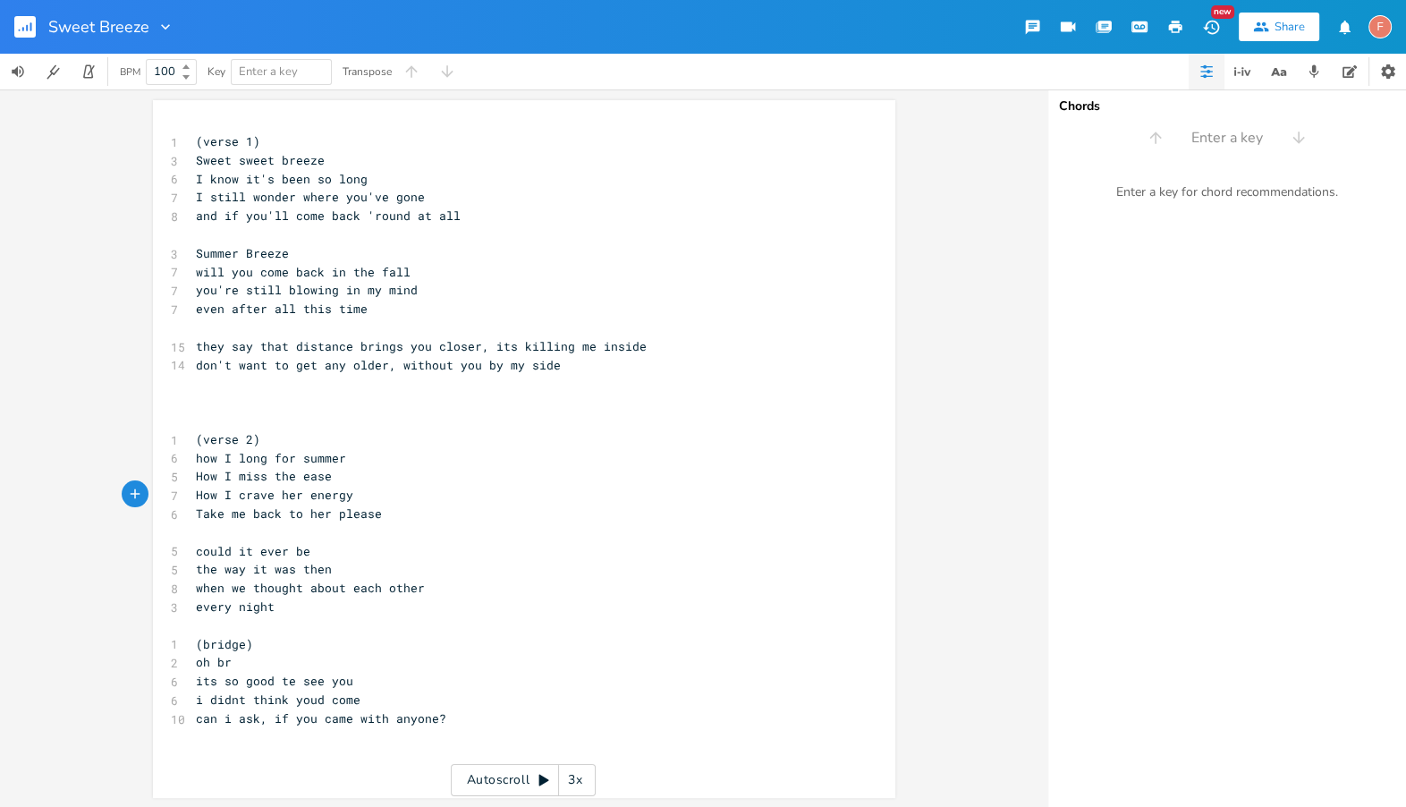
click at [545, 320] on pre "​" at bounding box center [515, 327] width 646 height 19
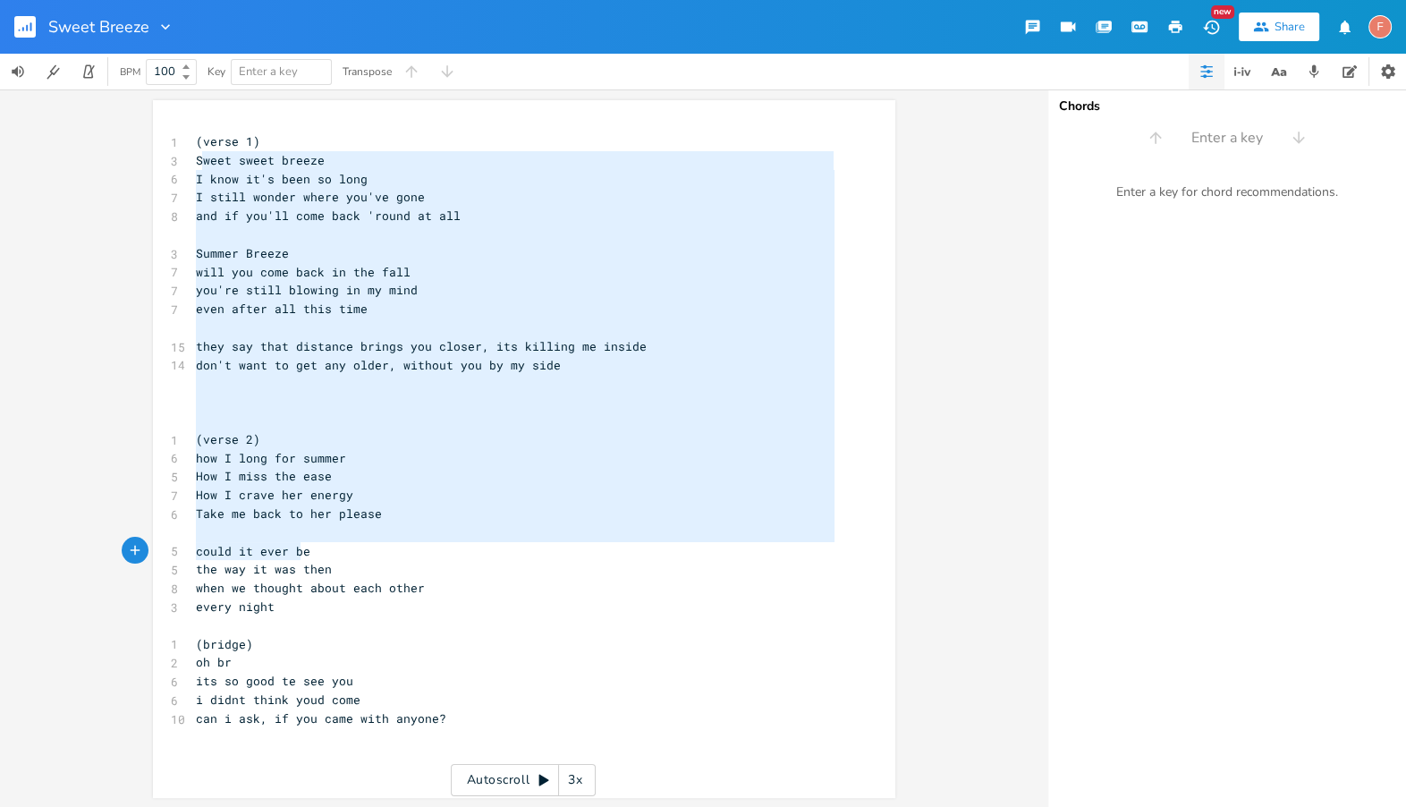
type textarea "weet sweet breeze I know it's been so long I still wonder where you've gone and…"
drag, startPoint x: 199, startPoint y: 161, endPoint x: 300, endPoint y: 571, distance: 421.8
click at [300, 571] on div "1 (verse 1) 3 Sweet sweet breeze 6 I know it's been so long 7 I still wonder wh…" at bounding box center [515, 438] width 646 height 613
click at [505, 469] on pre "How I miss the ease" at bounding box center [515, 476] width 646 height 19
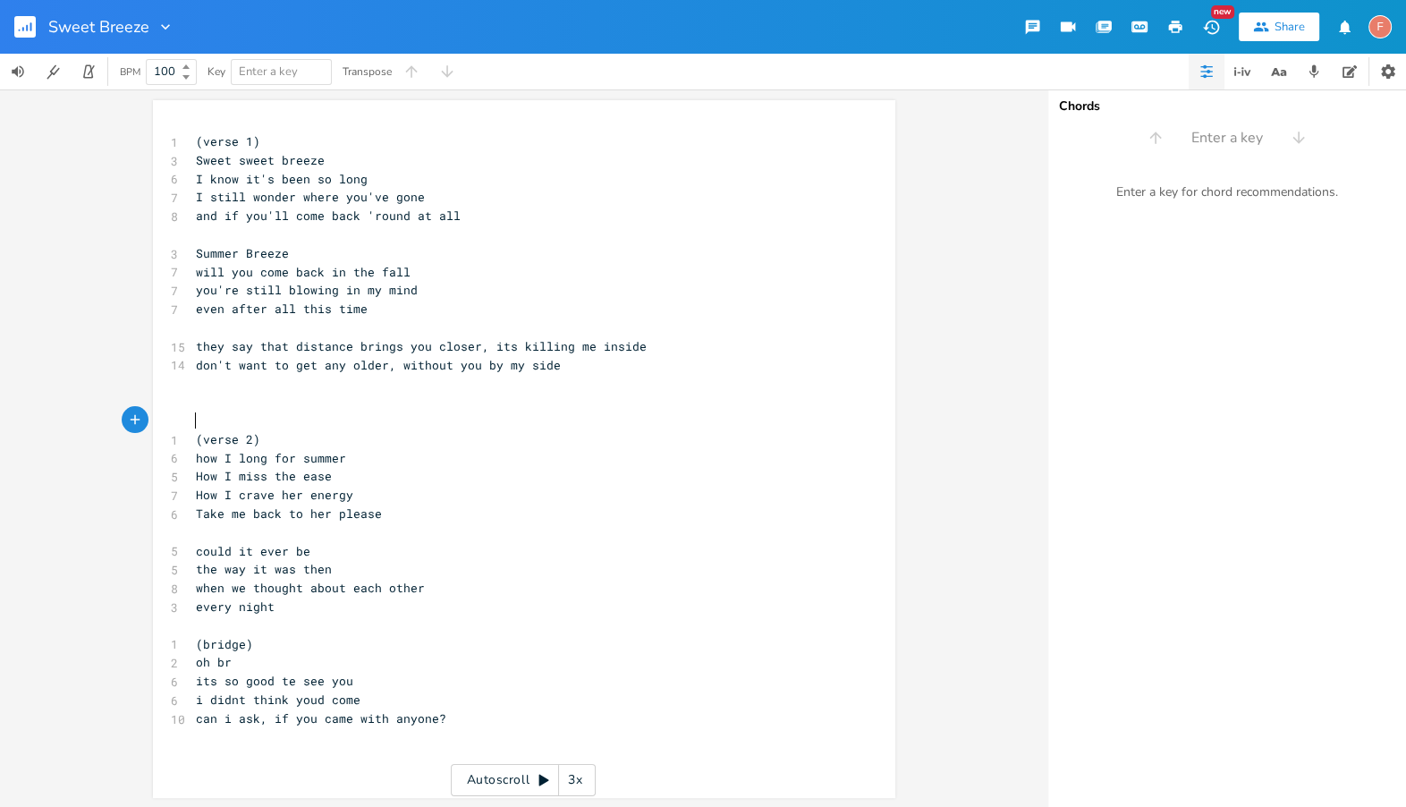
click at [597, 414] on pre "​" at bounding box center [515, 420] width 646 height 19
click at [419, 376] on pre at bounding box center [515, 383] width 646 height 19
click at [416, 283] on pre "you're still blowing in my mind" at bounding box center [515, 290] width 646 height 19
click at [427, 213] on span "and if you'll come back 'round at all" at bounding box center [328, 215] width 265 height 16
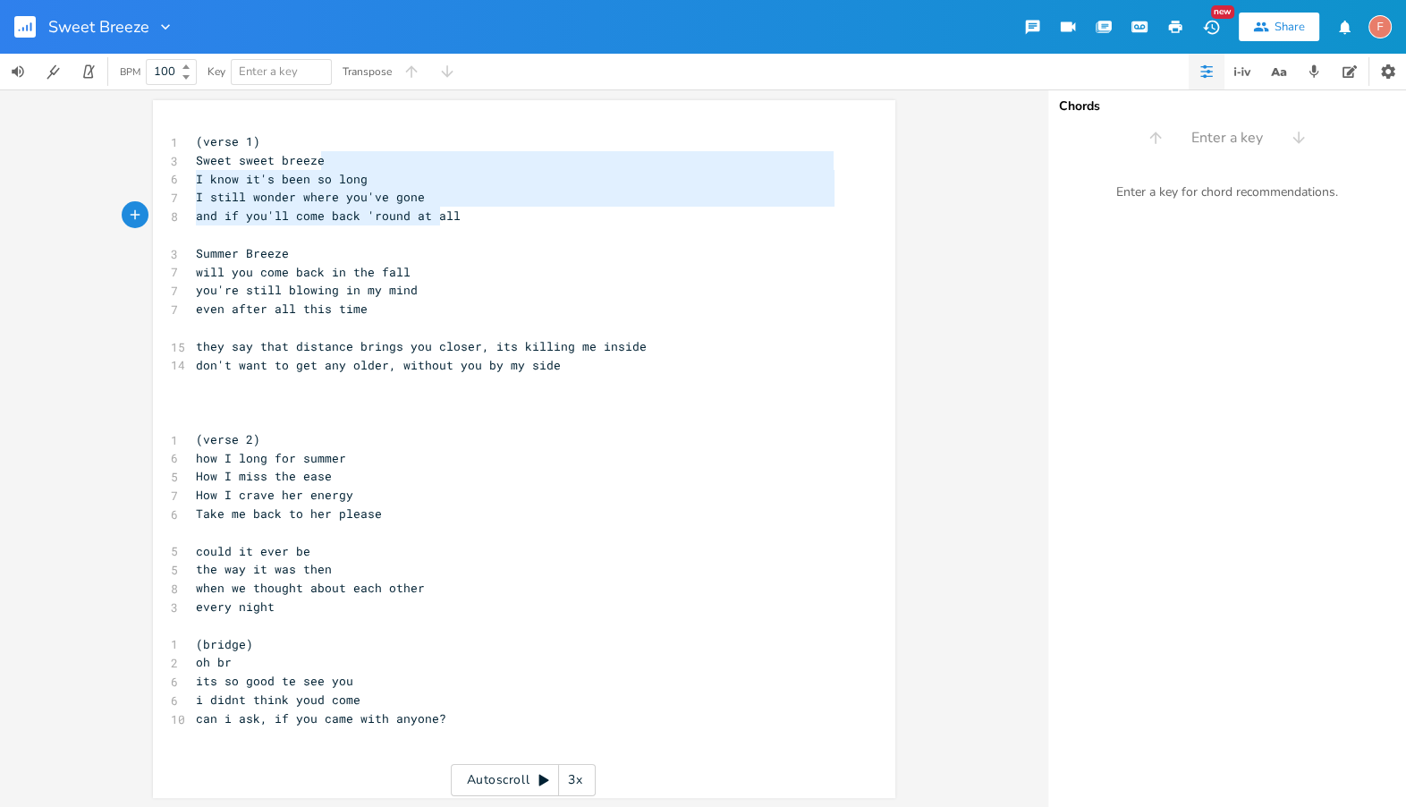
type textarea "I know it's been so long I still wonder where you've gone and if you'll come ba…"
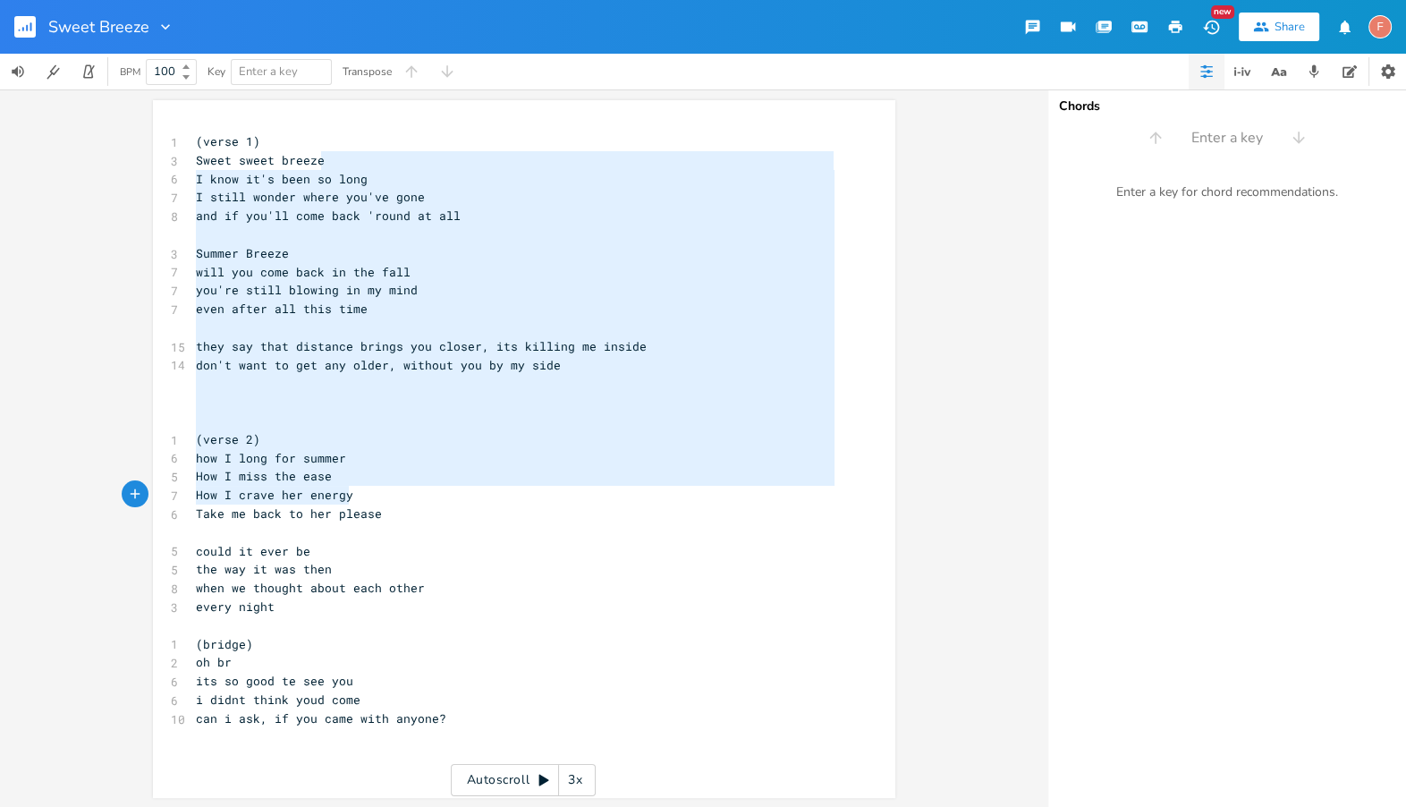
drag, startPoint x: 424, startPoint y: 173, endPoint x: 481, endPoint y: 503, distance: 335.8
click at [481, 503] on div "1 (verse 1) 3 Sweet sweet breeze 6 I know it's been so long 7 I still wonder wh…" at bounding box center [515, 438] width 646 height 613
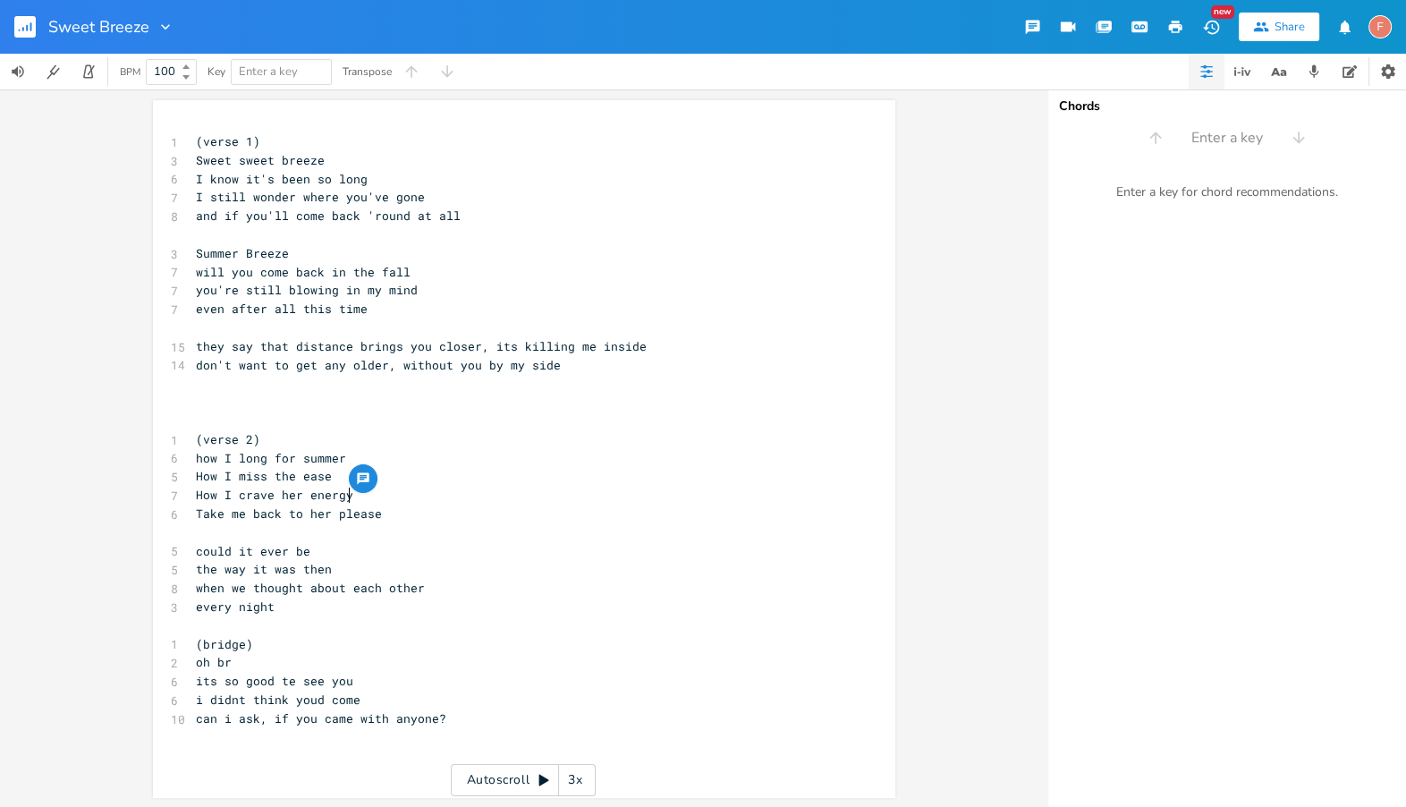
click at [481, 503] on pre "How I crave her energy" at bounding box center [515, 495] width 646 height 19
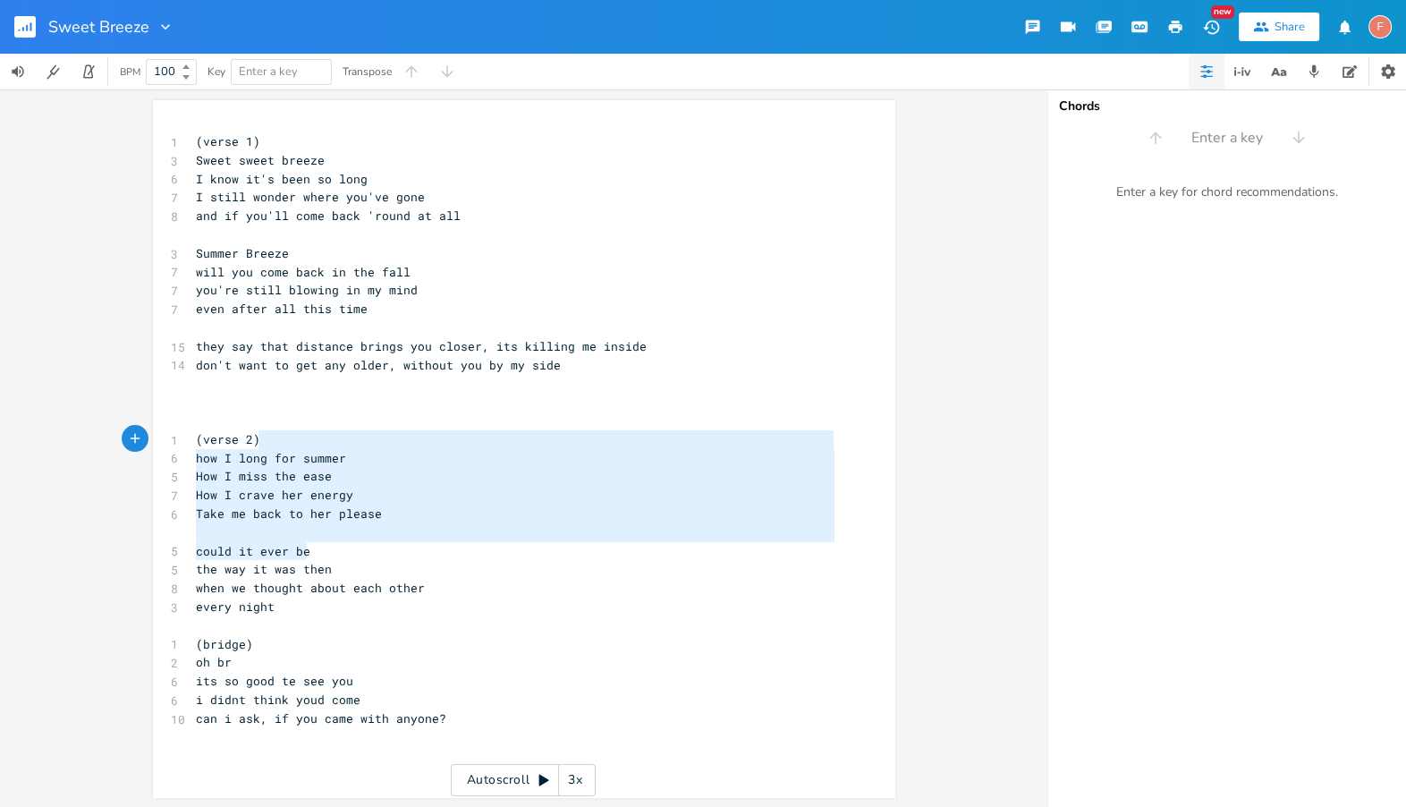
type textarea "you're still blowing in my mind even after all this time they say that distance…"
drag, startPoint x: 456, startPoint y: 550, endPoint x: 515, endPoint y: 270, distance: 286.1
click at [515, 270] on div "1 (verse 1) 3 Sweet sweet breeze 6 I know it's been so long 7 I still wonder wh…" at bounding box center [515, 438] width 646 height 613
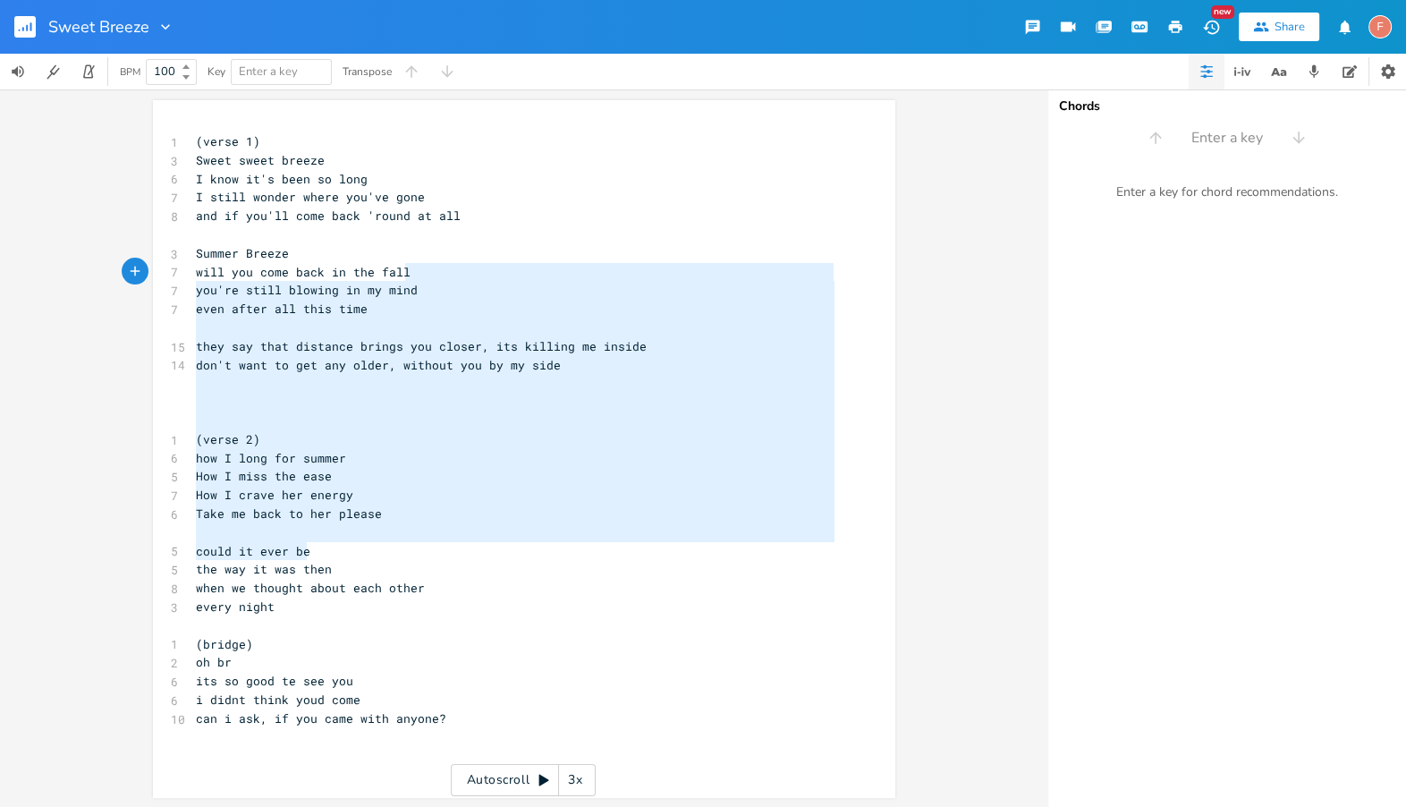
click at [515, 270] on pre "will you come back in the fall" at bounding box center [515, 272] width 646 height 19
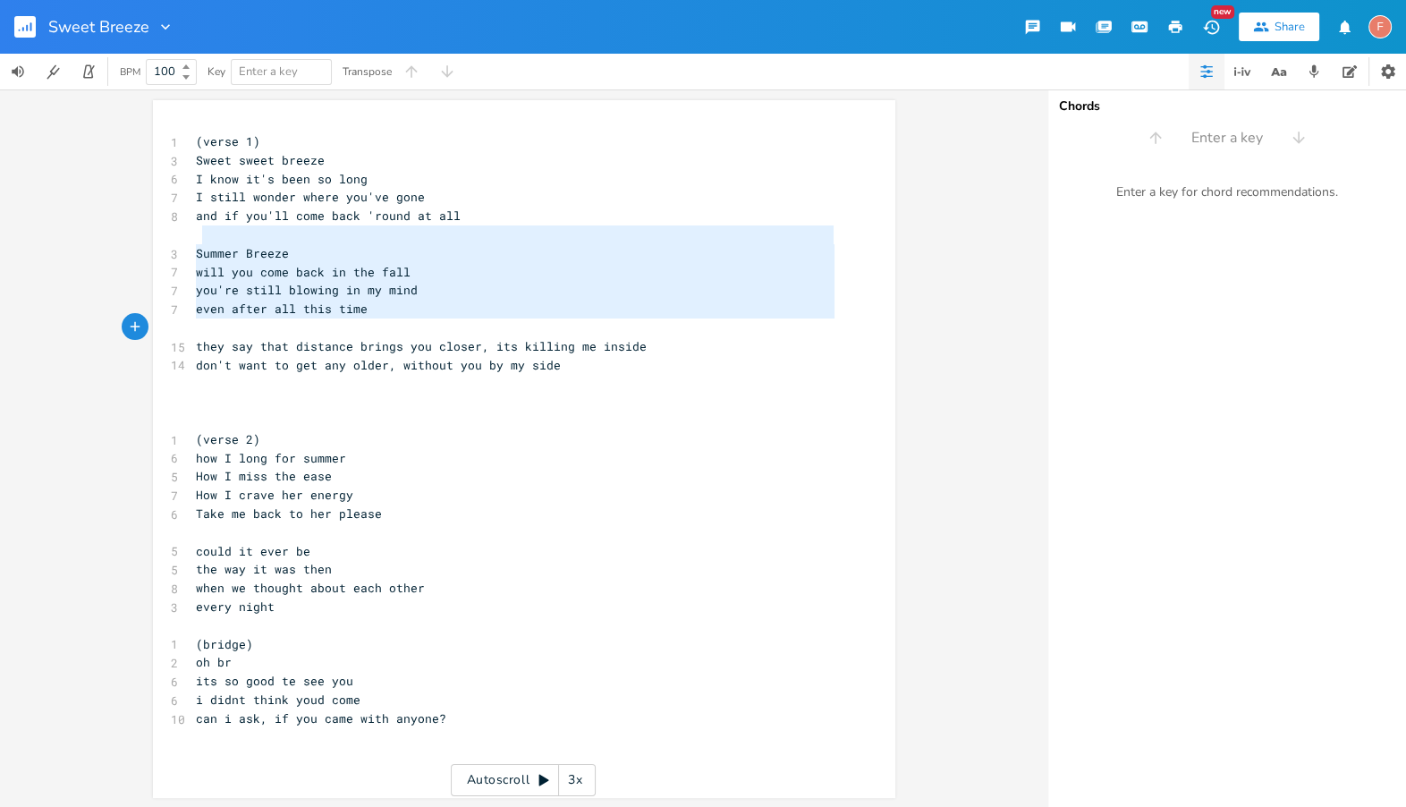
type textarea "Summer Breeze will you come back in the fall you're still blowing in my mind ev…"
drag, startPoint x: 520, startPoint y: 236, endPoint x: 489, endPoint y: 522, distance: 287.9
click at [489, 519] on div "1 (verse 1) 3 Sweet sweet breeze 6 I know it's been so long 7 I still wonder wh…" at bounding box center [515, 438] width 646 height 613
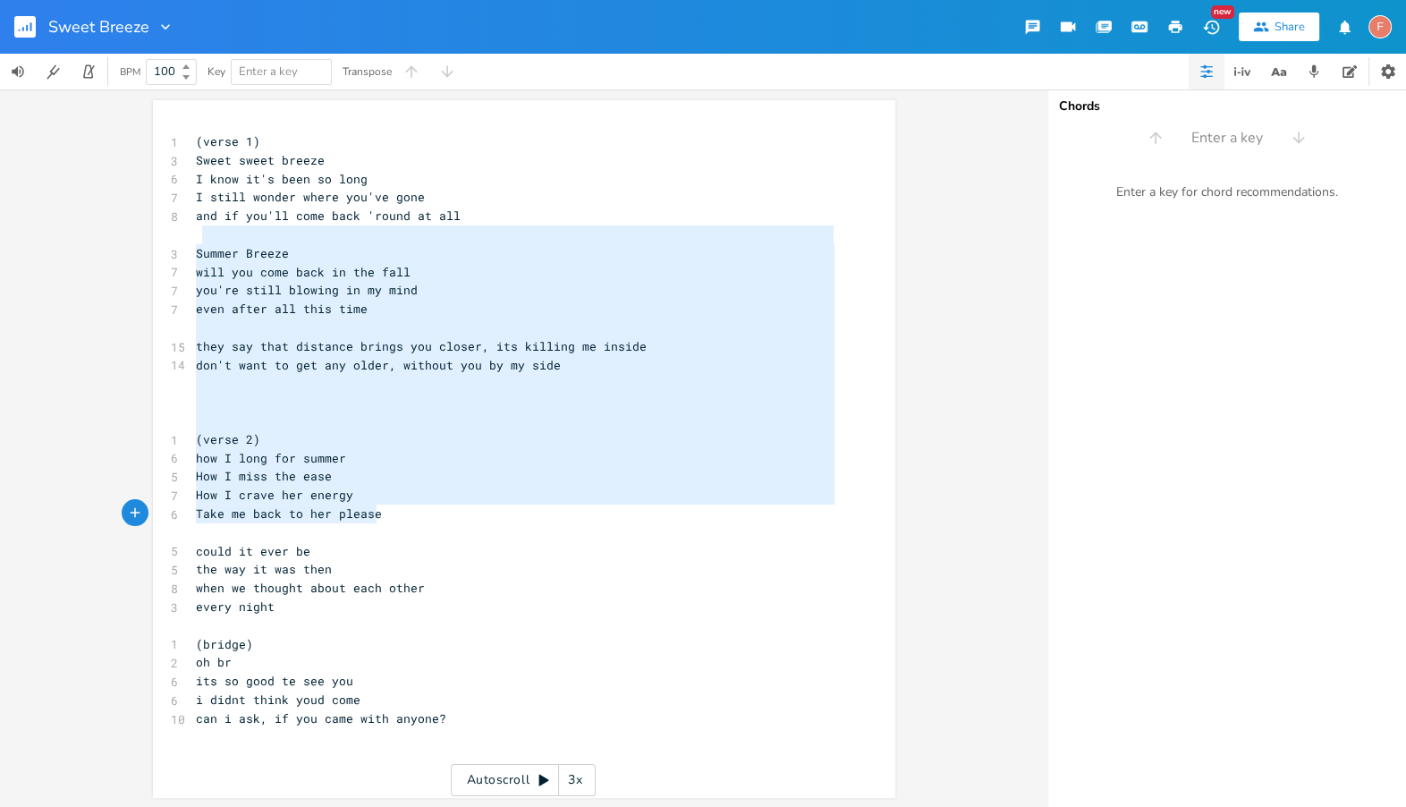
click at [489, 522] on pre "Take me back to her please" at bounding box center [515, 513] width 646 height 19
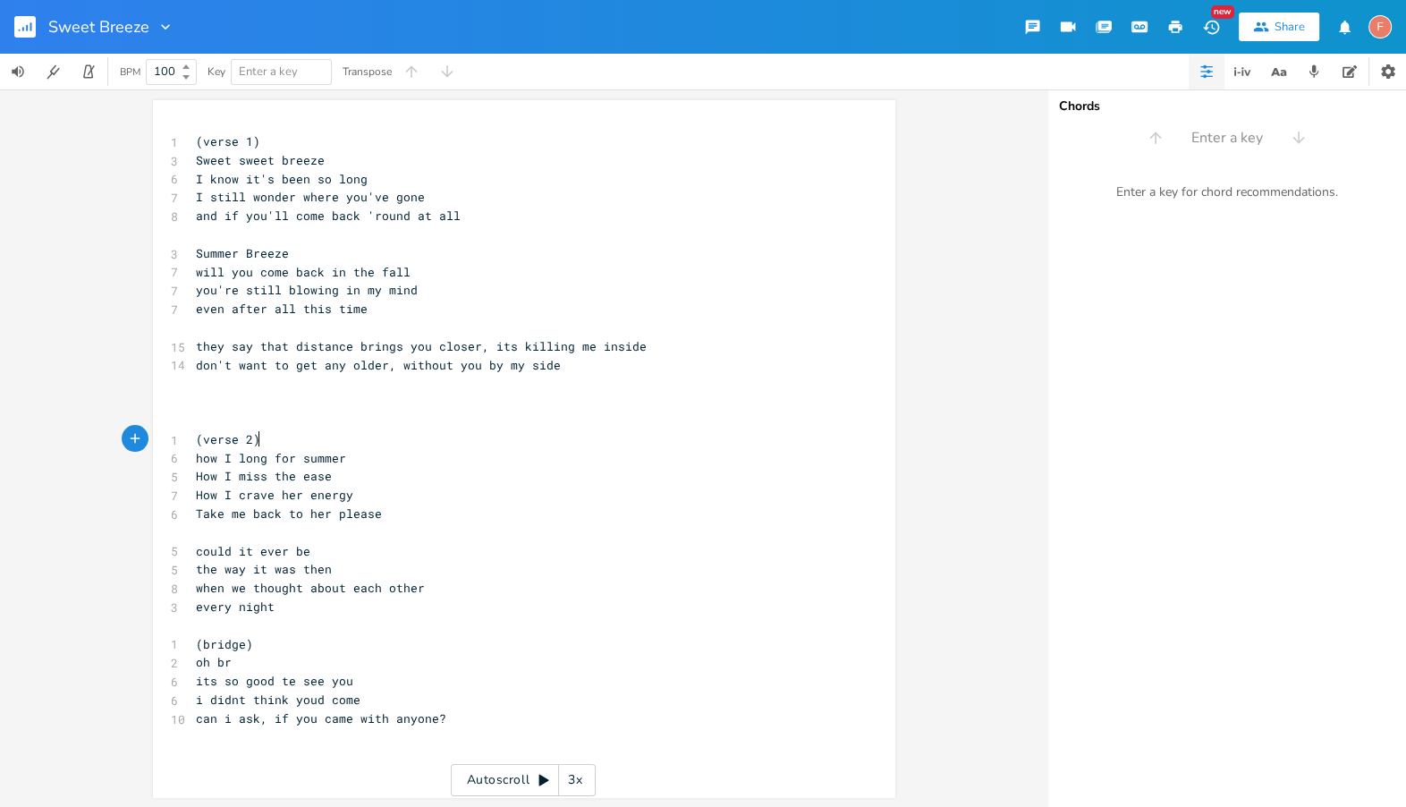
click at [517, 442] on pre "(verse 2)" at bounding box center [515, 439] width 646 height 19
click at [431, 427] on pre "​" at bounding box center [515, 420] width 646 height 19
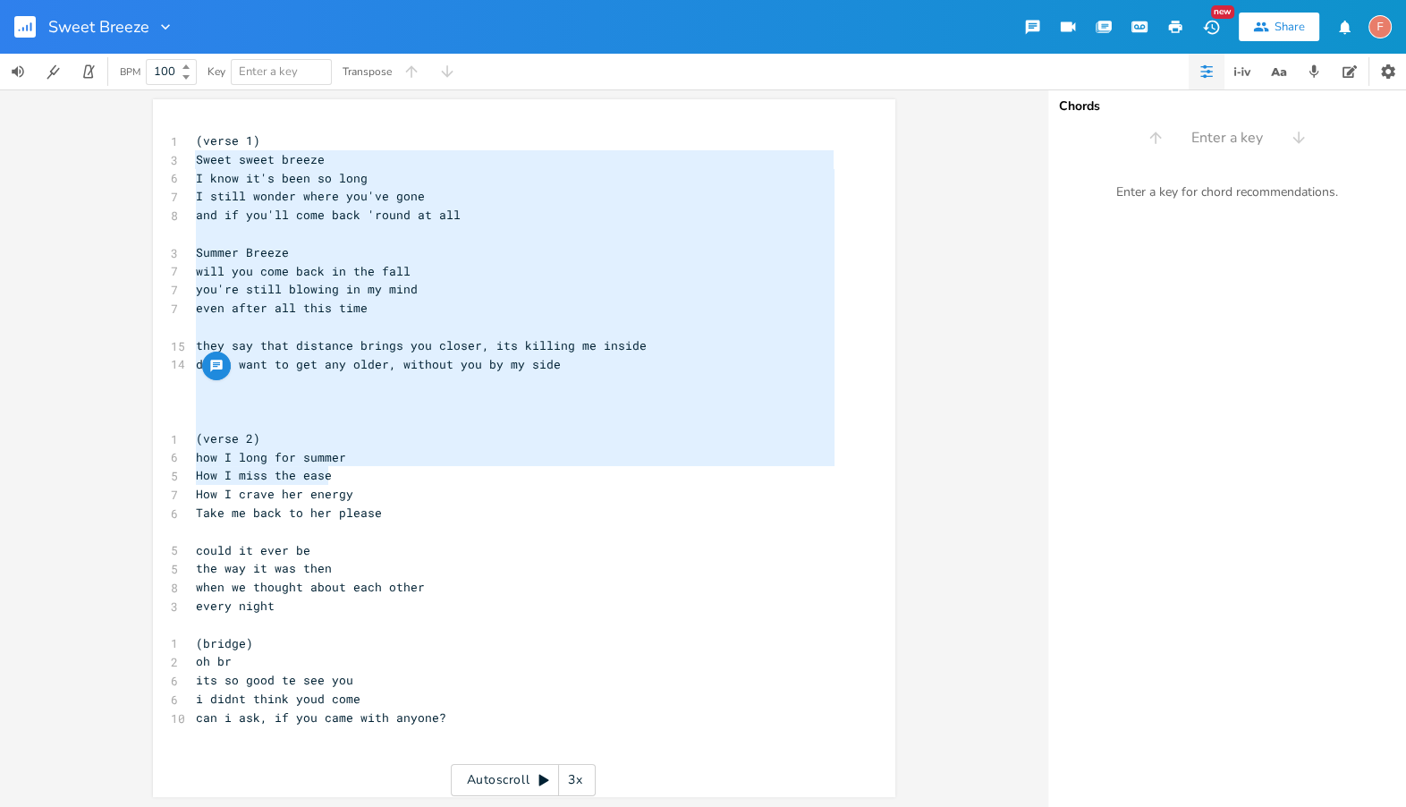
type textarea "Sweet sweet breeze I know it's been so long I still wonder where you've gone an…"
drag, startPoint x: 190, startPoint y: 155, endPoint x: 681, endPoint y: 486, distance: 592.0
click at [681, 486] on div "1 (verse 1) 3 Sweet sweet breeze 6 I know it's been so long 7 I still wonder wh…" at bounding box center [515, 437] width 646 height 613
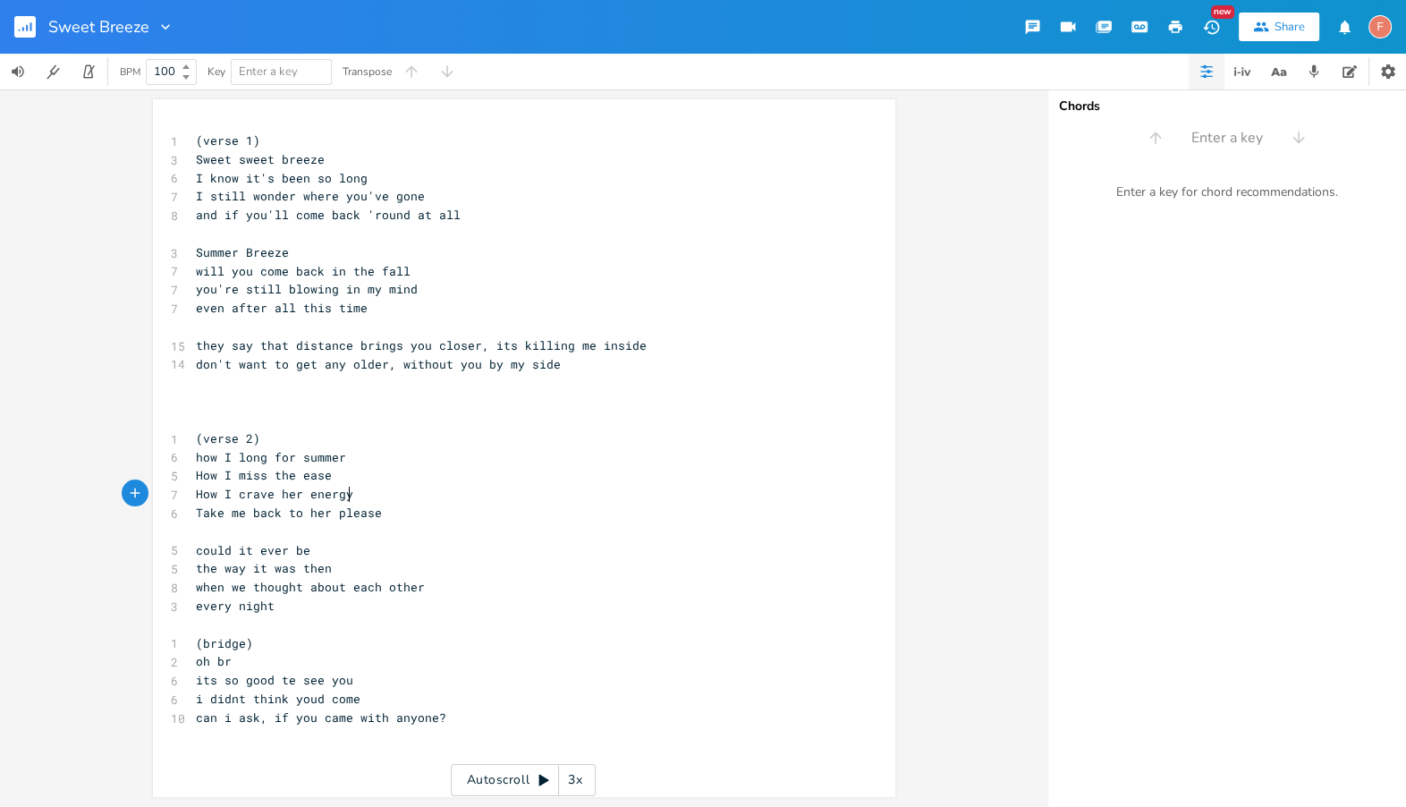
click at [680, 491] on pre "How I crave her energy" at bounding box center [515, 494] width 646 height 19
type textarea "oh br"
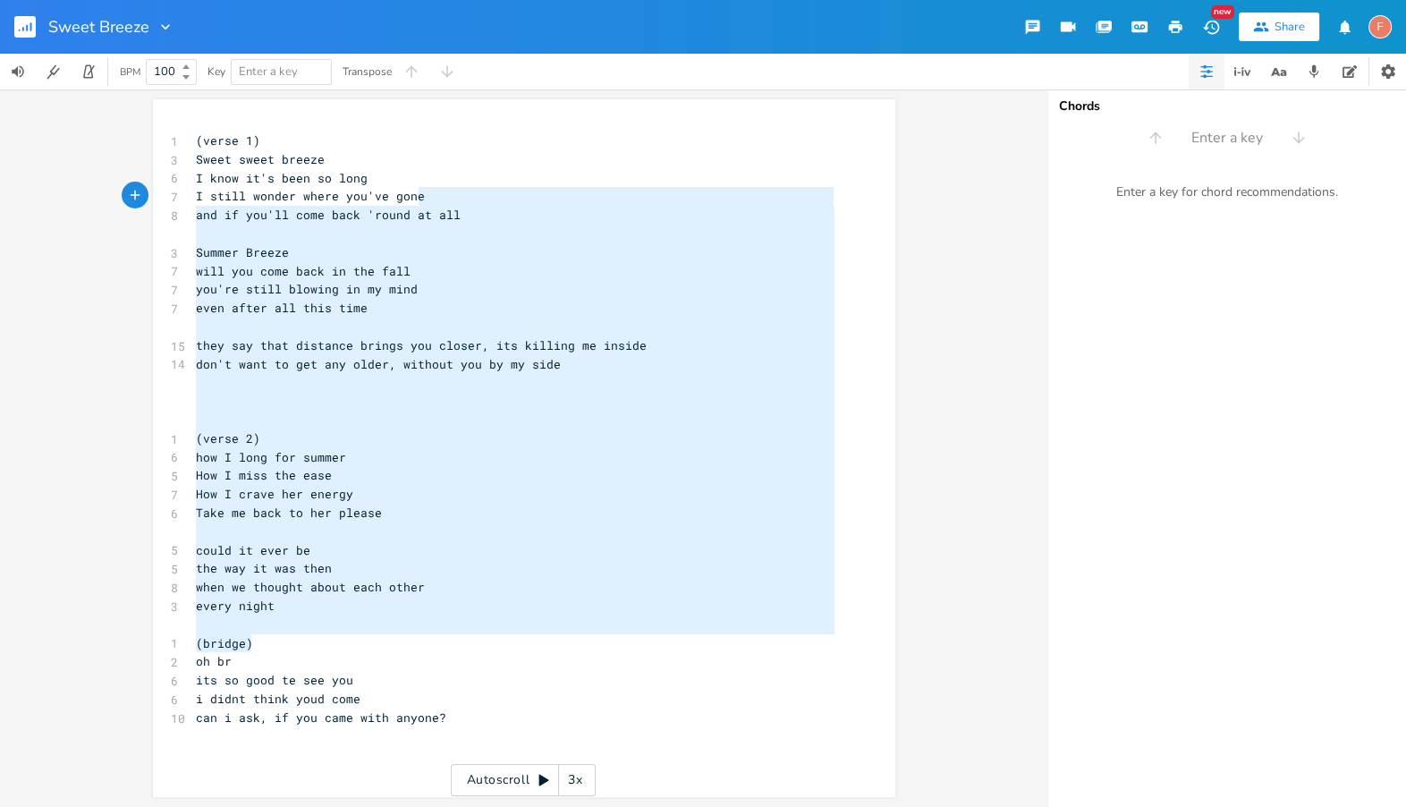
type textarea "(verse 1) Sweet sweet breeze I know it's been so long I still wonder where you'…"
drag, startPoint x: 620, startPoint y: 652, endPoint x: 579, endPoint y: 113, distance: 540.7
click at [579, 113] on div "(verse 1) Sweet sweet breeze I know it's been so long I still wonder where you'…" at bounding box center [524, 448] width 742 height 698
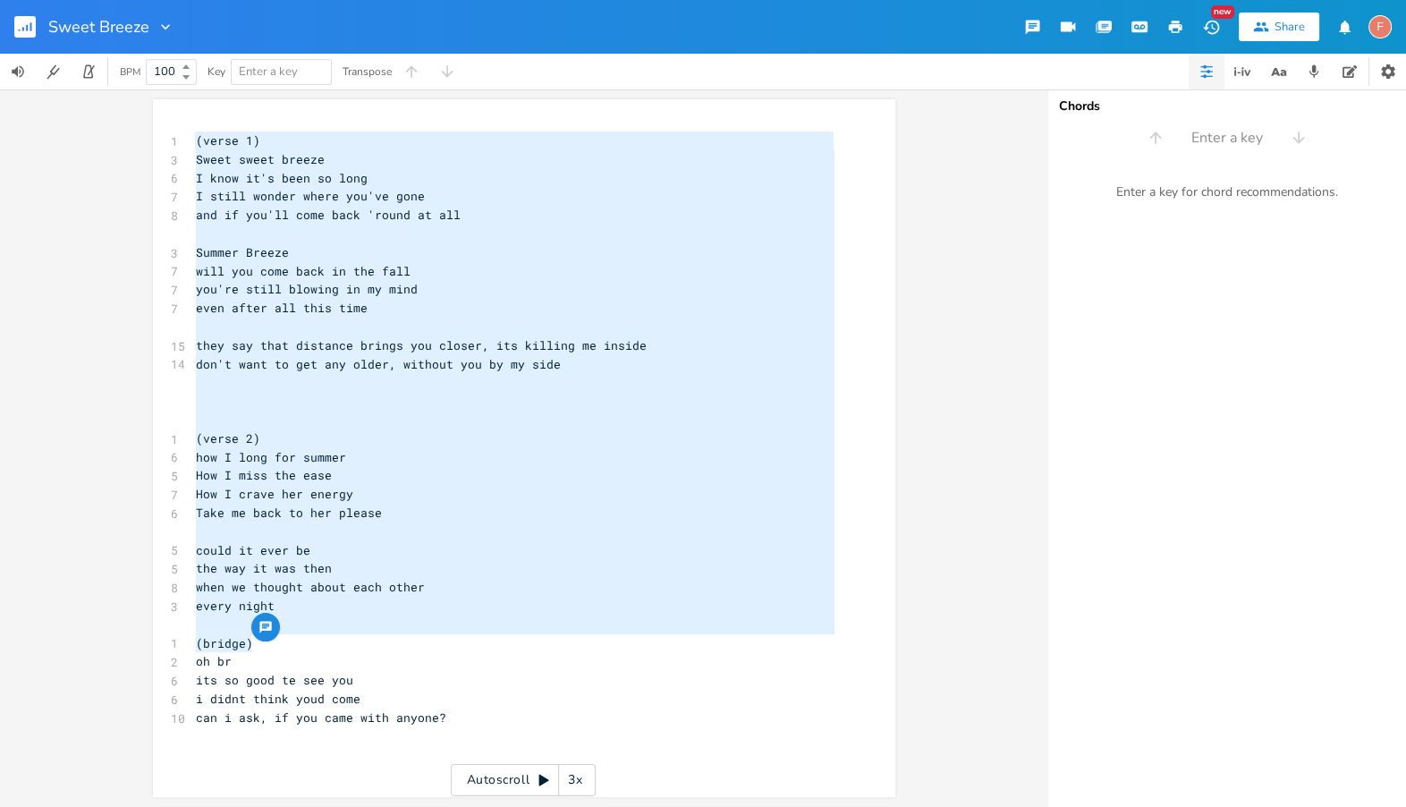
click at [621, 366] on pre "don't want to get any older, without you by my side" at bounding box center [515, 364] width 646 height 19
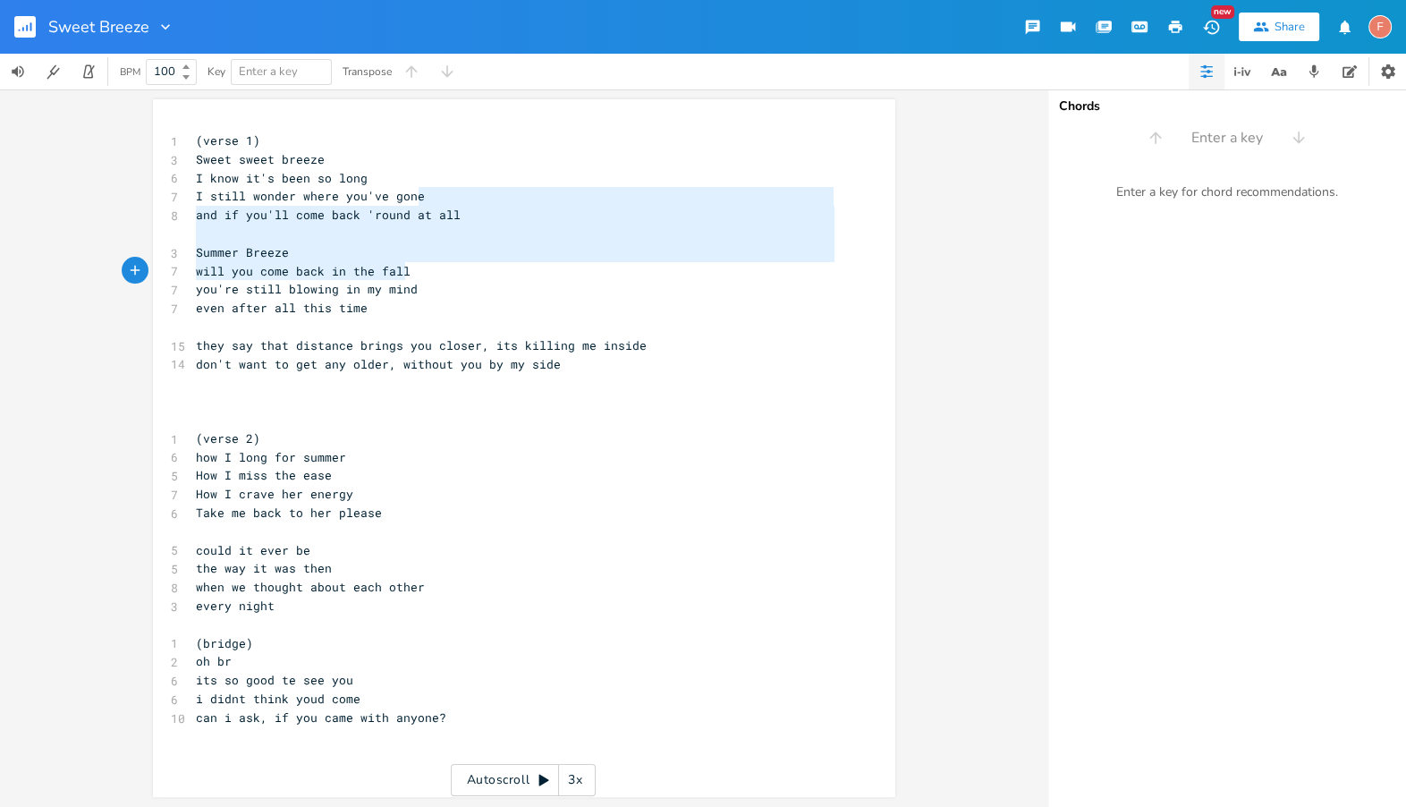
type textarea "and if you'll come back 'round at all Summer Breeze will you come back in the f…"
drag, startPoint x: 604, startPoint y: 263, endPoint x: 616, endPoint y: 503, distance: 240.9
click at [616, 503] on div "1 (verse 1) 3 Sweet sweet breeze 6 I know it's been so long 7 I still wonder wh…" at bounding box center [515, 437] width 646 height 613
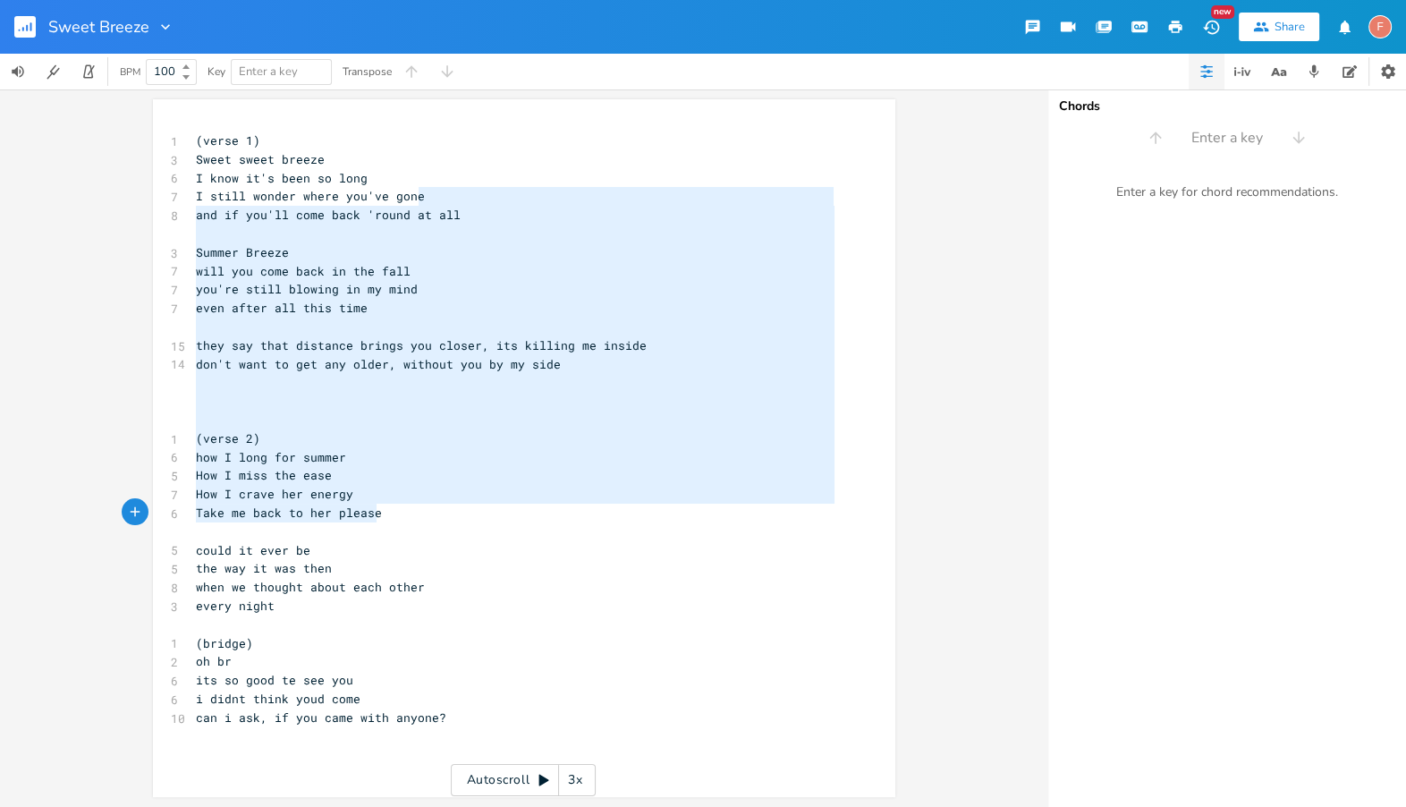
click at [616, 503] on pre "Take me back to her please" at bounding box center [515, 512] width 646 height 19
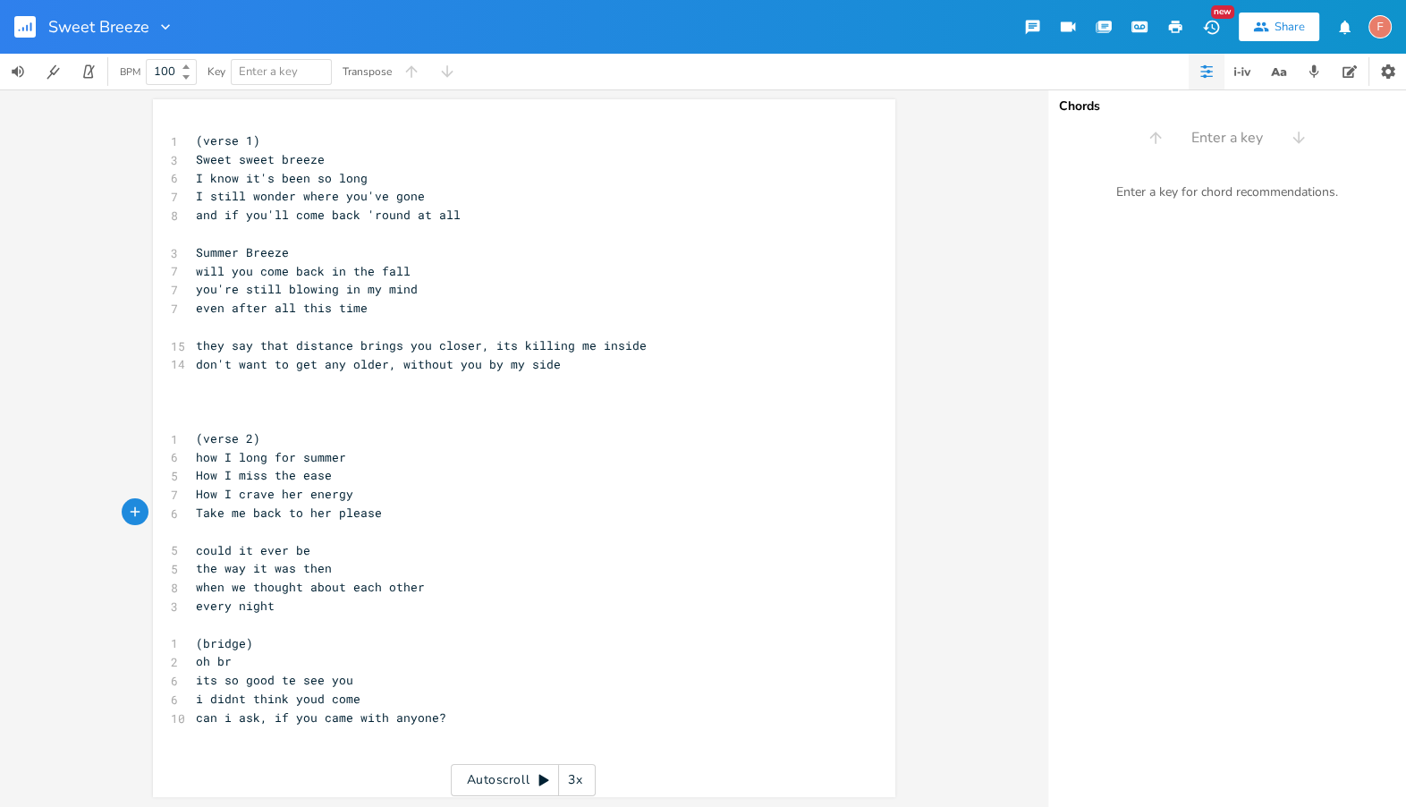
click at [566, 359] on pre "don't want to get any older, without you by my side" at bounding box center [515, 364] width 646 height 19
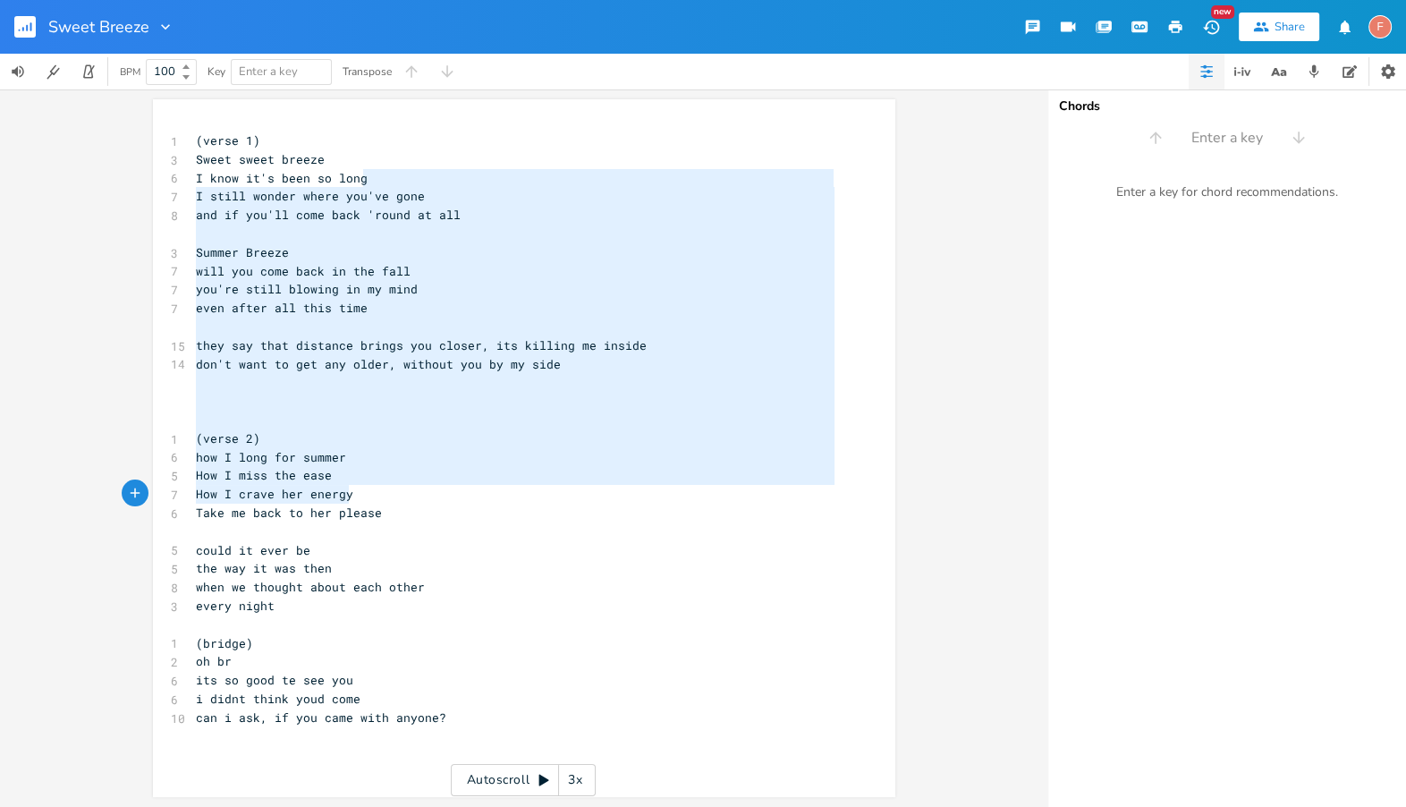
type textarea "I still wonder where you've gone and if you'll come back 'round at all Summer B…"
drag, startPoint x: 573, startPoint y: 184, endPoint x: 556, endPoint y: 548, distance: 364.4
click at [556, 548] on div "1 (verse 1) 3 Sweet sweet breeze 6 I know it's been so long 7 I still wonder wh…" at bounding box center [515, 437] width 646 height 613
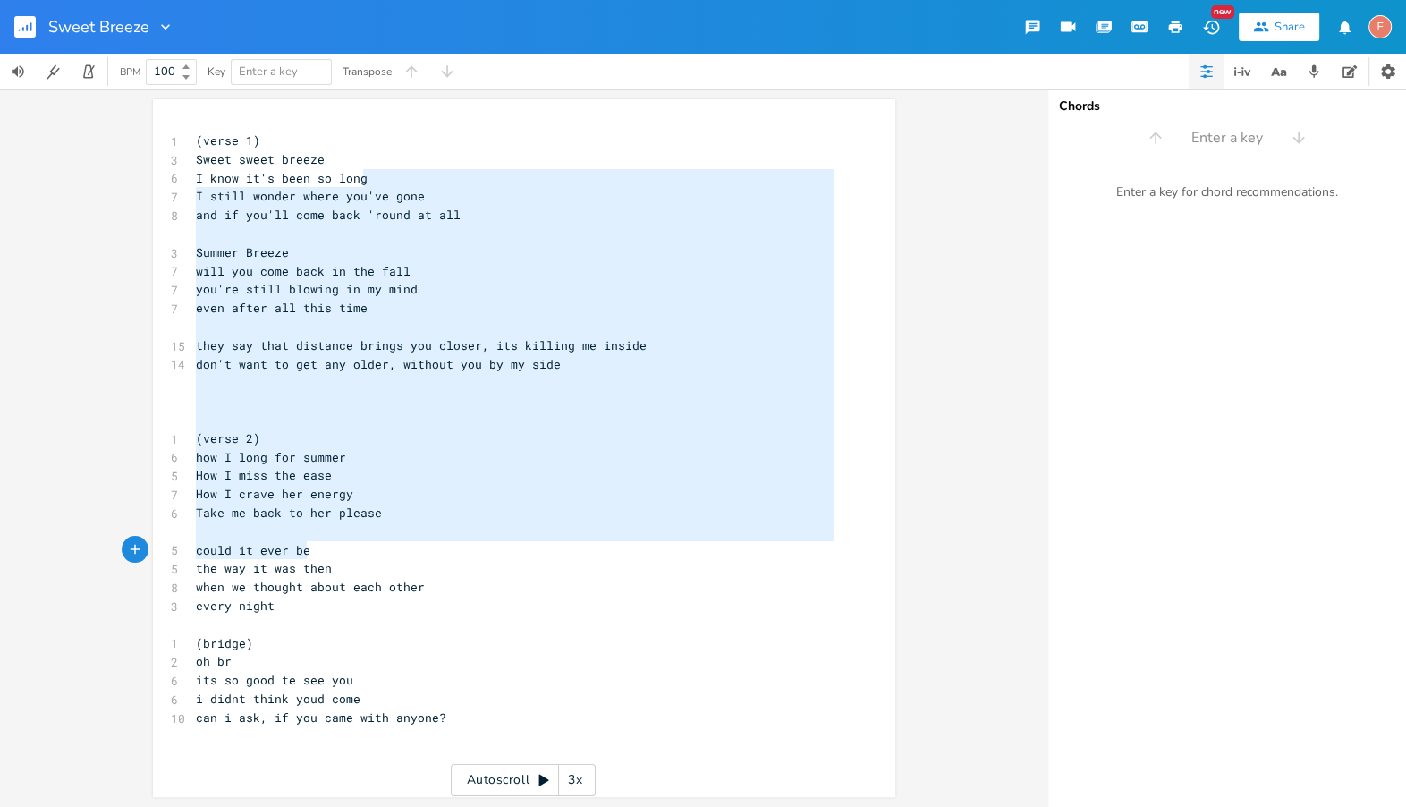
click at [556, 548] on pre "could it ever be" at bounding box center [515, 550] width 646 height 19
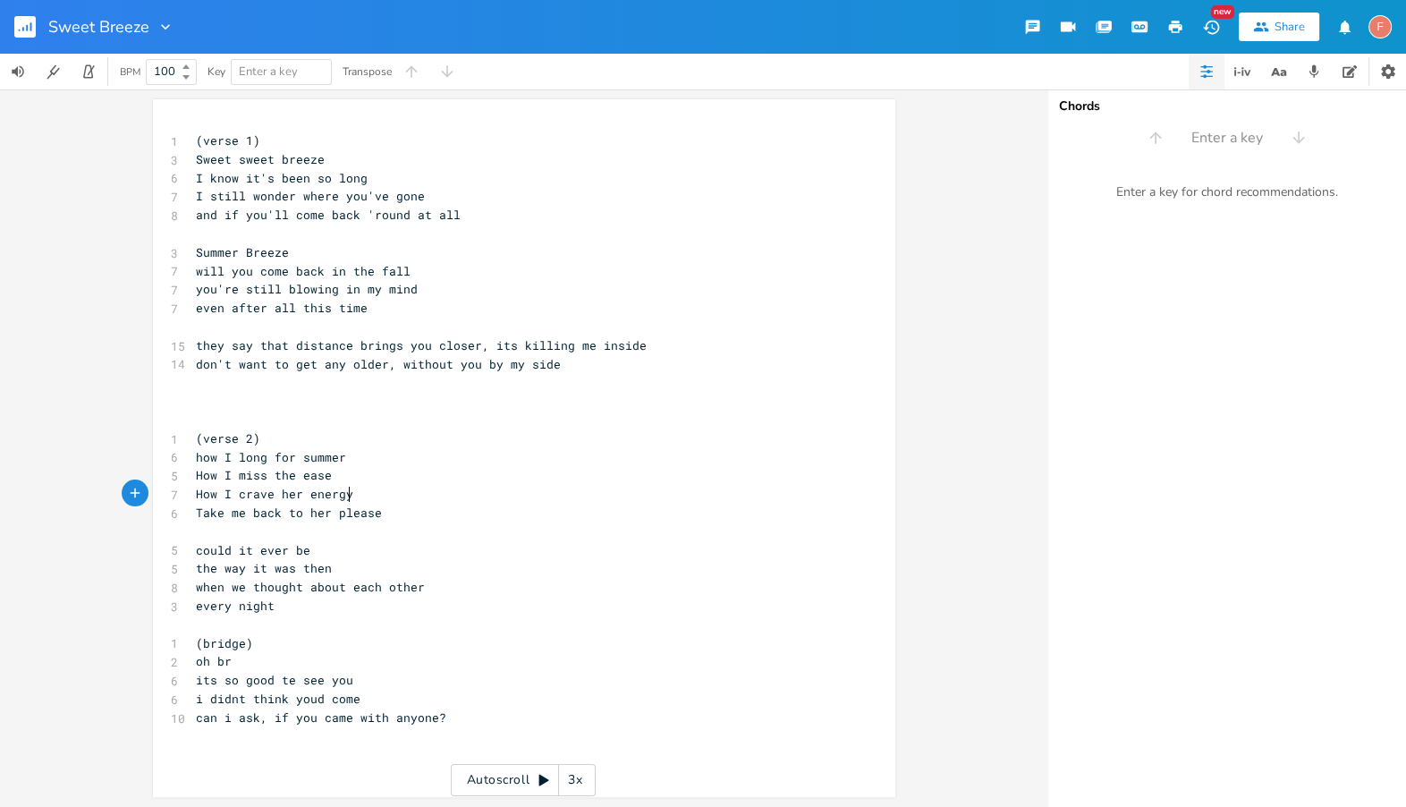
click at [537, 492] on pre "How I crave her energy" at bounding box center [515, 494] width 646 height 19
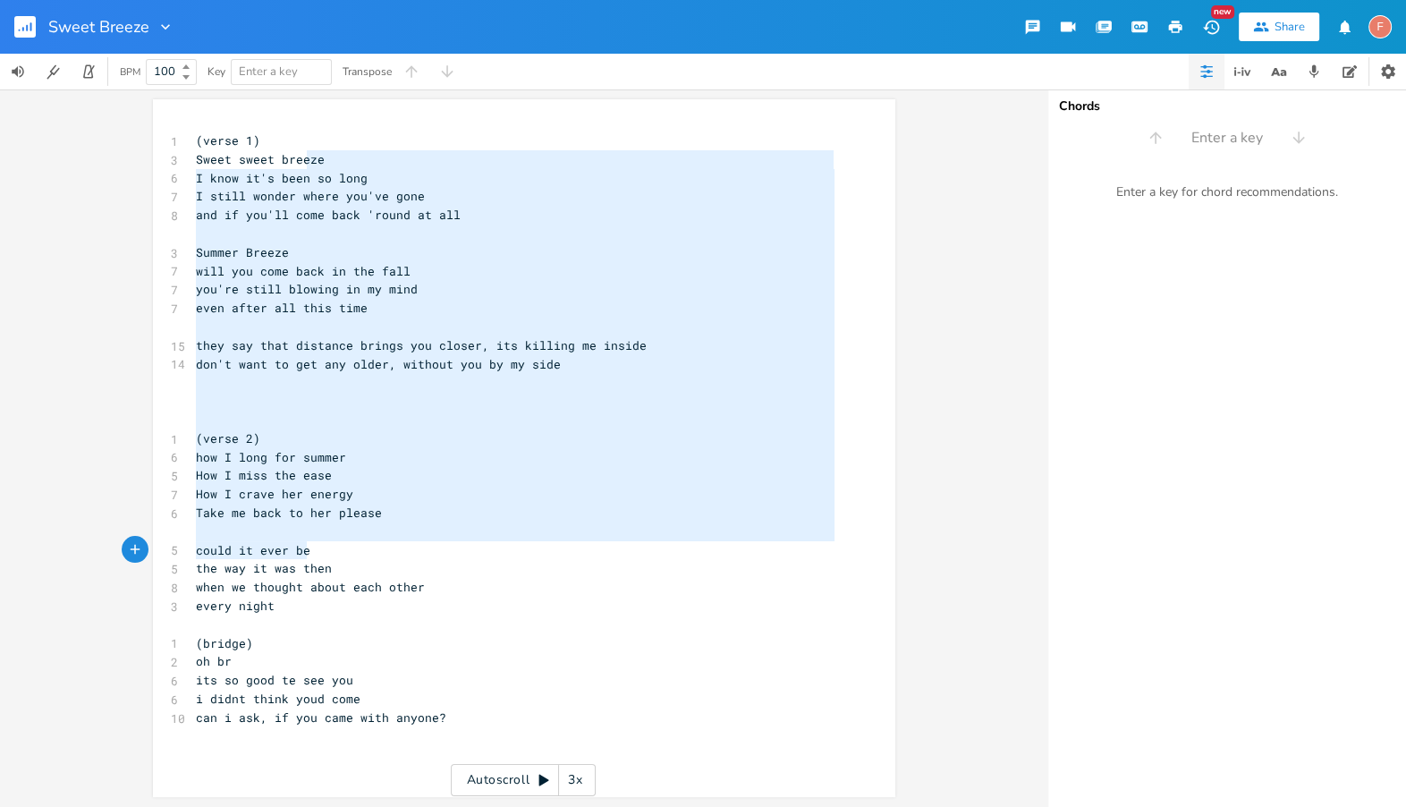
type textarea "ze I know it's been so long I still wonder where you've gone and if you'll come…"
drag, startPoint x: 301, startPoint y: 165, endPoint x: 339, endPoint y: 593, distance: 430.0
click at [339, 593] on div "1 (verse 1) 3 Sweet sweet breeze 6 I know it's been so long 7 I still wonder wh…" at bounding box center [515, 437] width 646 height 613
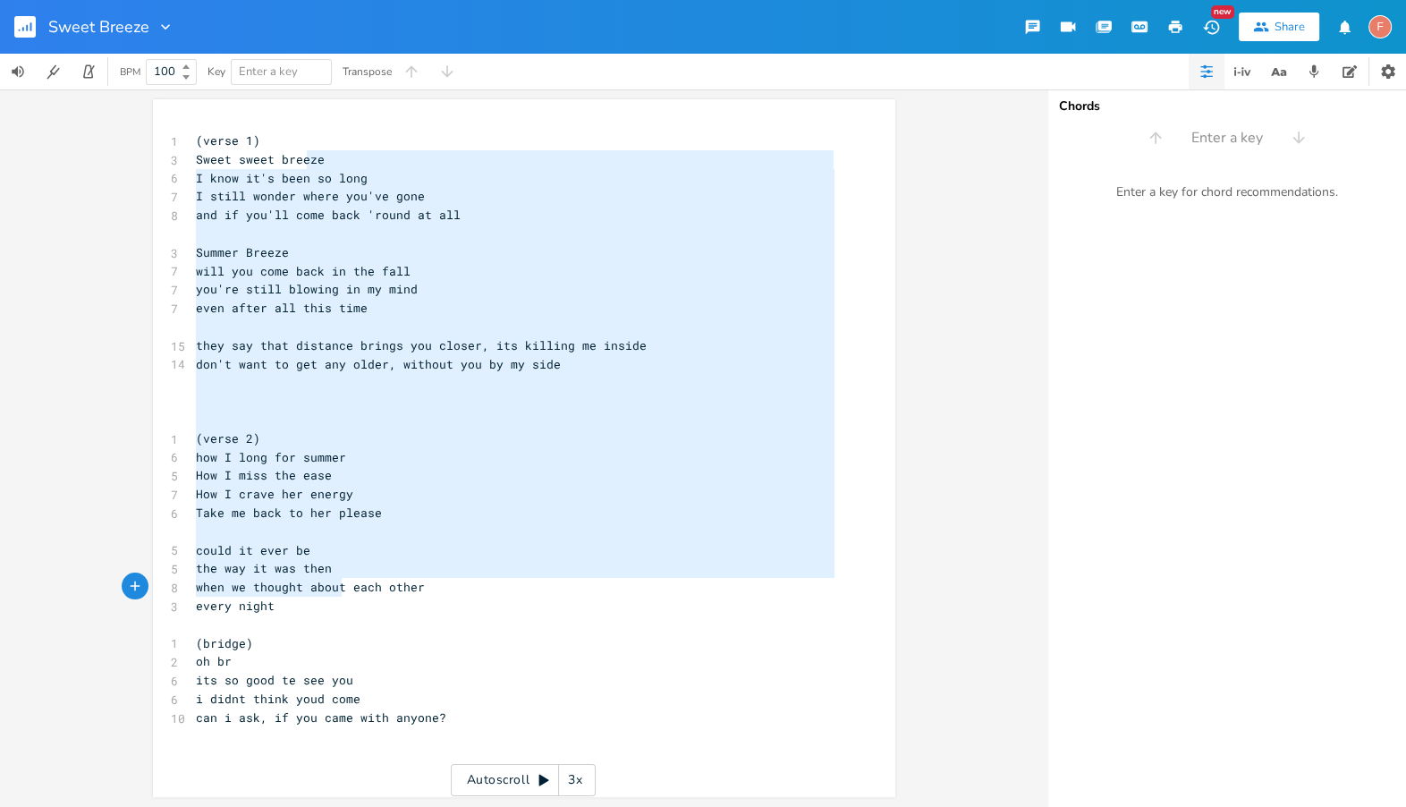
click at [339, 593] on span "when we thought about each other" at bounding box center [310, 587] width 229 height 16
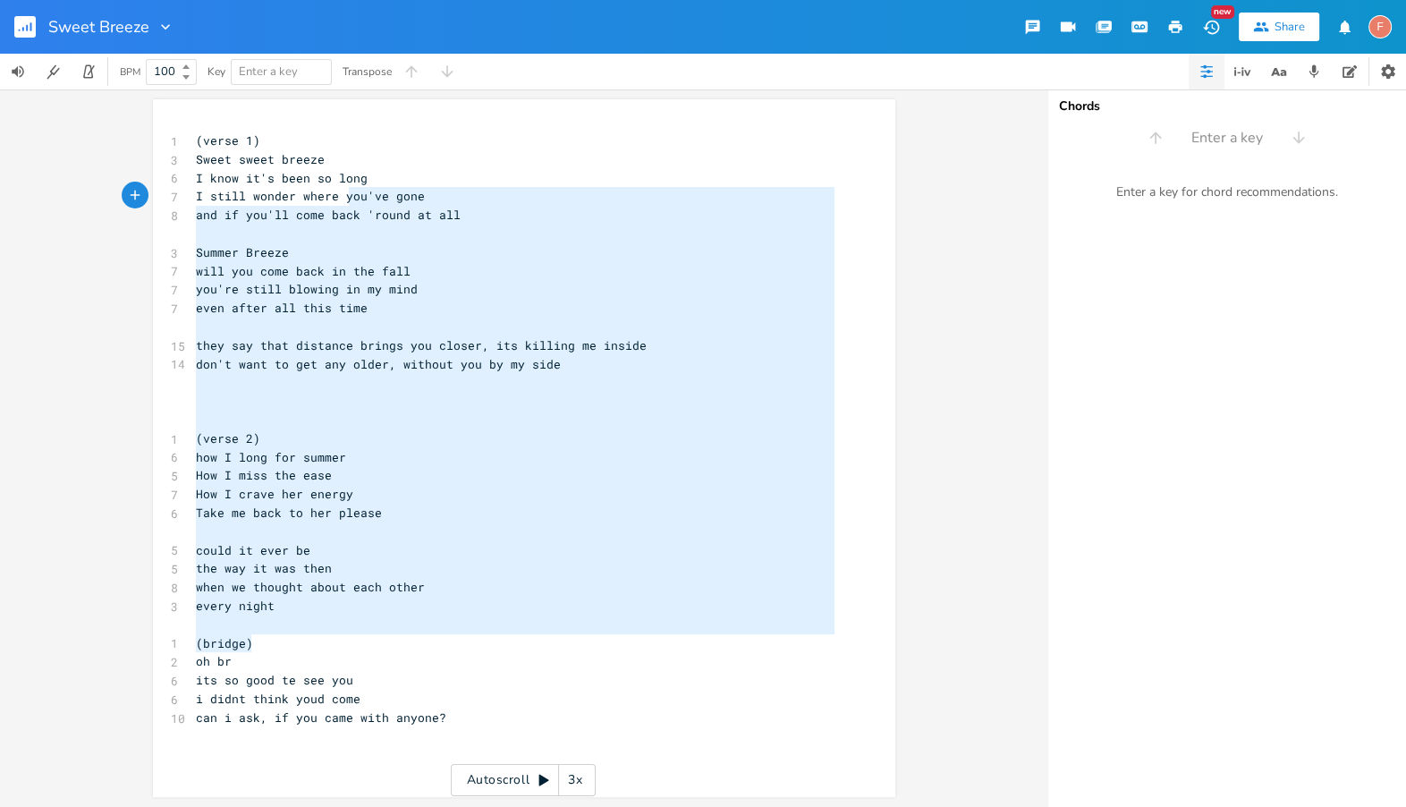
type textarea "Sweet sweet breeze I know it's been so long I still wonder where you've gone an…"
drag, startPoint x: 337, startPoint y: 638, endPoint x: 348, endPoint y: 138, distance: 500.0
click at [348, 139] on div "1 (verse 1) 3 Sweet sweet breeze 6 I know it's been so long 7 I still wonder wh…" at bounding box center [515, 437] width 646 height 613
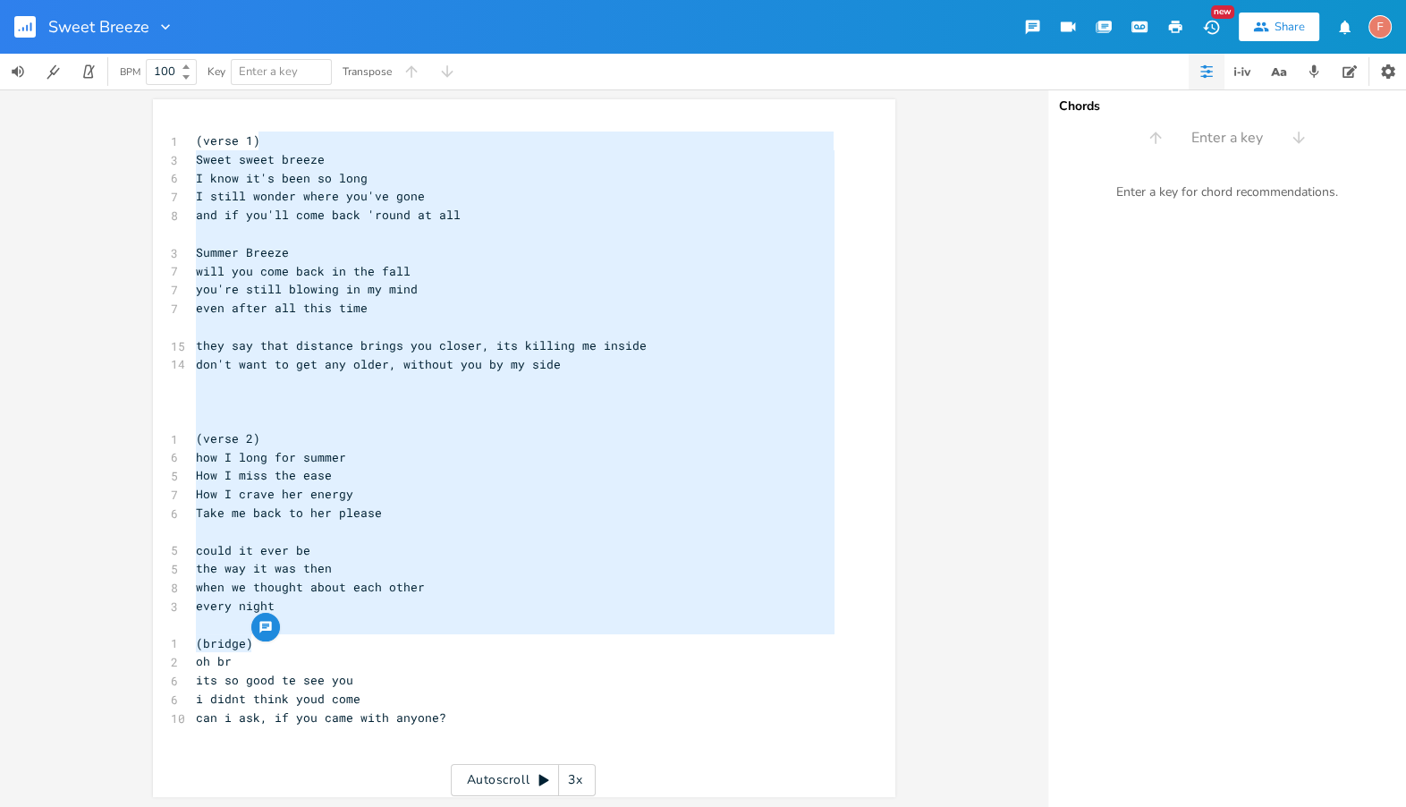
click at [410, 324] on pre "​" at bounding box center [515, 326] width 646 height 19
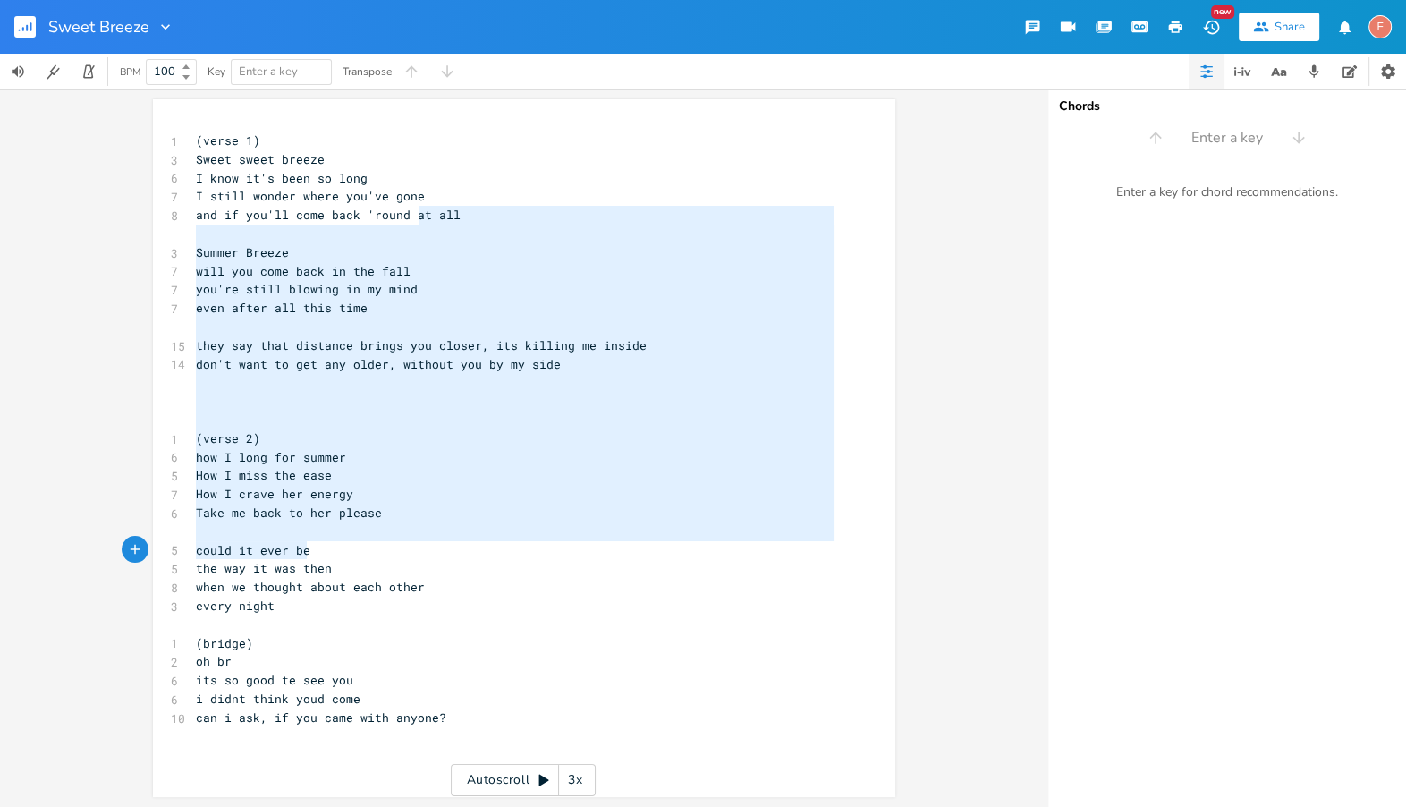
type textarea "t all Summer Breeze will you come back in the fall you're still blowing in my m…"
drag, startPoint x: 413, startPoint y: 209, endPoint x: 419, endPoint y: 571, distance: 361.3
click at [419, 571] on div "1 (verse 1) 3 Sweet sweet breeze 6 I know it's been so long 7 I still wonder wh…" at bounding box center [515, 437] width 646 height 613
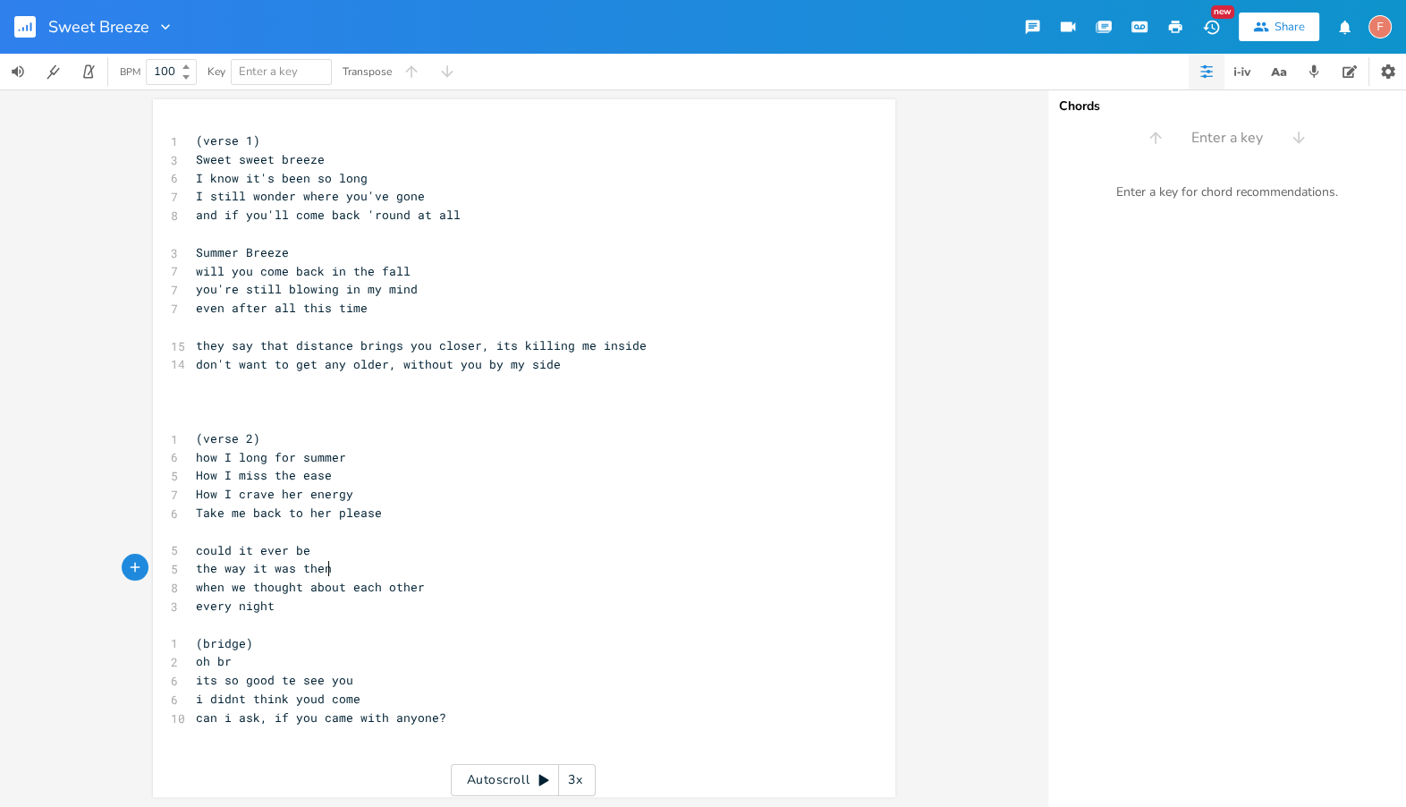
click at [419, 571] on pre "the way it was then" at bounding box center [515, 568] width 646 height 19
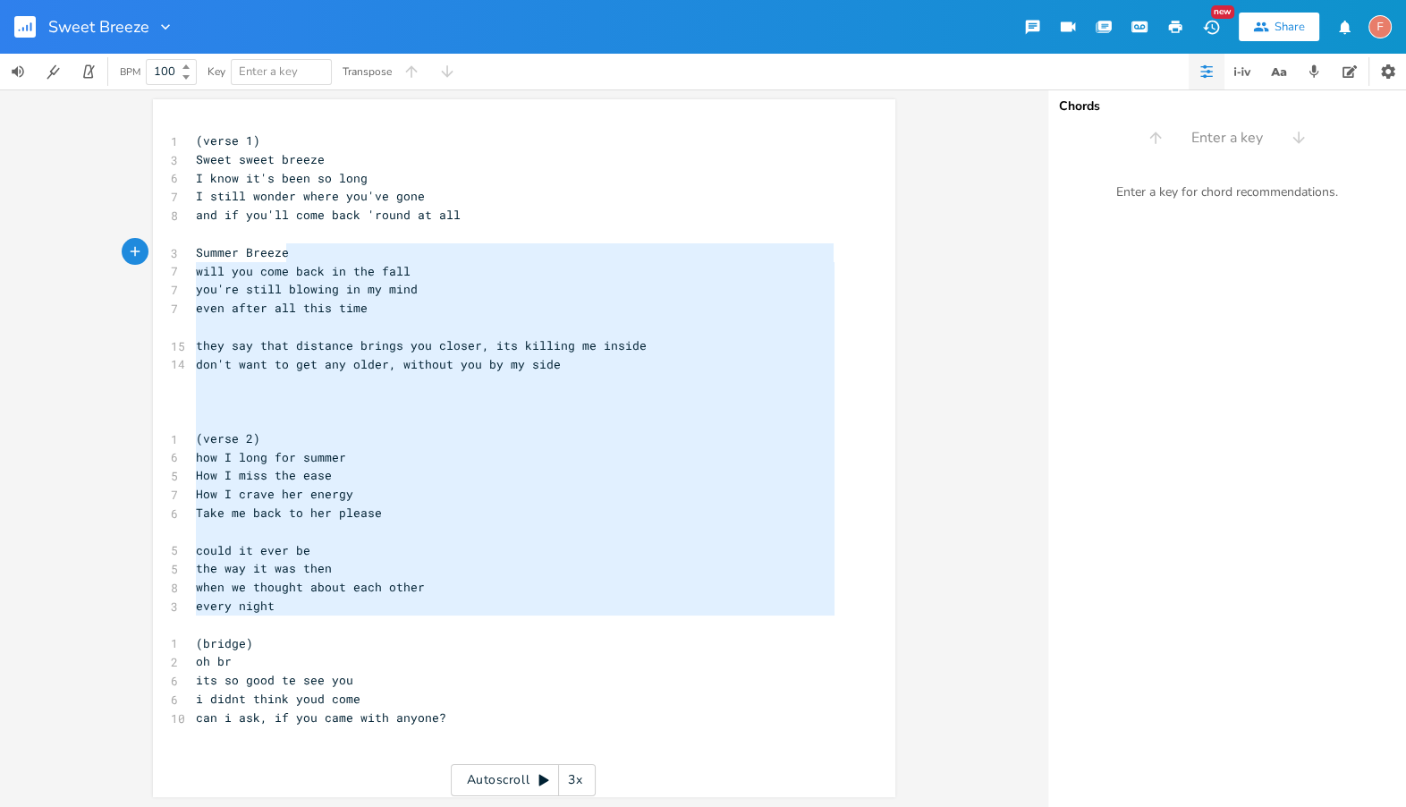
type textarea "Summer Breeze will you come back in the fall you're still blowing in my mind ev…"
drag, startPoint x: 417, startPoint y: 623, endPoint x: 431, endPoint y: 187, distance: 436.6
click at [427, 225] on div "1 (verse 1) 3 Sweet sweet breeze 6 I know it's been so long 7 I still wonder wh…" at bounding box center [515, 437] width 646 height 613
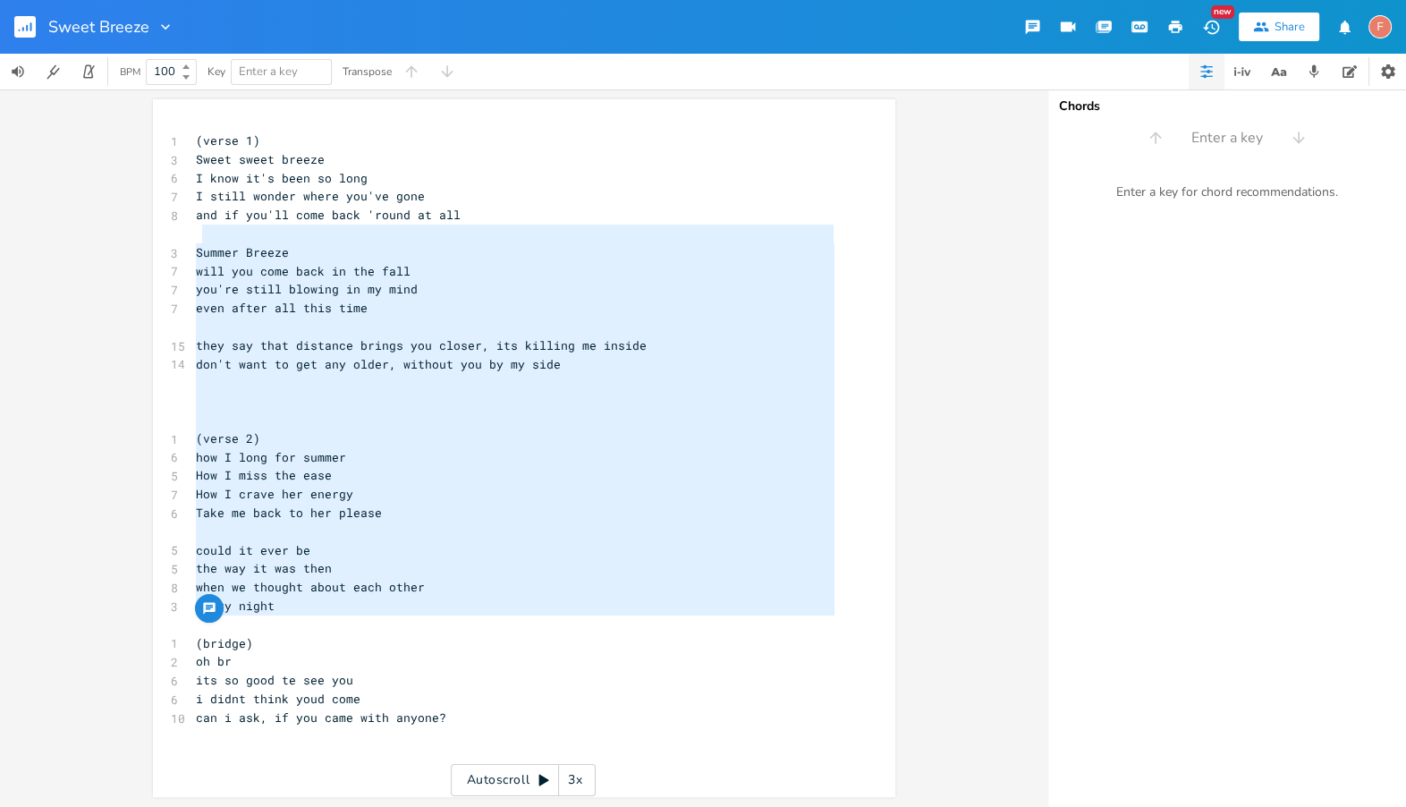
click at [479, 300] on pre "even after all this time" at bounding box center [515, 308] width 646 height 19
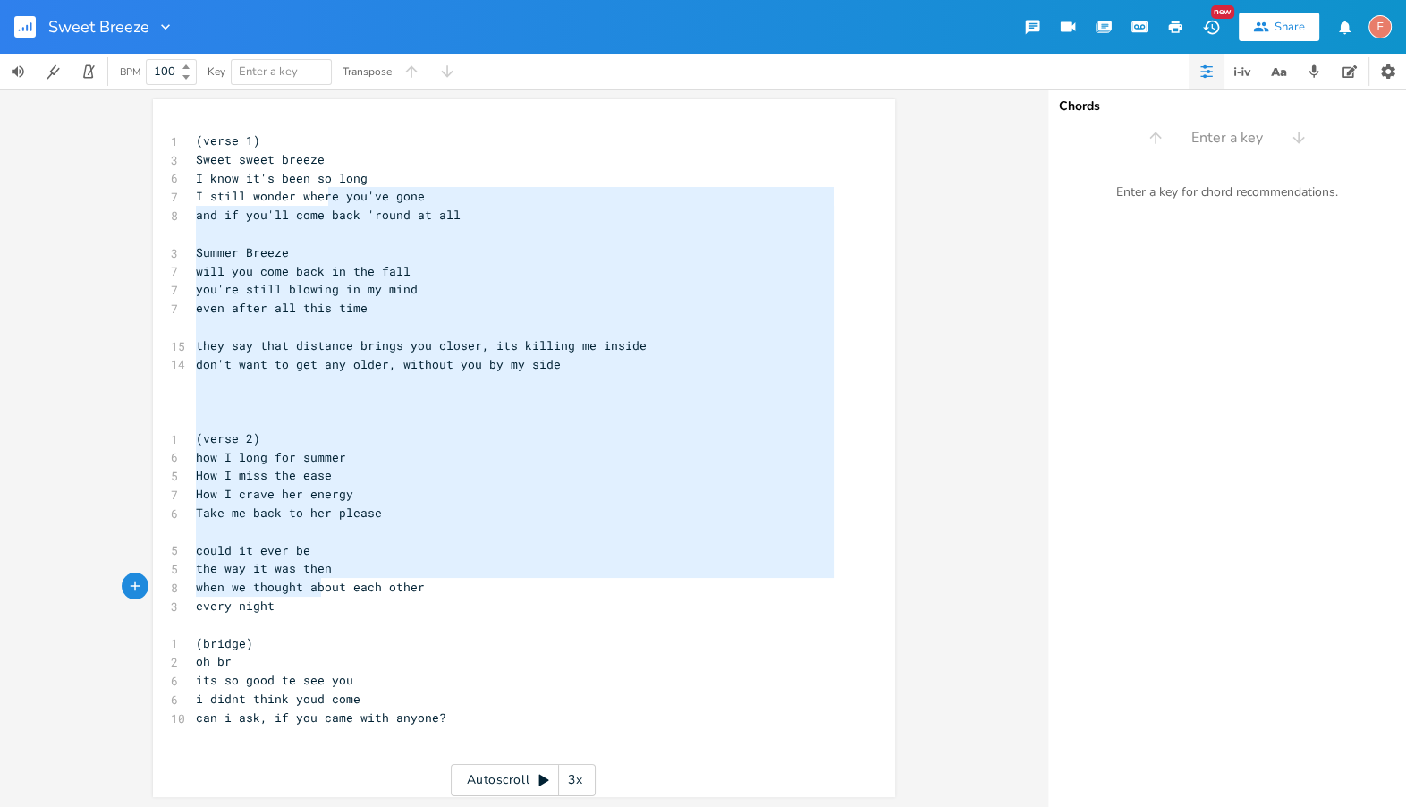
type textarea "e you've gone and if you'll come back 'round at all Summer Breeze will you come…"
drag, startPoint x: 321, startPoint y: 199, endPoint x: 319, endPoint y: 642, distance: 443.5
click at [319, 642] on div "1 (verse 1) 3 Sweet sweet breeze 6 I know it's been so long 7 I still wonder wh…" at bounding box center [515, 437] width 646 height 613
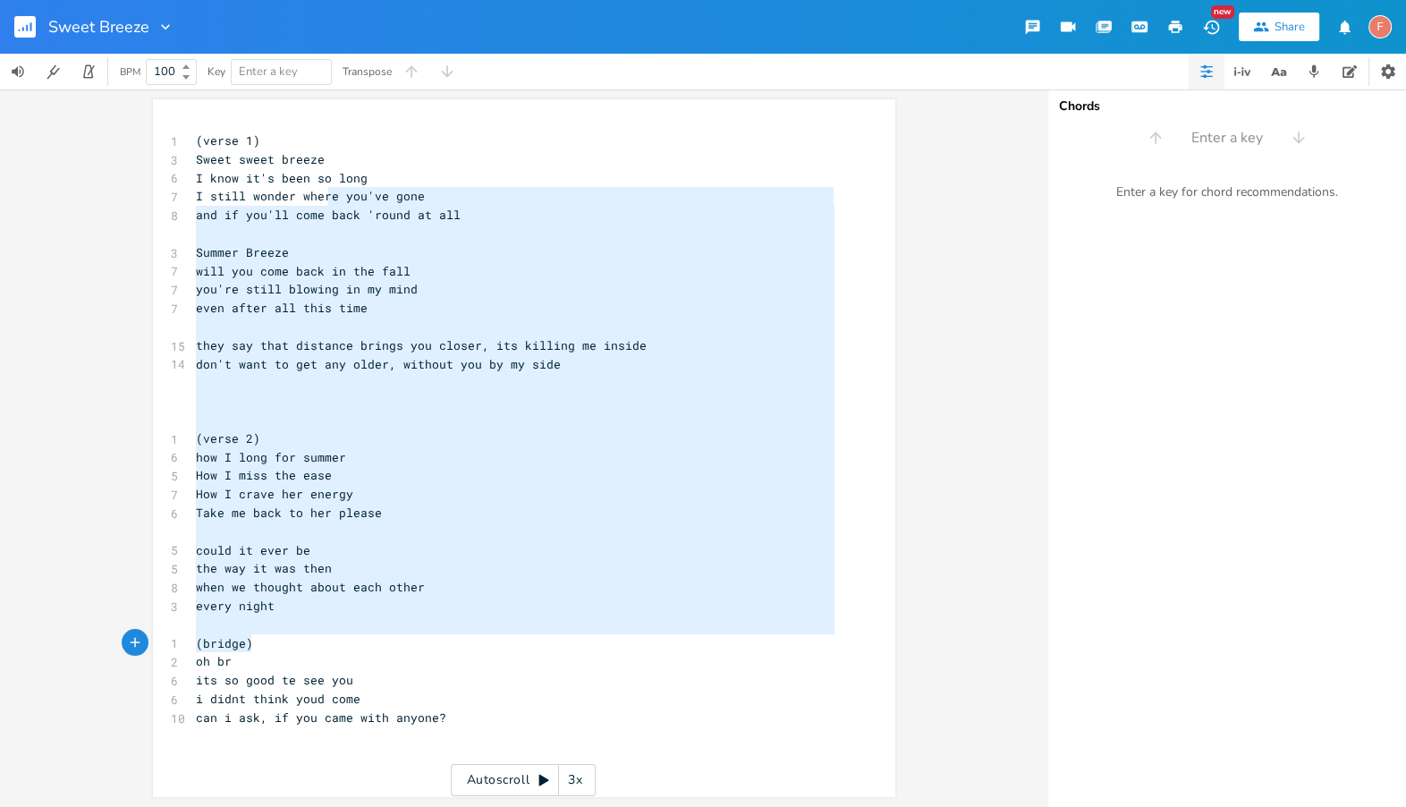
click at [319, 642] on pre "(bridge)" at bounding box center [515, 643] width 646 height 19
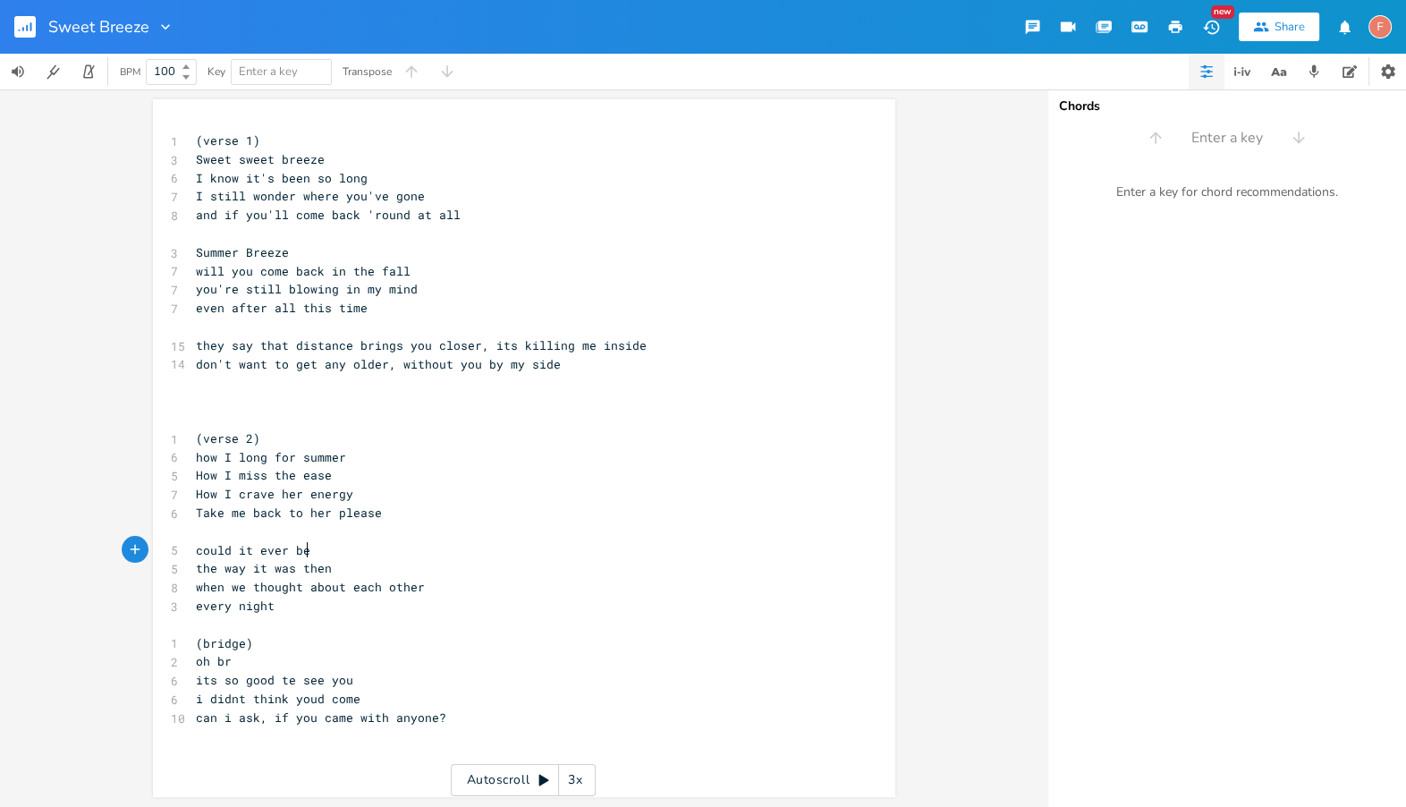
click at [352, 554] on pre "could it ever be" at bounding box center [515, 550] width 646 height 19
type textarea "they say that distance brings you closer, its killing me inside don't want to g…"
drag, startPoint x: 317, startPoint y: 327, endPoint x: 313, endPoint y: 538, distance: 211.1
click at [313, 538] on div "1 (verse 1) 3 Sweet sweet breeze 6 I know it's been so long 7 I still wonder wh…" at bounding box center [515, 437] width 646 height 613
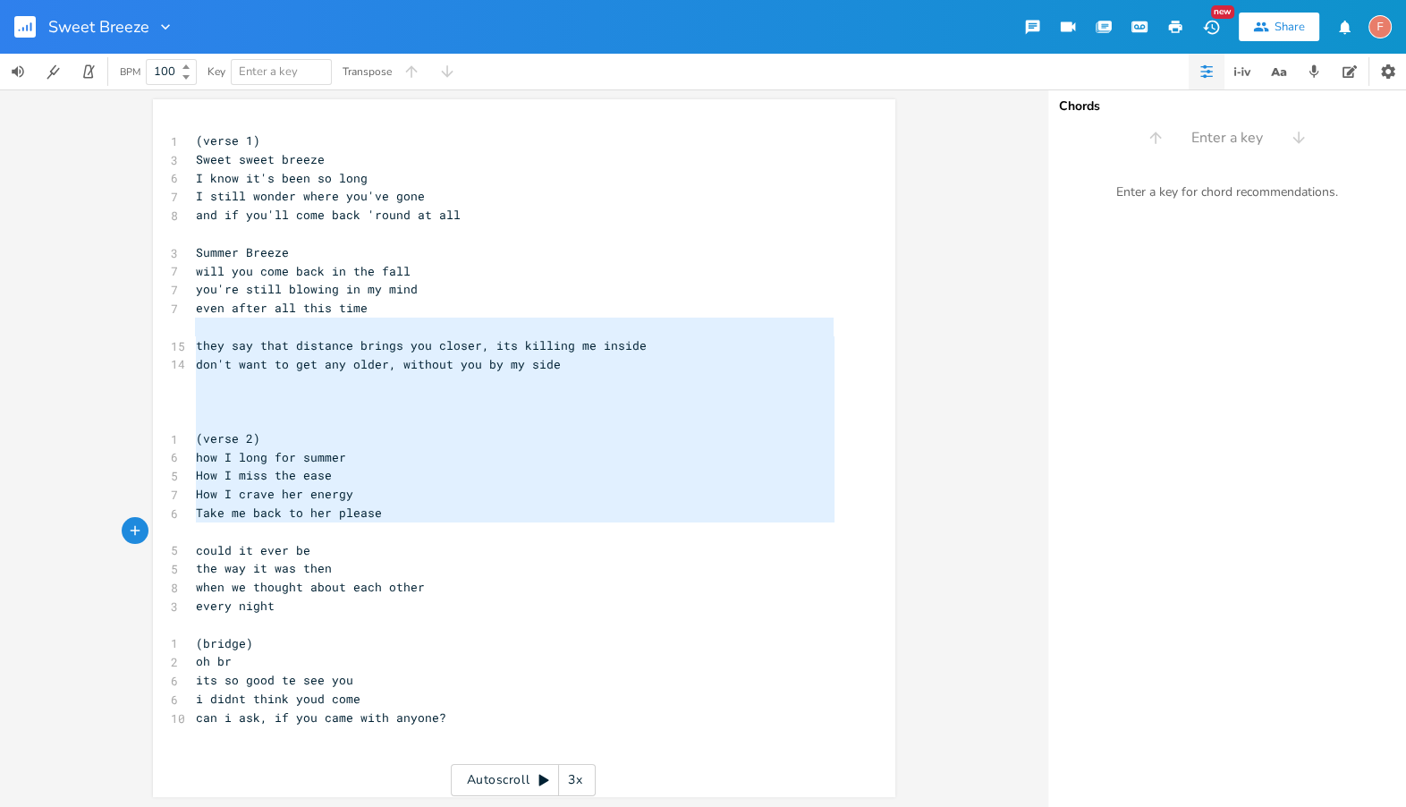
click at [313, 538] on pre "​" at bounding box center [515, 531] width 646 height 19
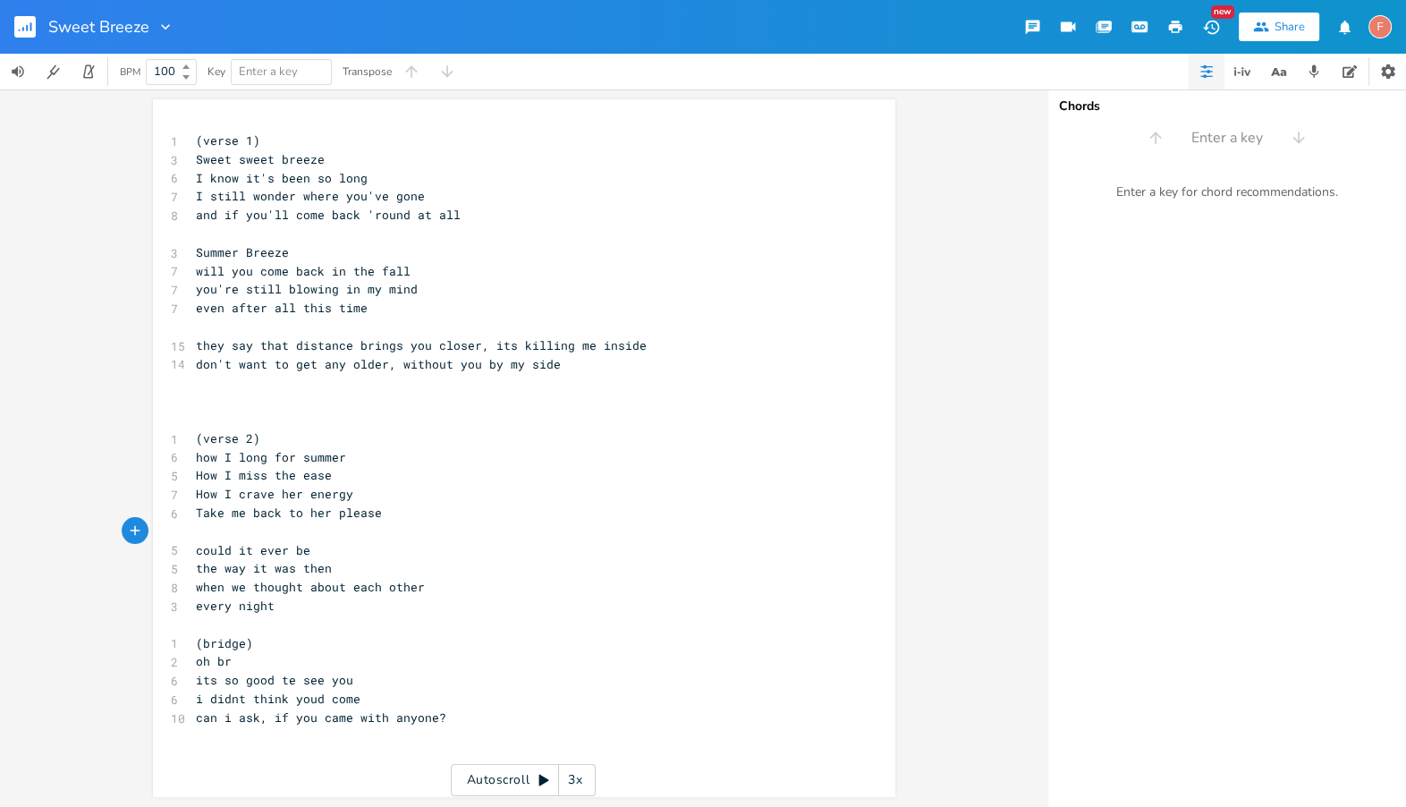
click at [602, 258] on pre "Summer Breeze" at bounding box center [515, 252] width 646 height 19
click at [621, 255] on pre "Summer Breeze" at bounding box center [515, 252] width 646 height 19
click at [630, 292] on pre "you're still blowing in my mind" at bounding box center [515, 289] width 646 height 19
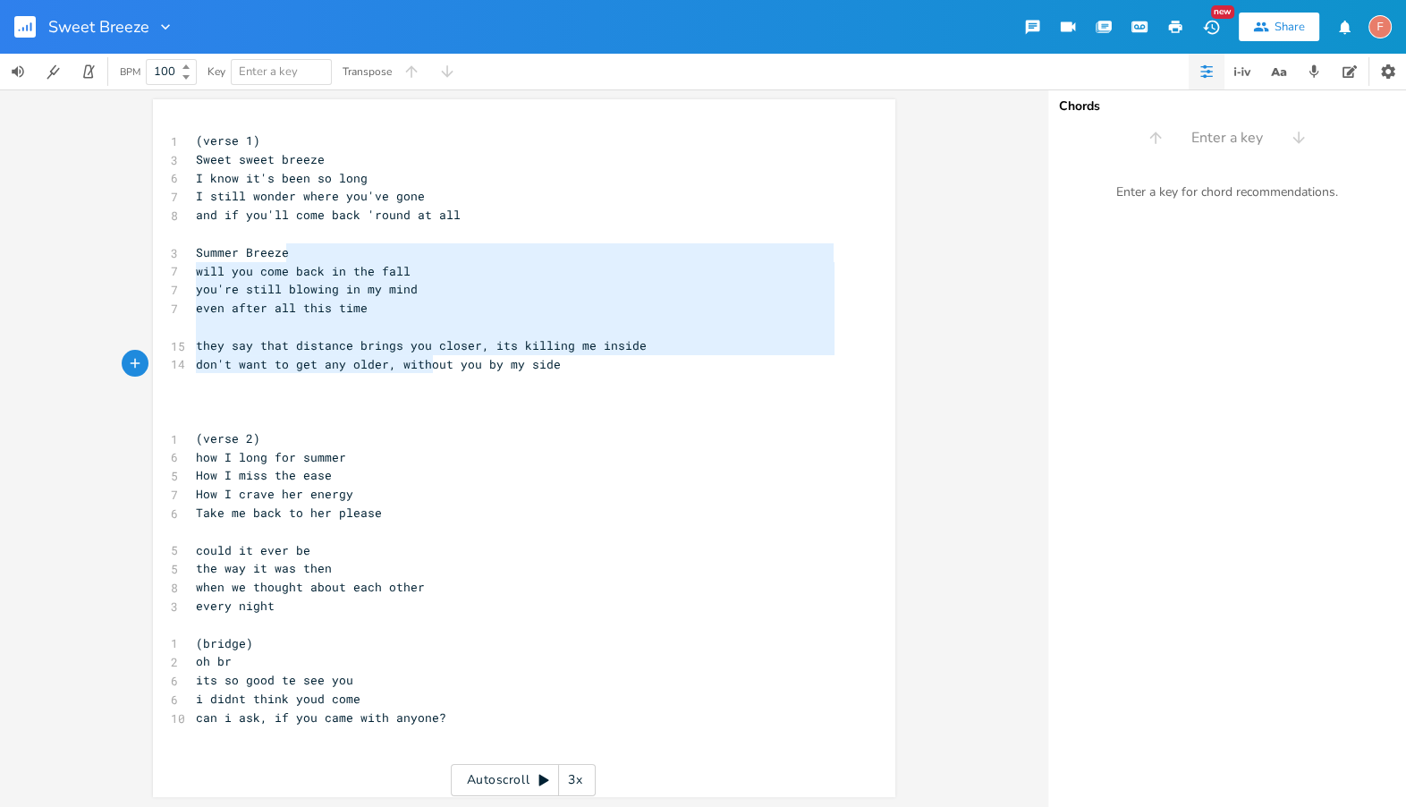
type textarea "will you come back in the fall you're still blowing in my mind even after all t…"
drag, startPoint x: 643, startPoint y: 272, endPoint x: 369, endPoint y: 355, distance: 286.0
click at [369, 355] on div "1 (verse 1) 3 Sweet sweet breeze 6 I know it's been so long 7 I still wonder wh…" at bounding box center [515, 437] width 646 height 613
click at [369, 356] on span "don't want to get any older, without you by my side" at bounding box center [378, 364] width 365 height 16
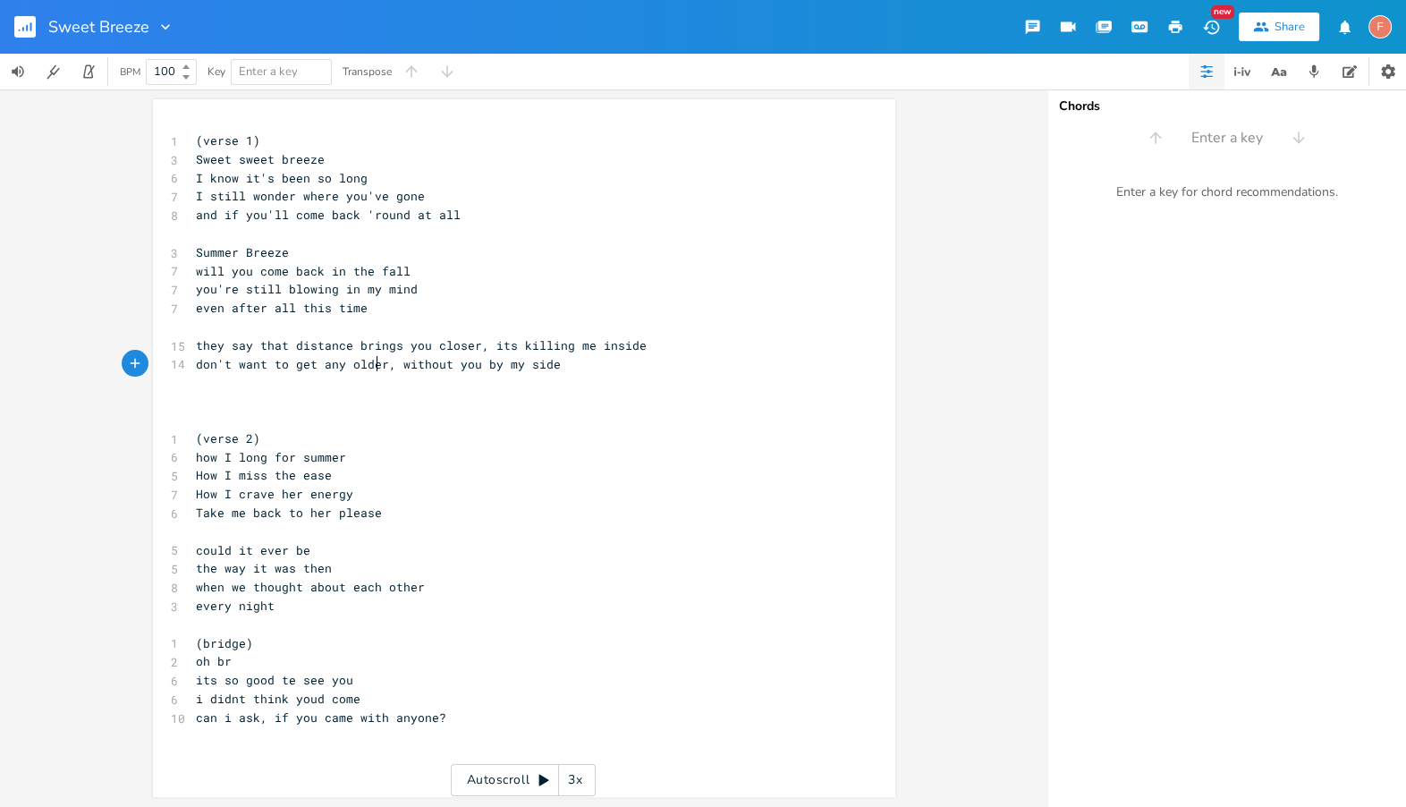
click at [372, 403] on pre "​" at bounding box center [515, 401] width 646 height 19
click at [515, 403] on pre "​" at bounding box center [515, 401] width 646 height 19
click at [629, 375] on pre at bounding box center [515, 382] width 646 height 19
type textarea "but its ge"
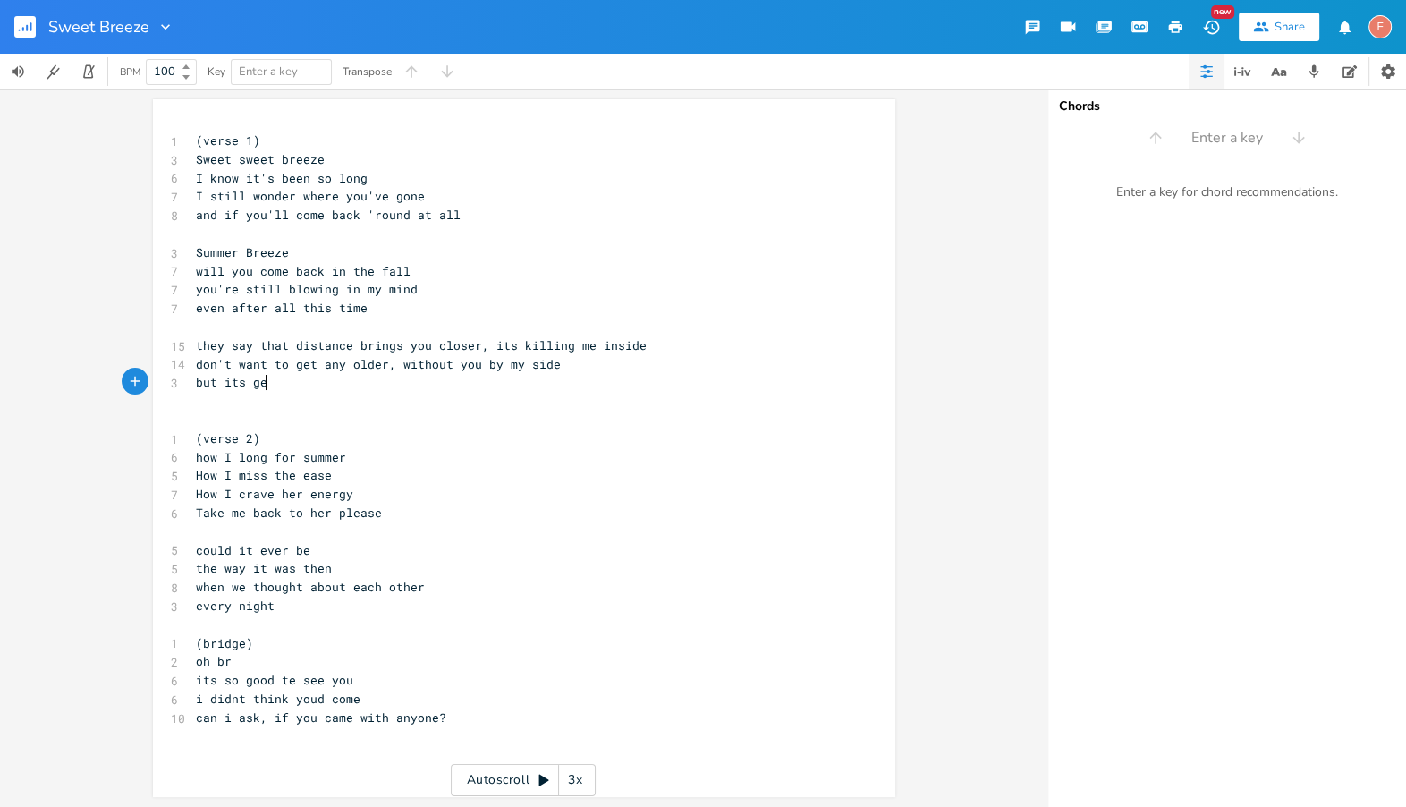
type textarea "gett"
type textarea "tting so cold,"
click at [383, 381] on pre "but its getting so cold," at bounding box center [515, 382] width 646 height 19
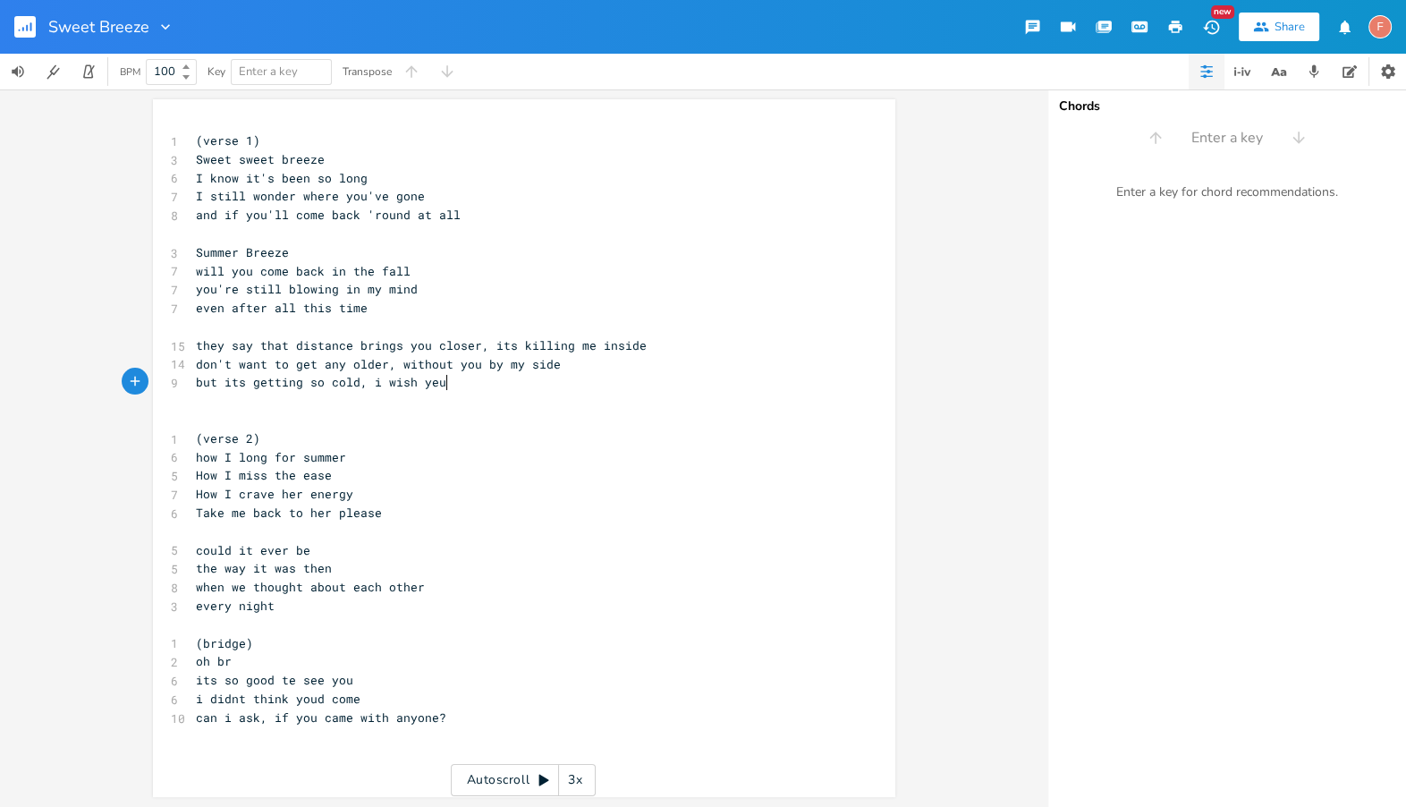
type textarea "i wish yeu w"
type textarea "ou would know"
click at [375, 402] on pre "​" at bounding box center [515, 401] width 646 height 19
type textarea "i wish you would know"
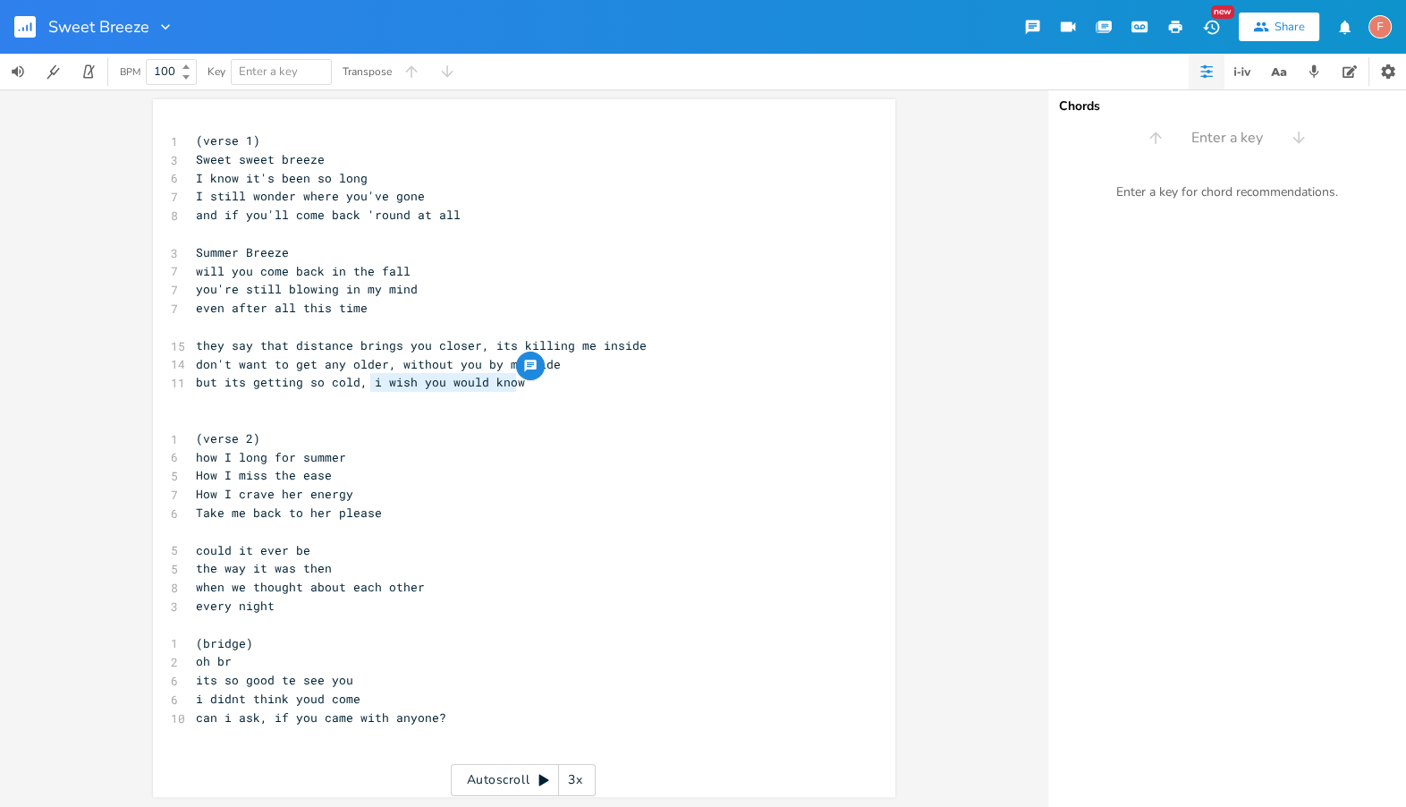
drag, startPoint x: 364, startPoint y: 382, endPoint x: 590, endPoint y: 377, distance: 226.3
click at [590, 377] on pre "but its getting so cold, i wish you would know" at bounding box center [515, 382] width 646 height 19
click at [638, 384] on pre "but its getting so cold, i wish you would know" at bounding box center [515, 382] width 646 height 19
type textarea "e but its getting so cold,"
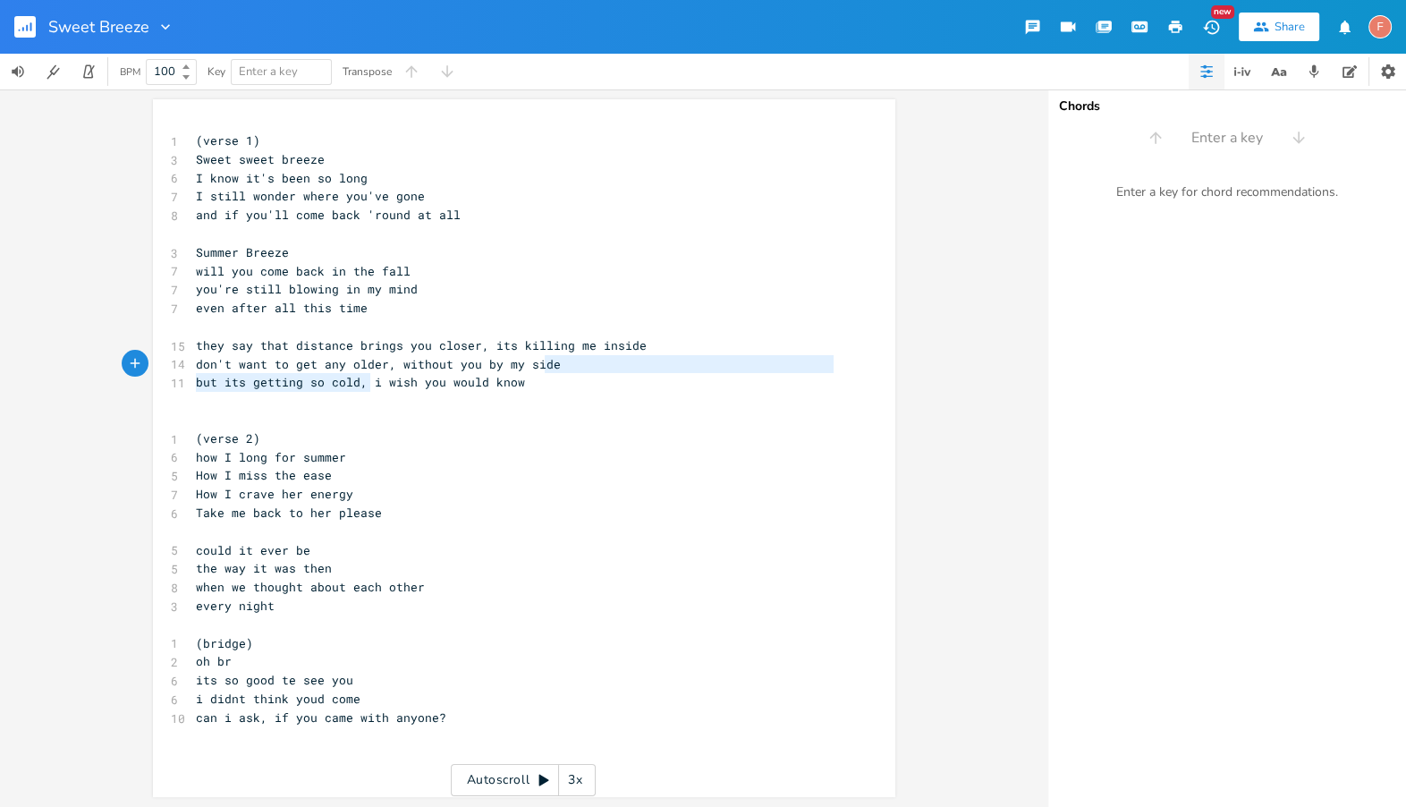
drag, startPoint x: 364, startPoint y: 384, endPoint x: 541, endPoint y: 372, distance: 177.4
click at [541, 372] on div "1 (verse 1) 3 Sweet sweet breeze 6 I know it's been so long 7 I still wonder wh…" at bounding box center [515, 437] width 646 height 613
click at [554, 377] on pre "but its getting so cold, i wish you would know" at bounding box center [515, 382] width 646 height 19
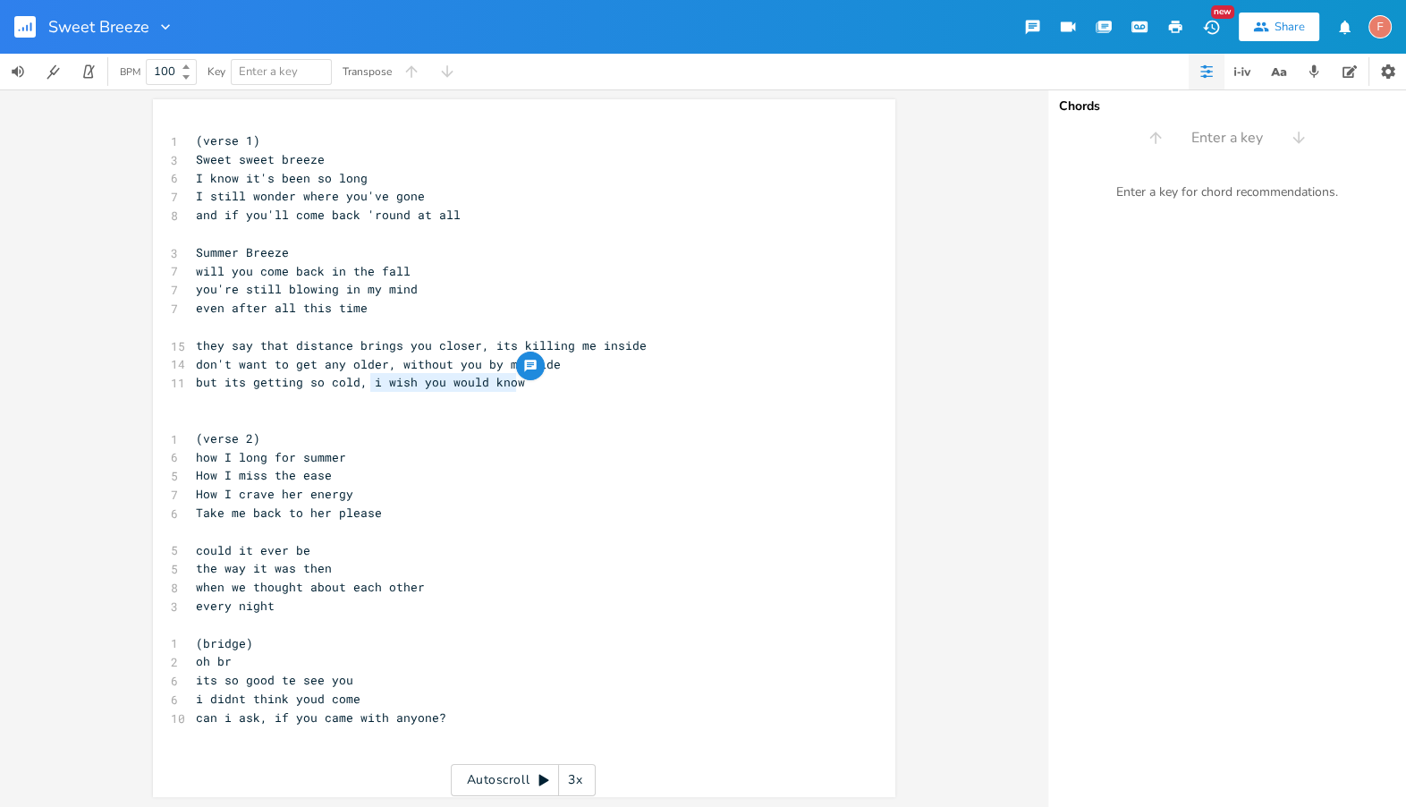
drag, startPoint x: 367, startPoint y: 385, endPoint x: 590, endPoint y: 386, distance: 223.6
click at [590, 386] on pre "but its getting so cold, i wish you would know" at bounding box center [515, 382] width 646 height 19
type textarea "just want you tko"
type textarea "o know"
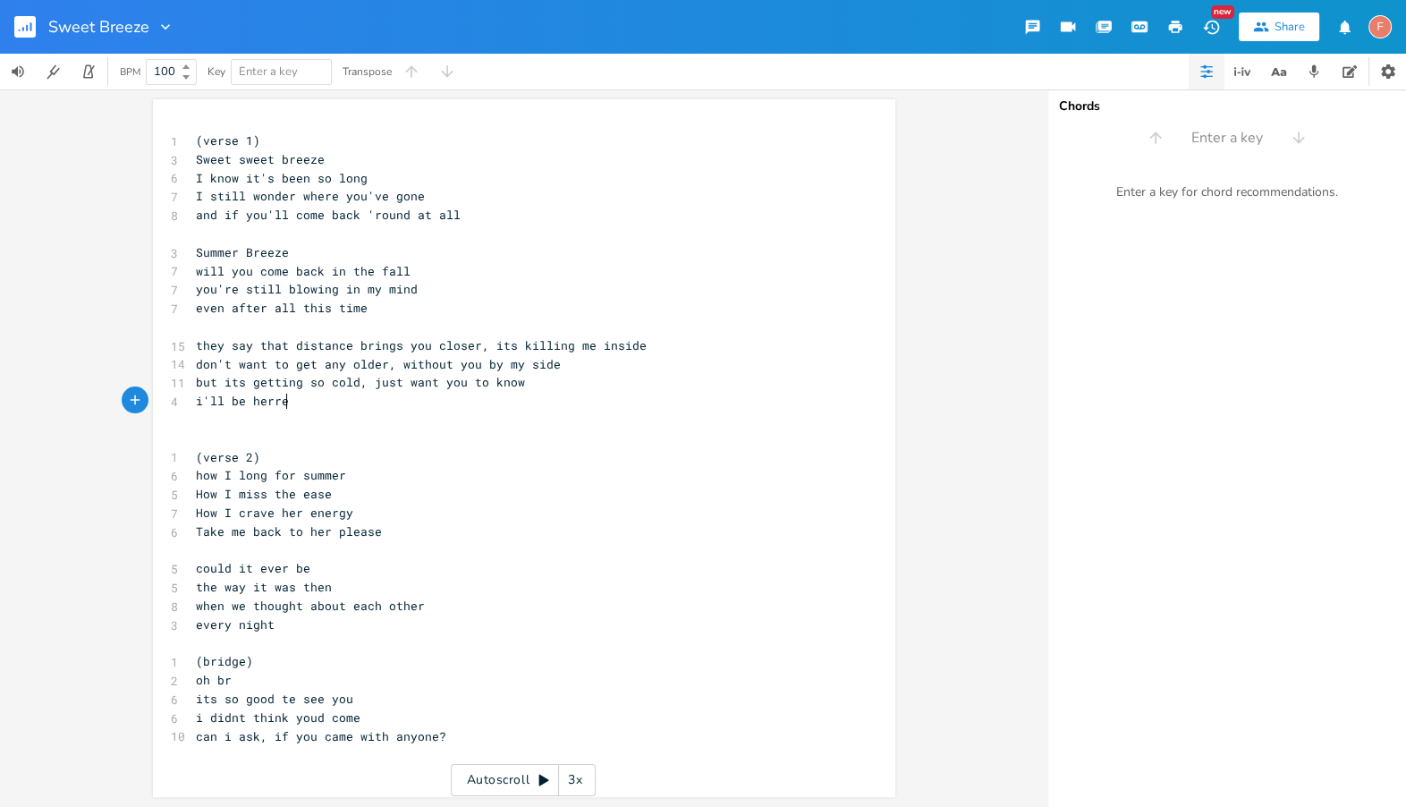
type textarea "i'll be herre"
type textarea "e until the"
type textarea "wait here till the sun"
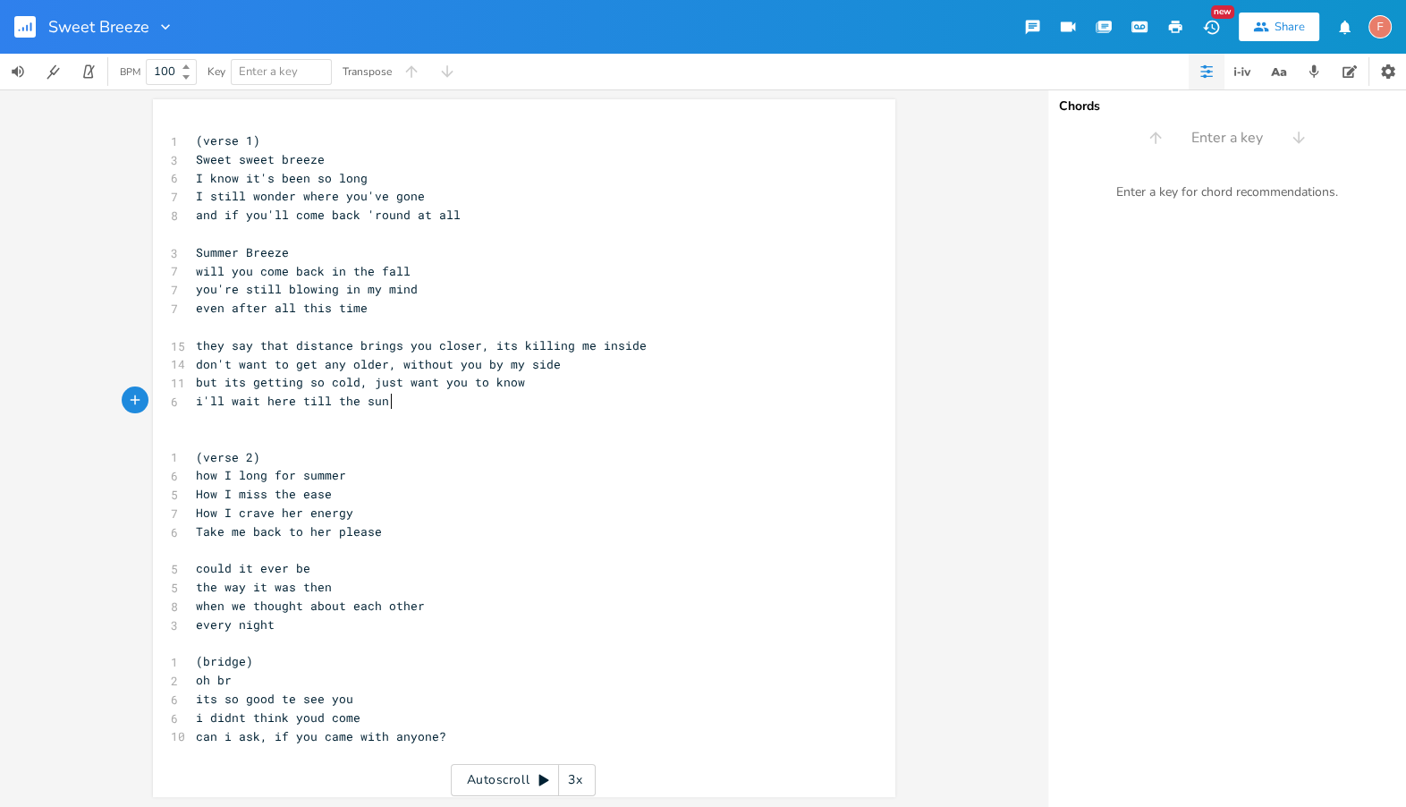
scroll to position [0, 111]
type textarea "sun mets the snnow"
type textarea "ow"
click at [203, 389] on pre "but its getting so cold, just want you to know" at bounding box center [515, 382] width 646 height 19
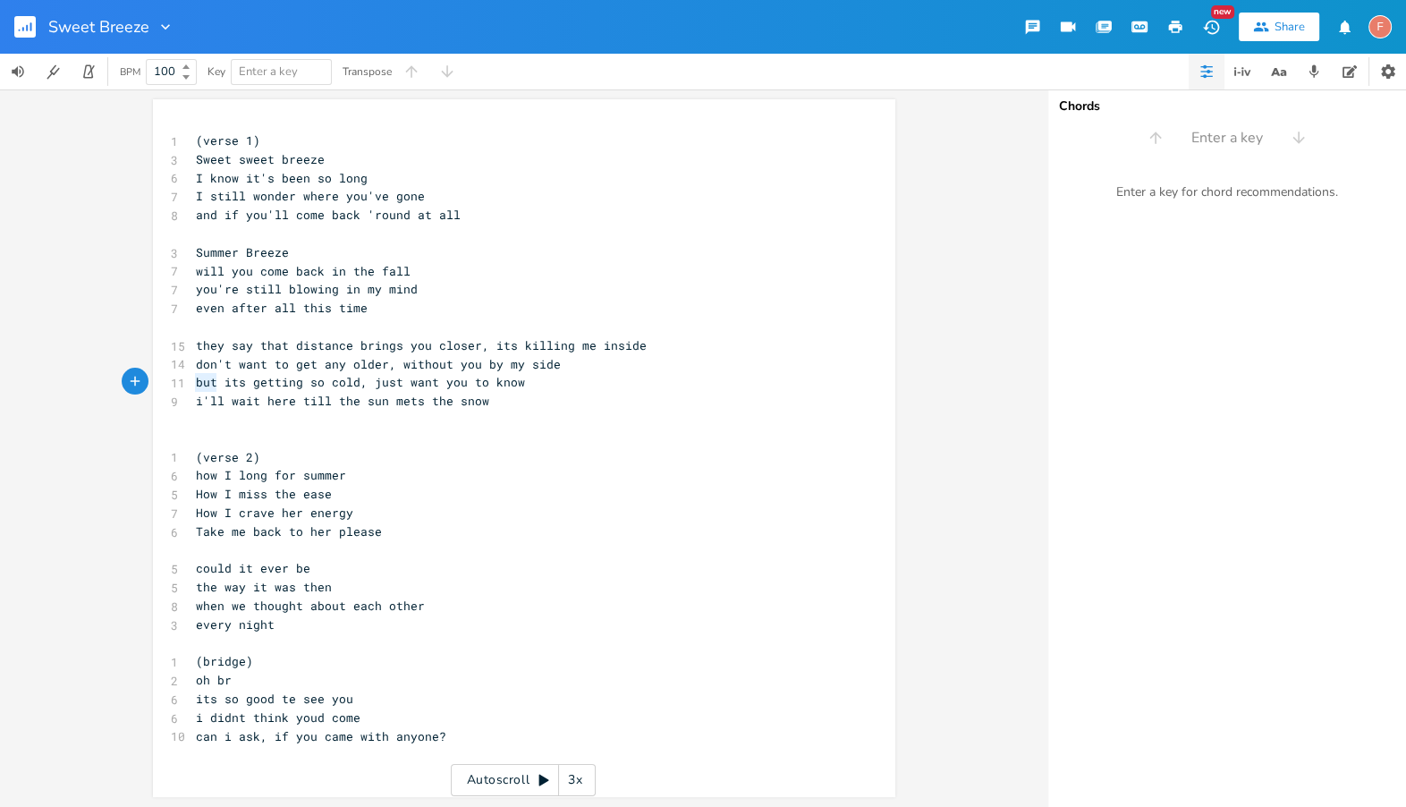
click at [203, 389] on pre "but its getting so cold, just want you to know" at bounding box center [515, 382] width 646 height 19
type textarea "though"
click at [533, 389] on pre "though its getting so cold, just want you to know" at bounding box center [515, 382] width 646 height 19
click at [517, 397] on pre "i'll wait here till the sun mets the snow" at bounding box center [515, 401] width 646 height 19
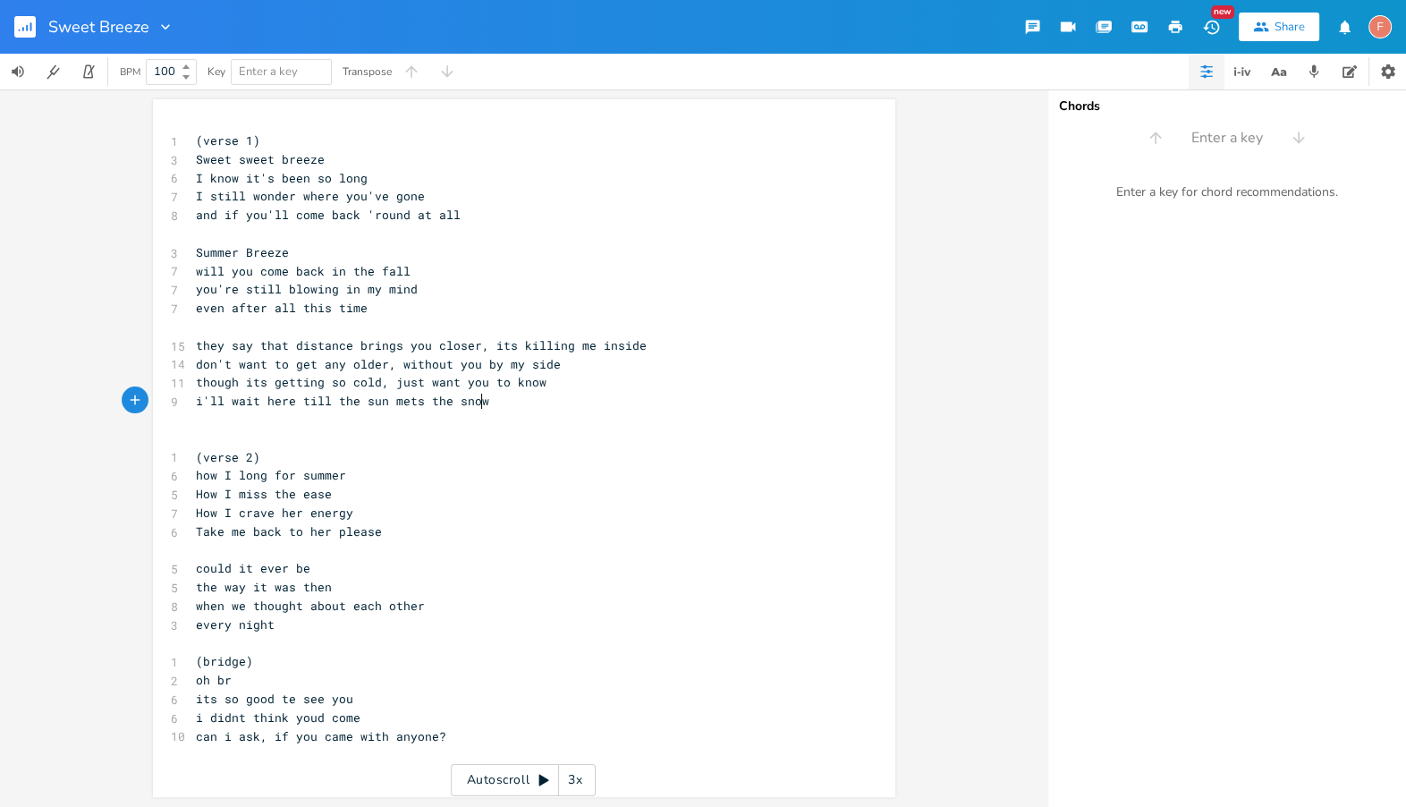
scroll to position [0, 4]
click at [402, 401] on span "i'll wait here till the sun mets the snow" at bounding box center [342, 401] width 293 height 16
type textarea "l"
click at [374, 399] on span "i'll wait here till the sun [PERSON_NAME] ts the snow" at bounding box center [385, 401] width 379 height 16
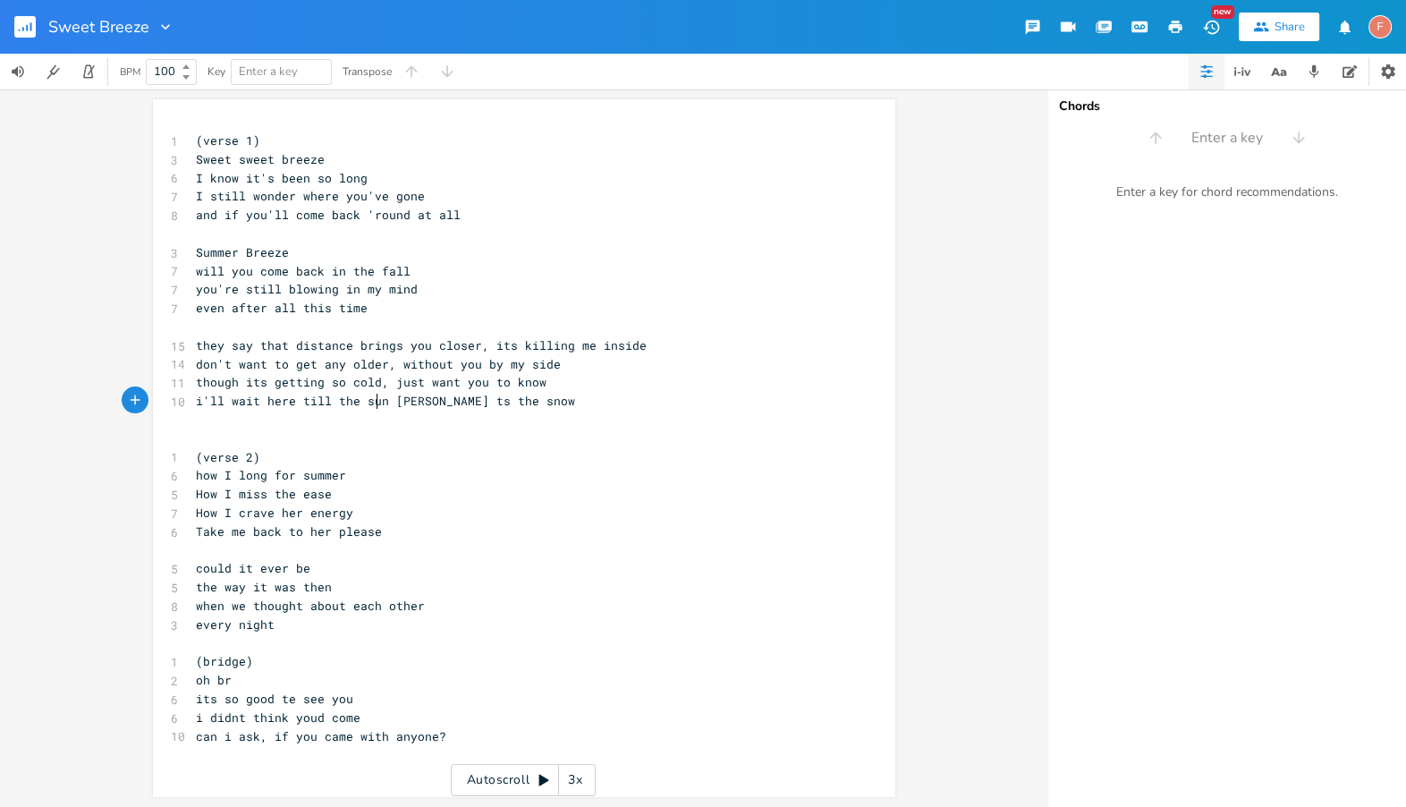
click at [374, 399] on span "i'll wait here till the sun [PERSON_NAME] ts the snow" at bounding box center [385, 401] width 379 height 16
type textarea "spring"
type textarea "comes and"
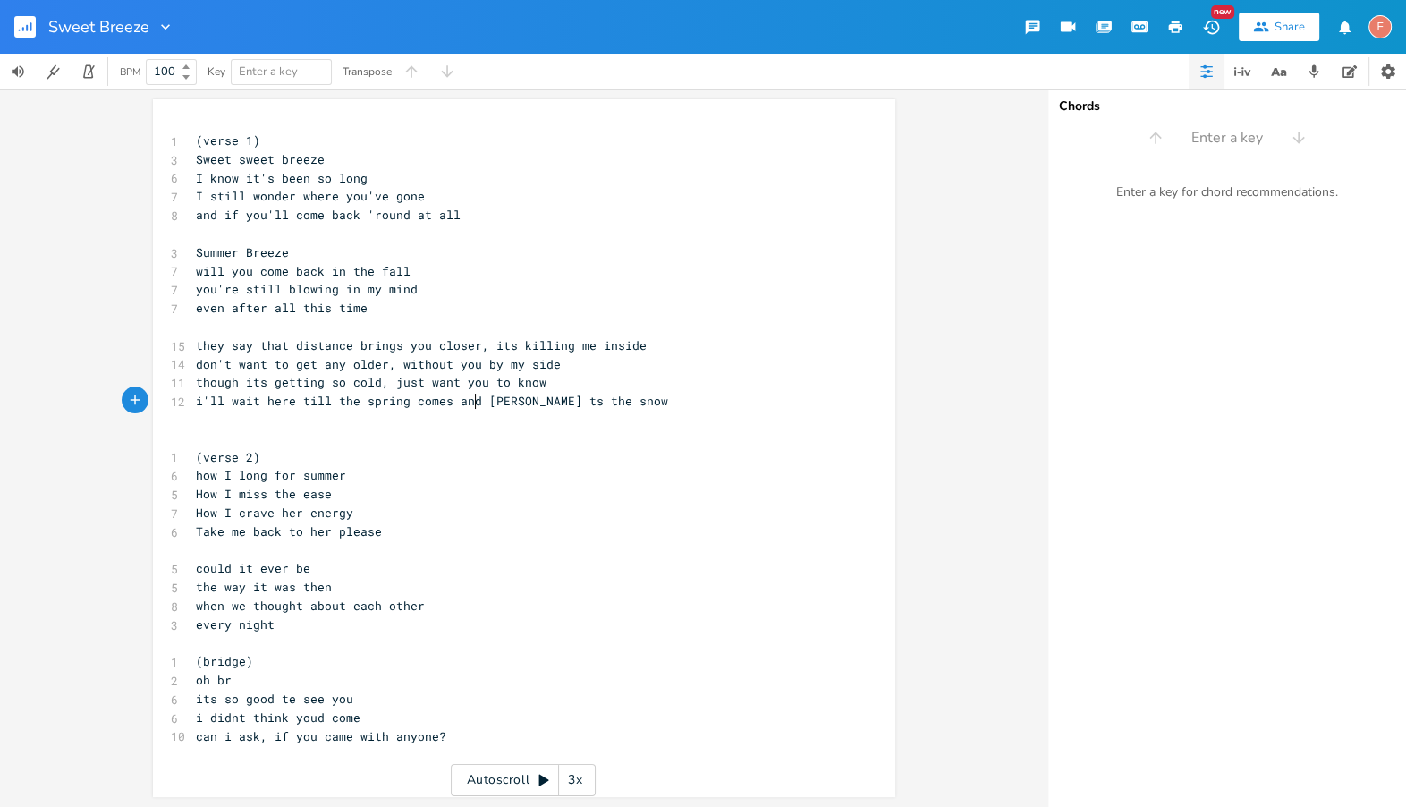
click at [503, 404] on span "i'll wait here till the spring comes and [PERSON_NAME] ts the snow" at bounding box center [432, 401] width 472 height 16
click at [518, 403] on span "i'll wait here till the spring comes and melts the snow" at bounding box center [392, 401] width 393 height 16
type textarea "all"
click at [668, 401] on pre "i'll wait here till the spring comes and melts all the snow" at bounding box center [515, 401] width 646 height 19
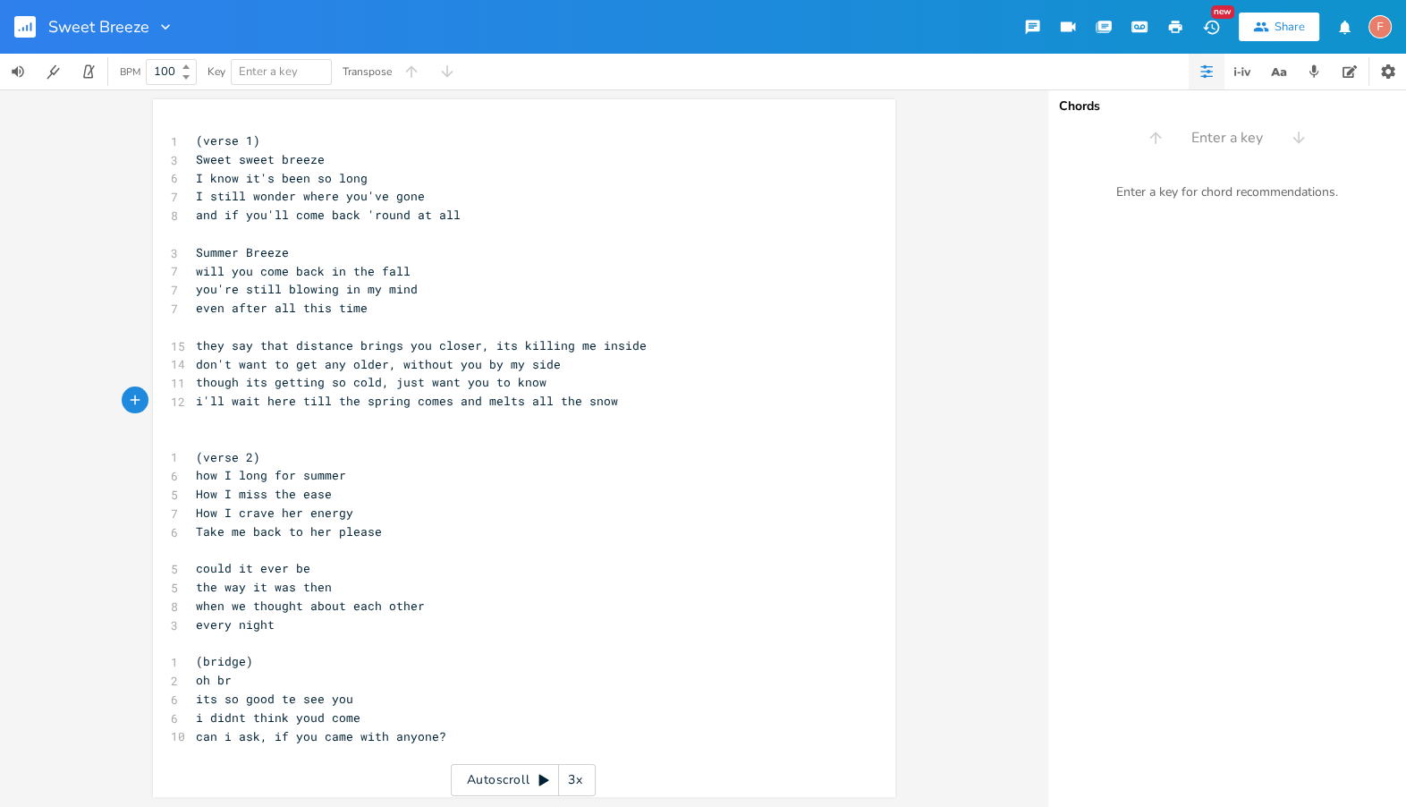
click at [679, 403] on pre "i'll wait here till the spring comes and melts all the snow" at bounding box center [515, 401] width 646 height 19
click at [630, 404] on pre "i'll wait here till the spring comes and melts all the snow" at bounding box center [515, 401] width 646 height 19
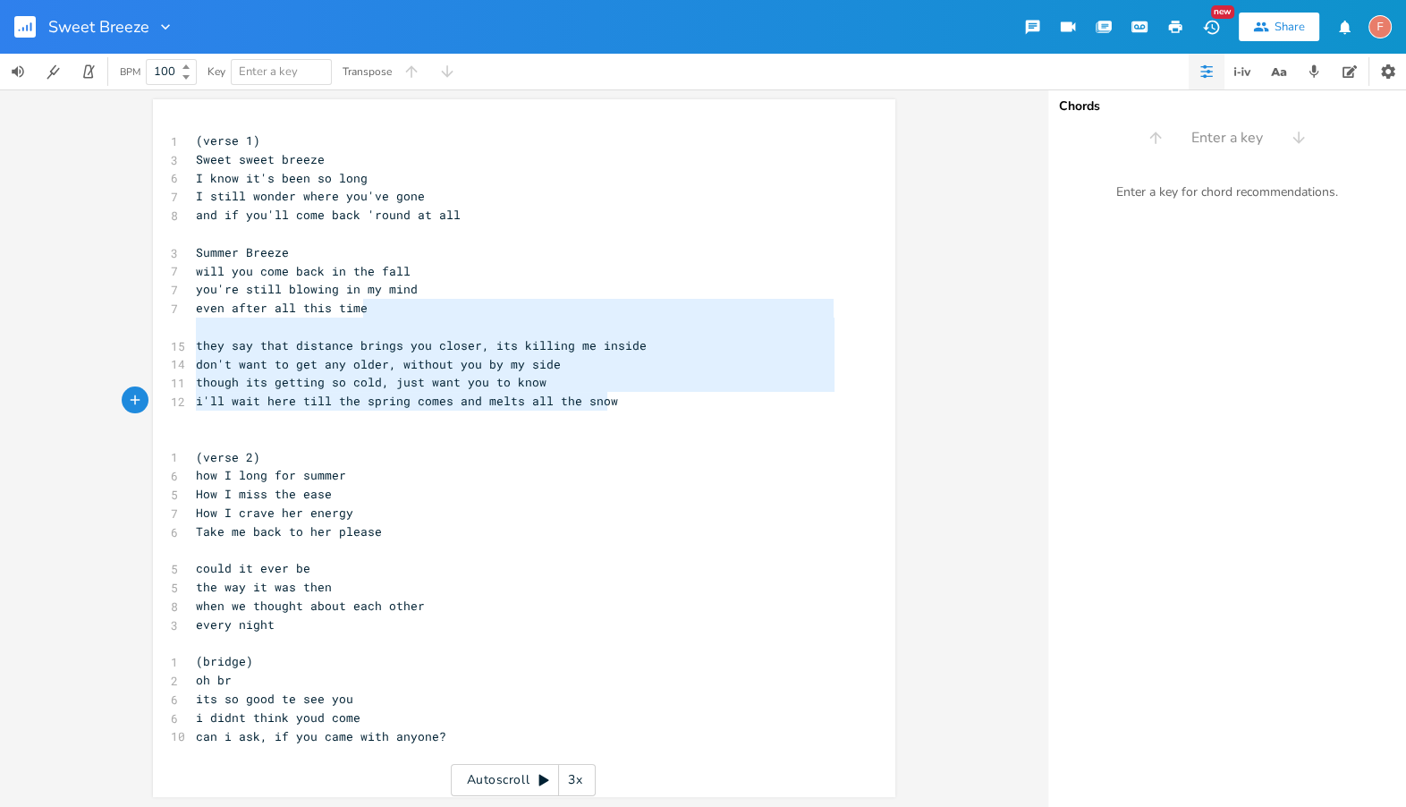
type textarea "they say that distance brings you closer, its killing me inside don't want to g…"
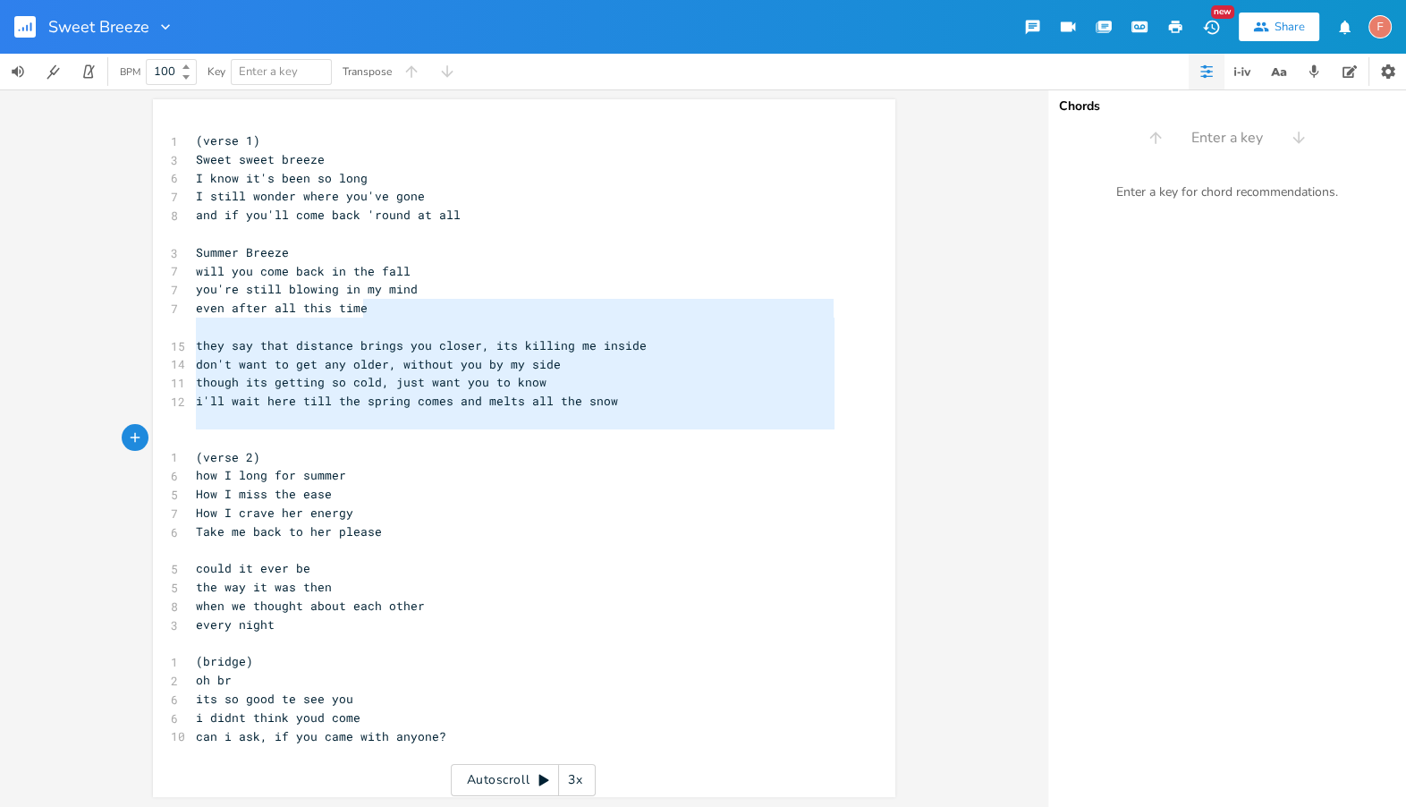
drag, startPoint x: 686, startPoint y: 324, endPoint x: 681, endPoint y: 441, distance: 117.3
click at [681, 441] on div "1 (verse 1) 3 Sweet sweet breeze 6 I know it's been so long 7 I still wonder wh…" at bounding box center [515, 447] width 646 height 632
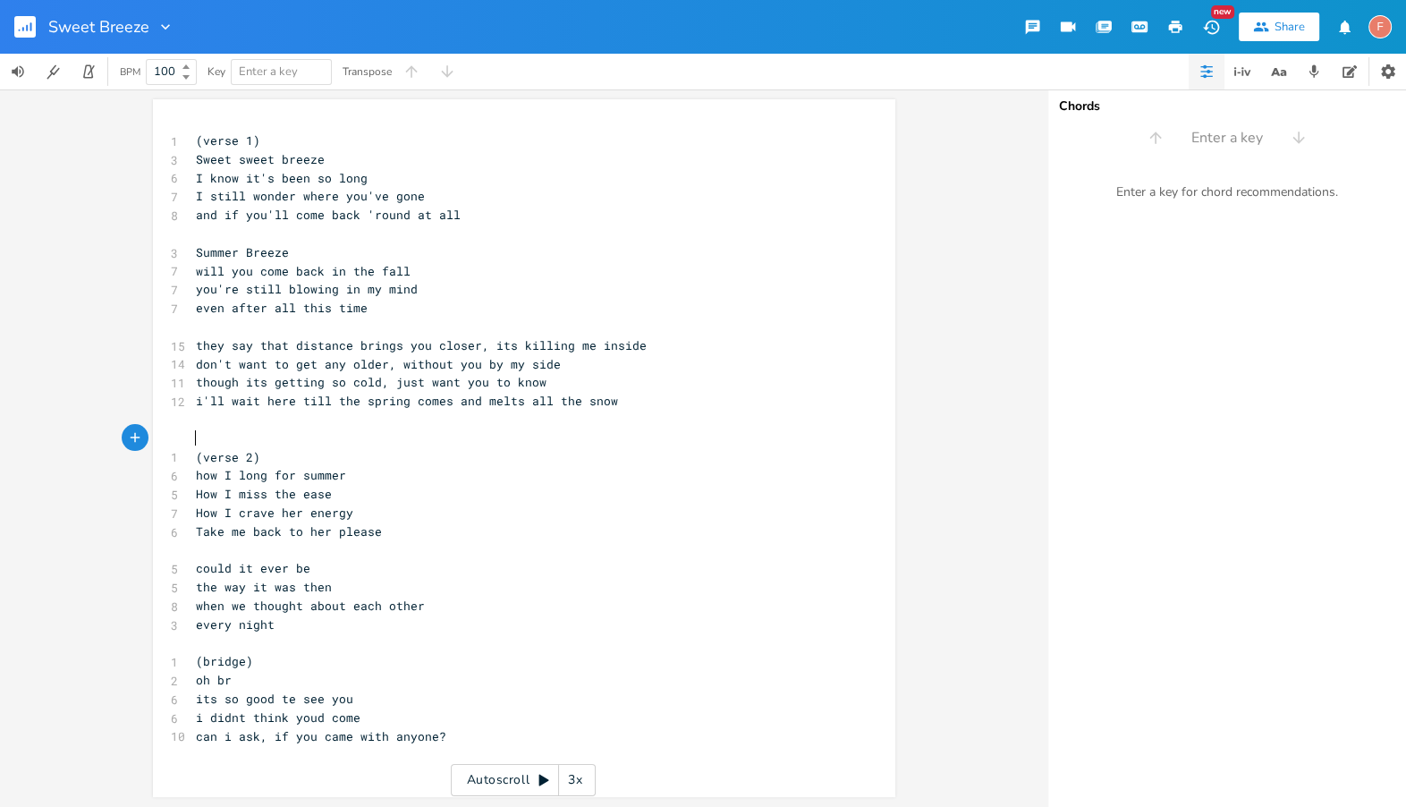
click at [681, 441] on pre "​" at bounding box center [515, 438] width 646 height 19
click at [656, 533] on pre "Take me back to her please" at bounding box center [515, 531] width 646 height 19
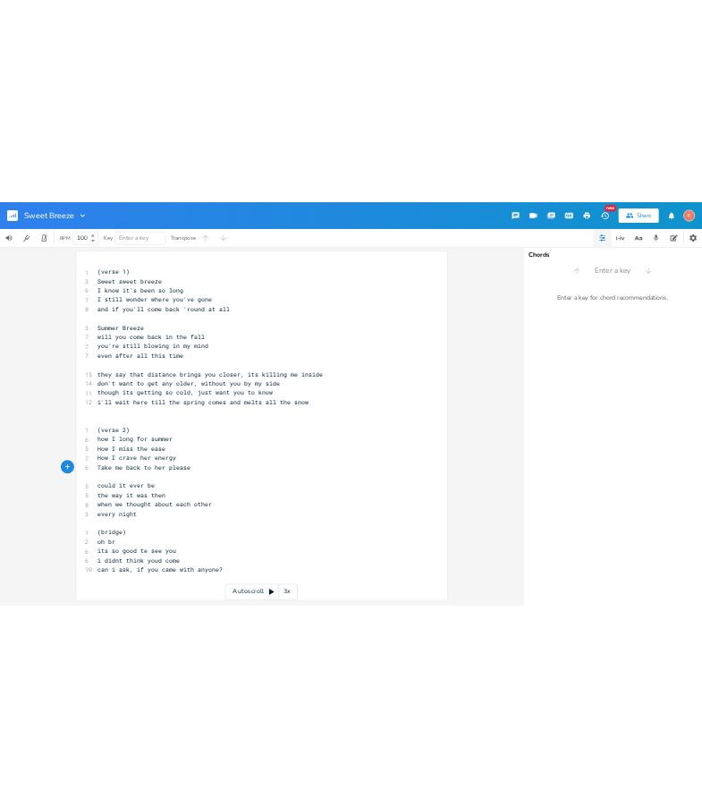
scroll to position [0, 3]
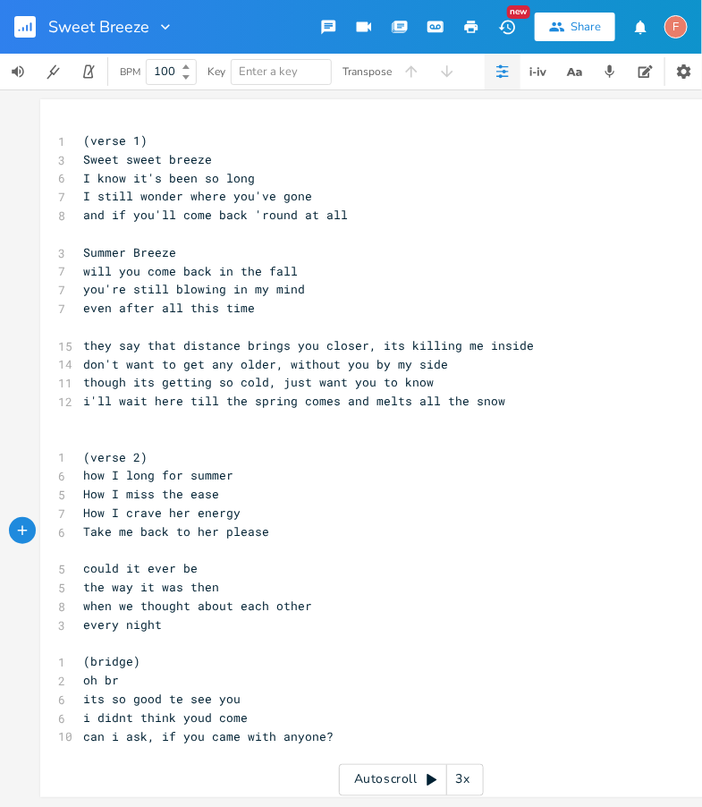
click at [414, 403] on span "i'll wait here till the spring comes and melts all the snow" at bounding box center [294, 401] width 422 height 16
type textarea "all"
click at [414, 403] on span "i'll wait here till the spring comes and melts all the snow" at bounding box center [294, 401] width 422 height 16
type textarea "in th"
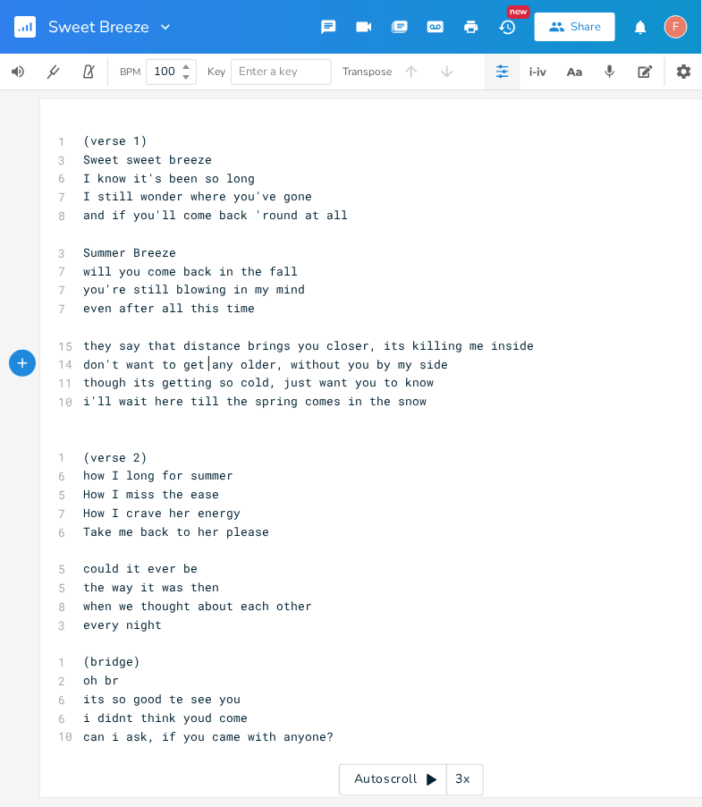
click at [207, 367] on span "don't want to get any older, without you by my side" at bounding box center [265, 364] width 365 height 16
type textarea "any"
click at [207, 367] on span "don't want to get any older, without you by my side" at bounding box center [265, 364] width 365 height 16
click at [501, 384] on pre "though its getting so cold, just want you to know" at bounding box center [403, 382] width 646 height 19
